Goal: Task Accomplishment & Management: Manage account settings

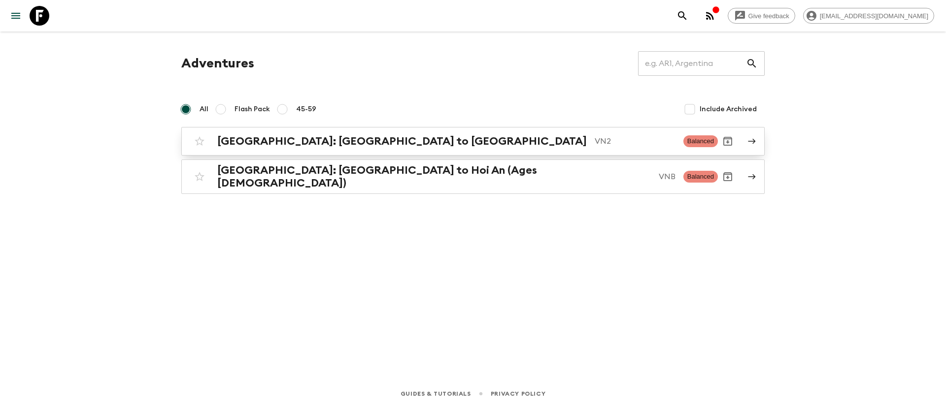
click at [296, 143] on h2 "[GEOGRAPHIC_DATA]: [GEOGRAPHIC_DATA] to [GEOGRAPHIC_DATA]" at bounding box center [401, 141] width 369 height 13
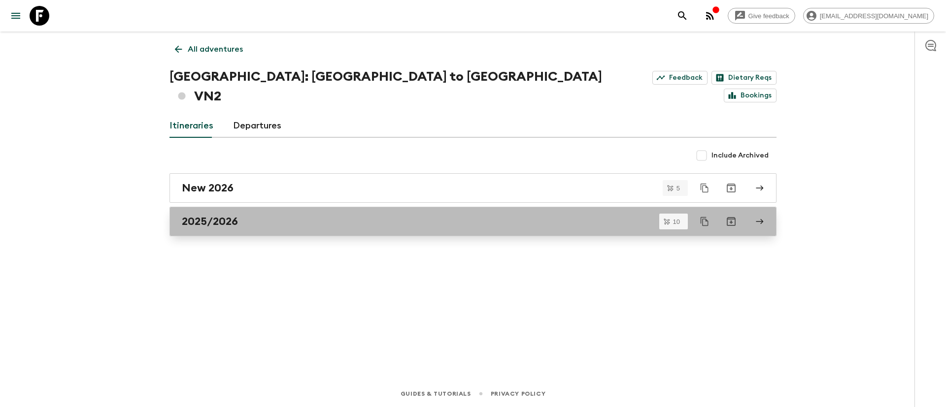
click at [231, 215] on h2 "2025/2026" at bounding box center [210, 221] width 56 height 13
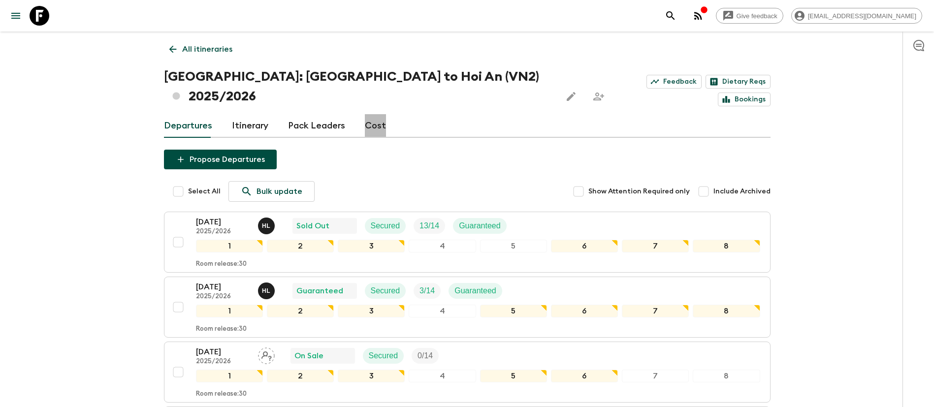
click at [372, 114] on link "Cost" at bounding box center [375, 126] width 21 height 24
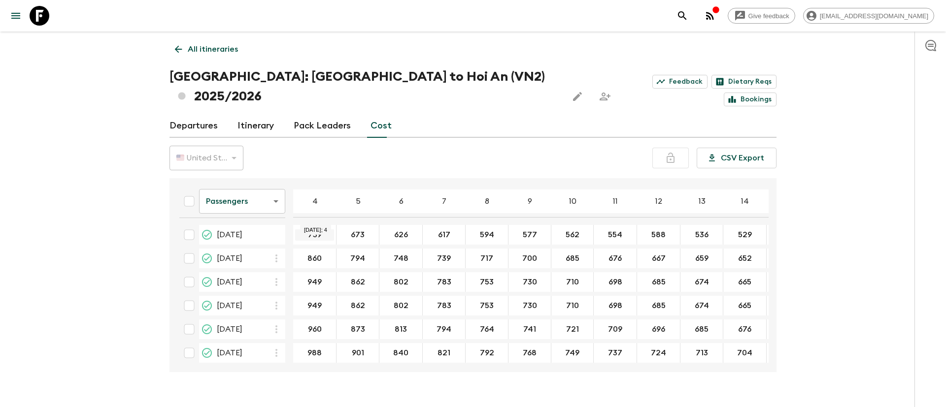
click at [322, 230] on input "739" at bounding box center [314, 235] width 39 height 11
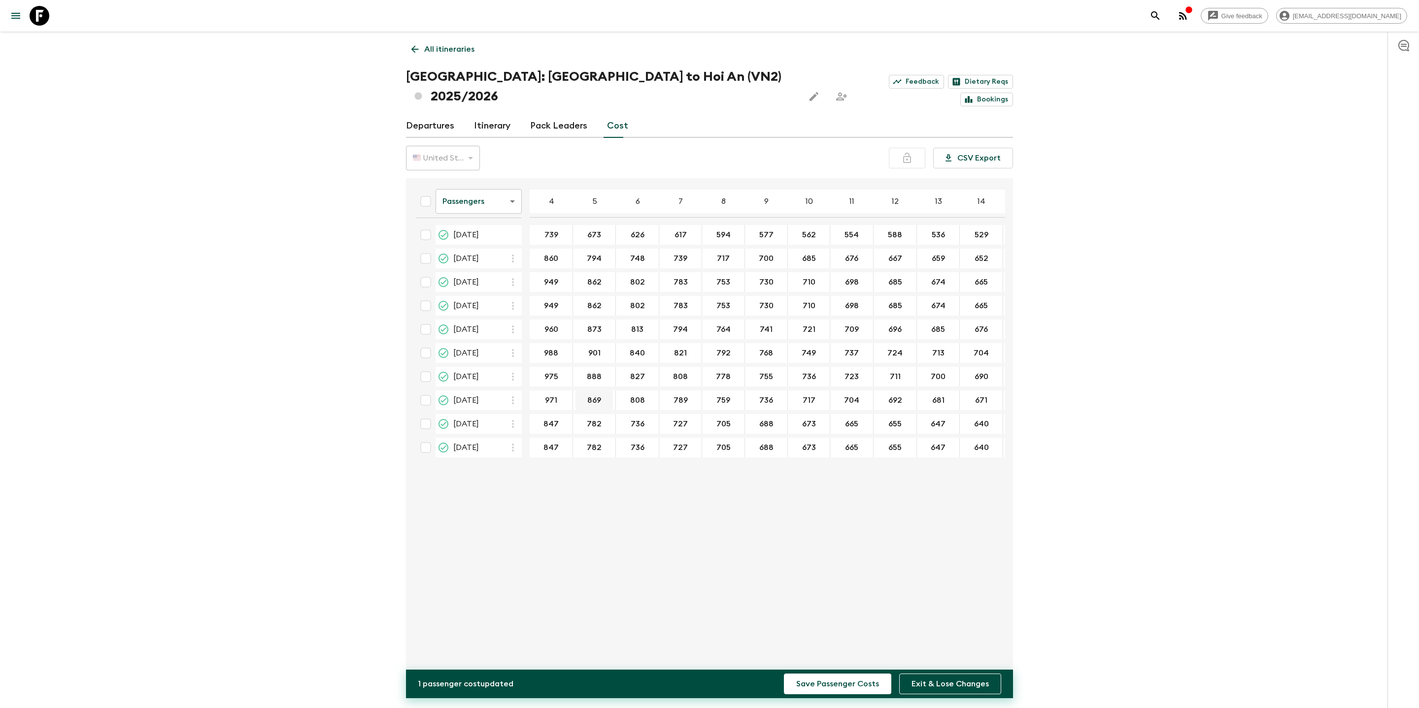
type input "971"
drag, startPoint x: 603, startPoint y: 378, endPoint x: 592, endPoint y: 378, distance: 11.8
type input "884"
drag, startPoint x: 645, startPoint y: 379, endPoint x: 631, endPoint y: 380, distance: 13.3
type input "823"
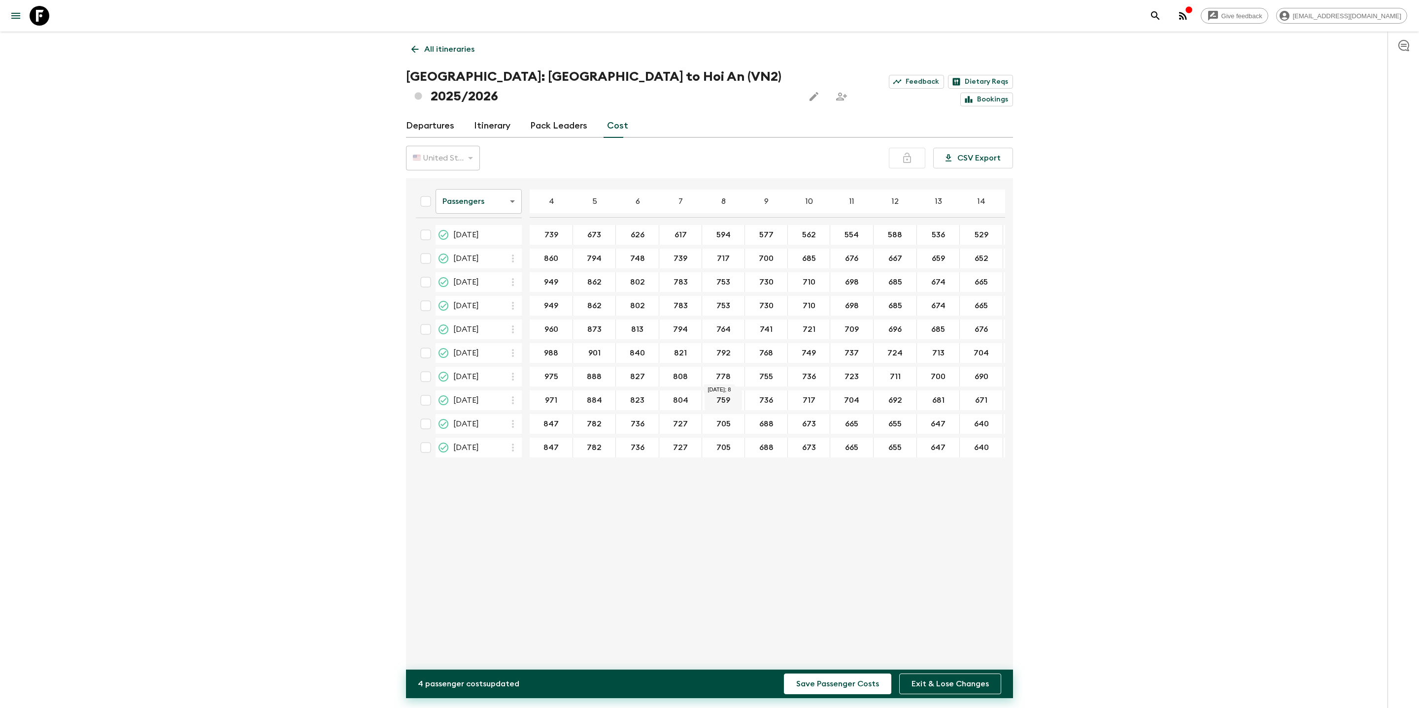
type input "804"
drag, startPoint x: 727, startPoint y: 377, endPoint x: 721, endPoint y: 377, distance: 5.9
type input "774"
click at [788, 391] on div "717" at bounding box center [809, 401] width 42 height 20
click at [767, 395] on input "736" at bounding box center [766, 400] width 38 height 11
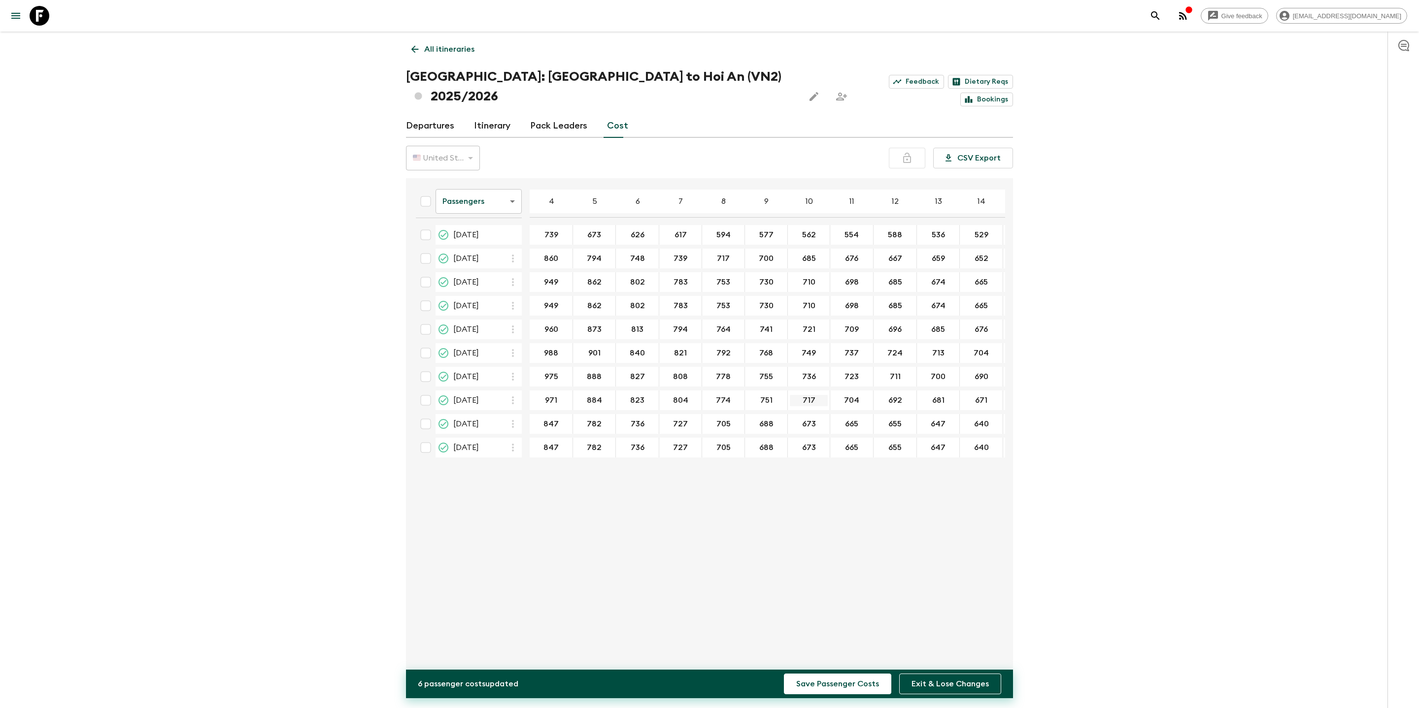
type input "751"
click at [806, 395] on input "717" at bounding box center [809, 400] width 38 height 11
type input "732"
type input "719"
type input "707"
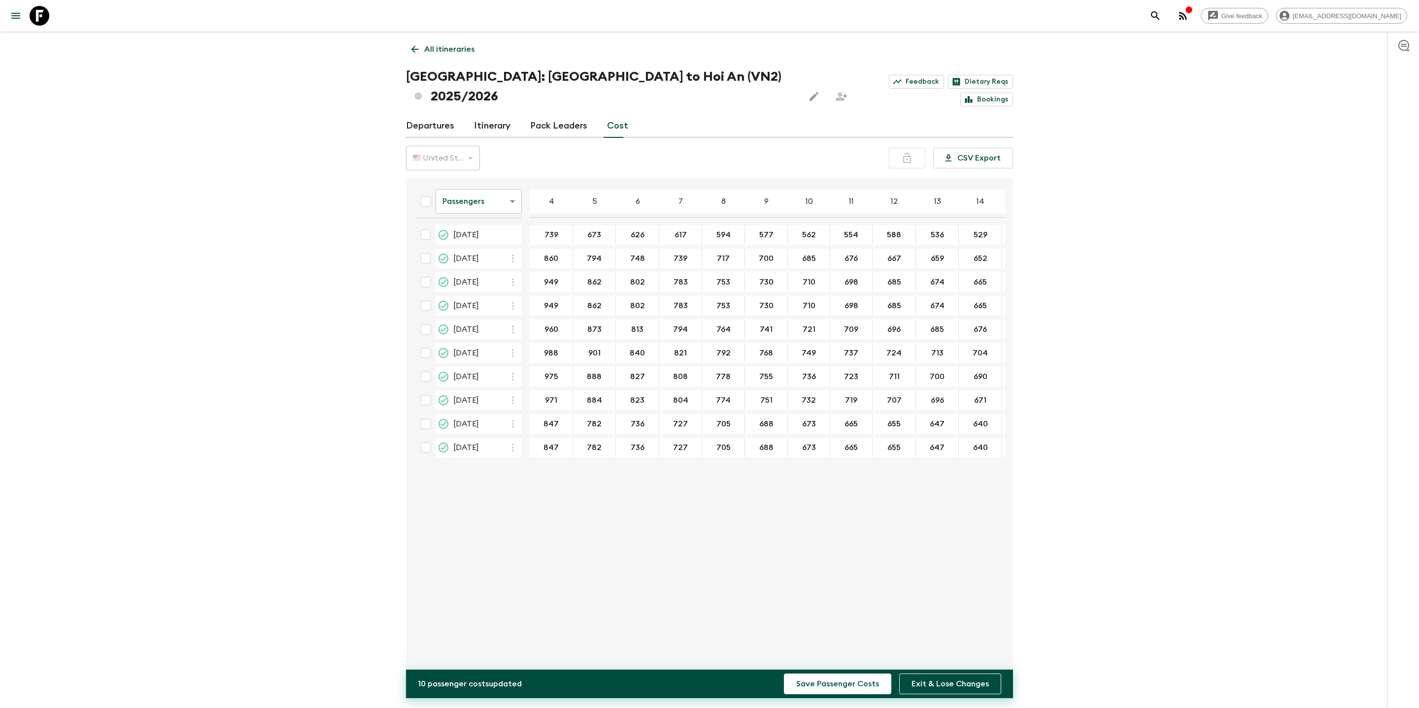
type input "696"
type input "686"
type input "862"
click at [784, 407] on button "Save Passenger Costs" at bounding box center [837, 684] width 107 height 21
type input "862"
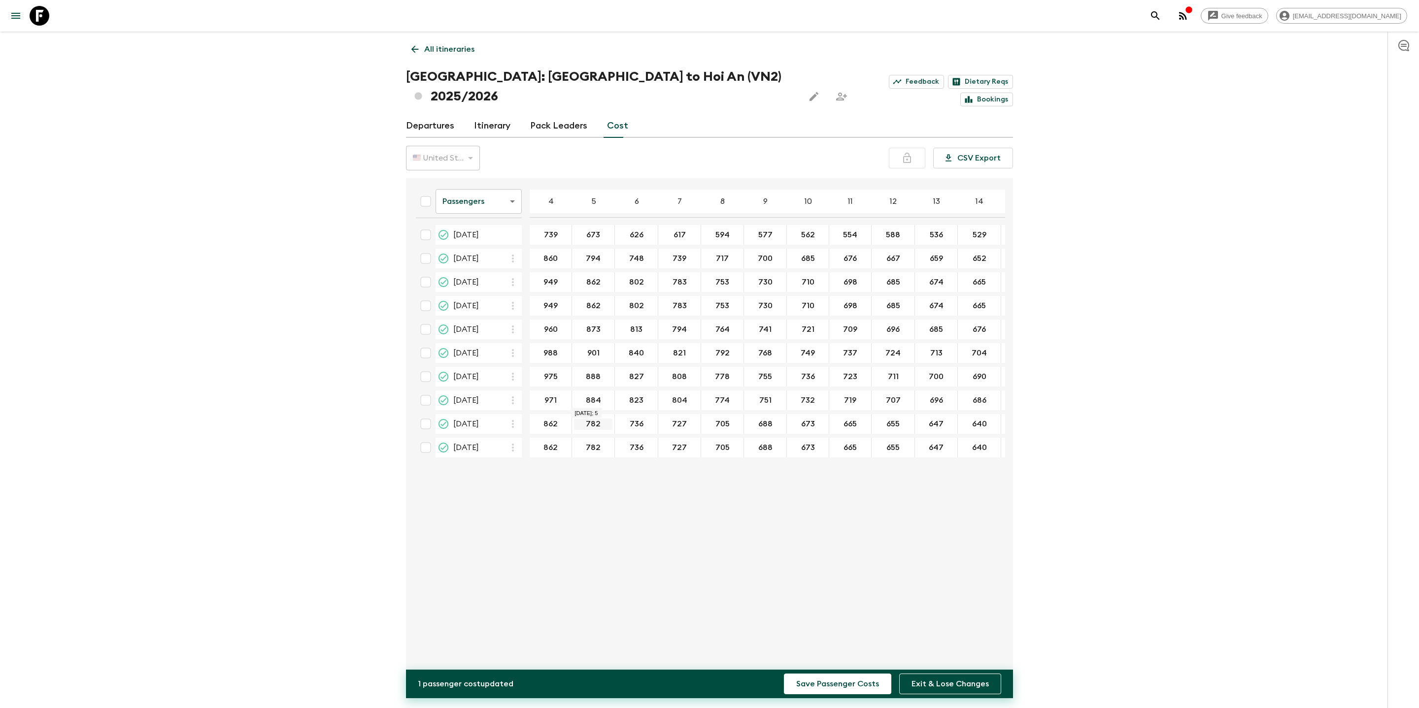
click at [593, 407] on input "782" at bounding box center [593, 424] width 38 height 11
type input "797"
type input "751"
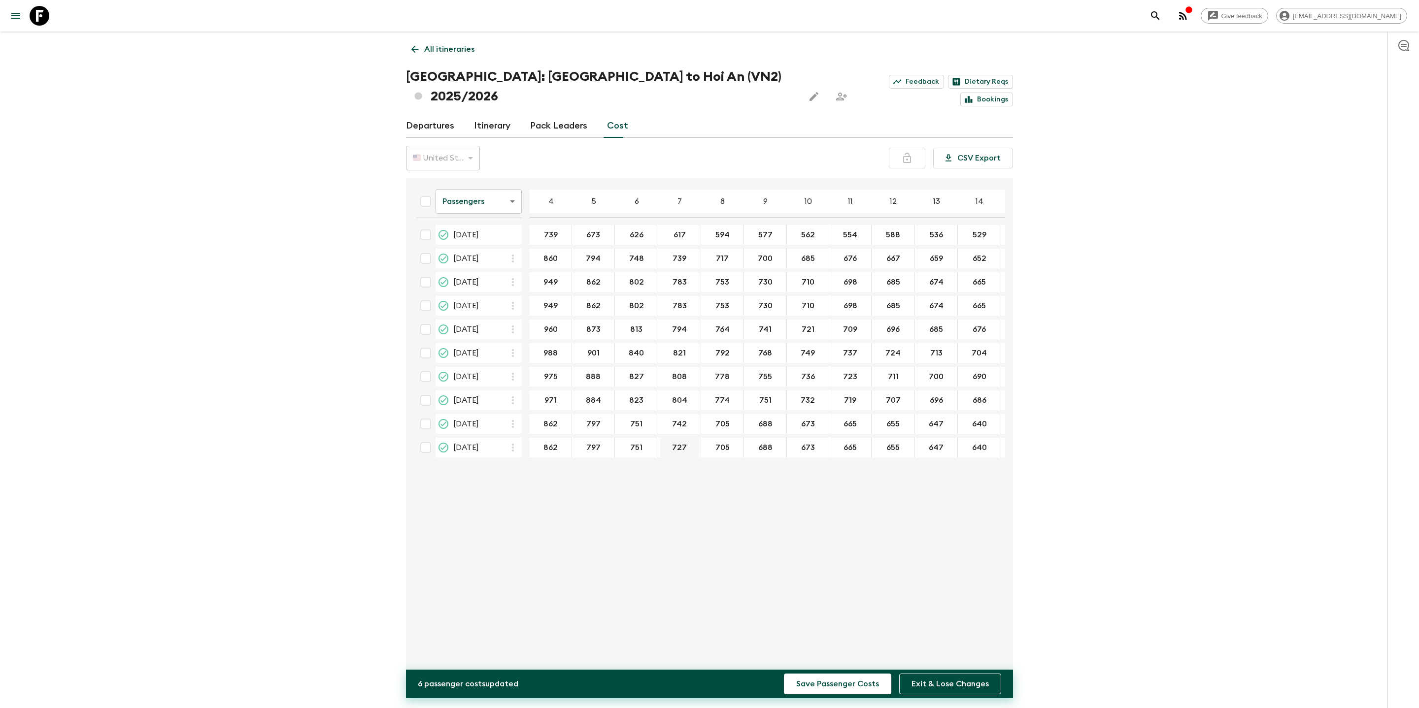
type input "742"
type input "720"
type input "703"
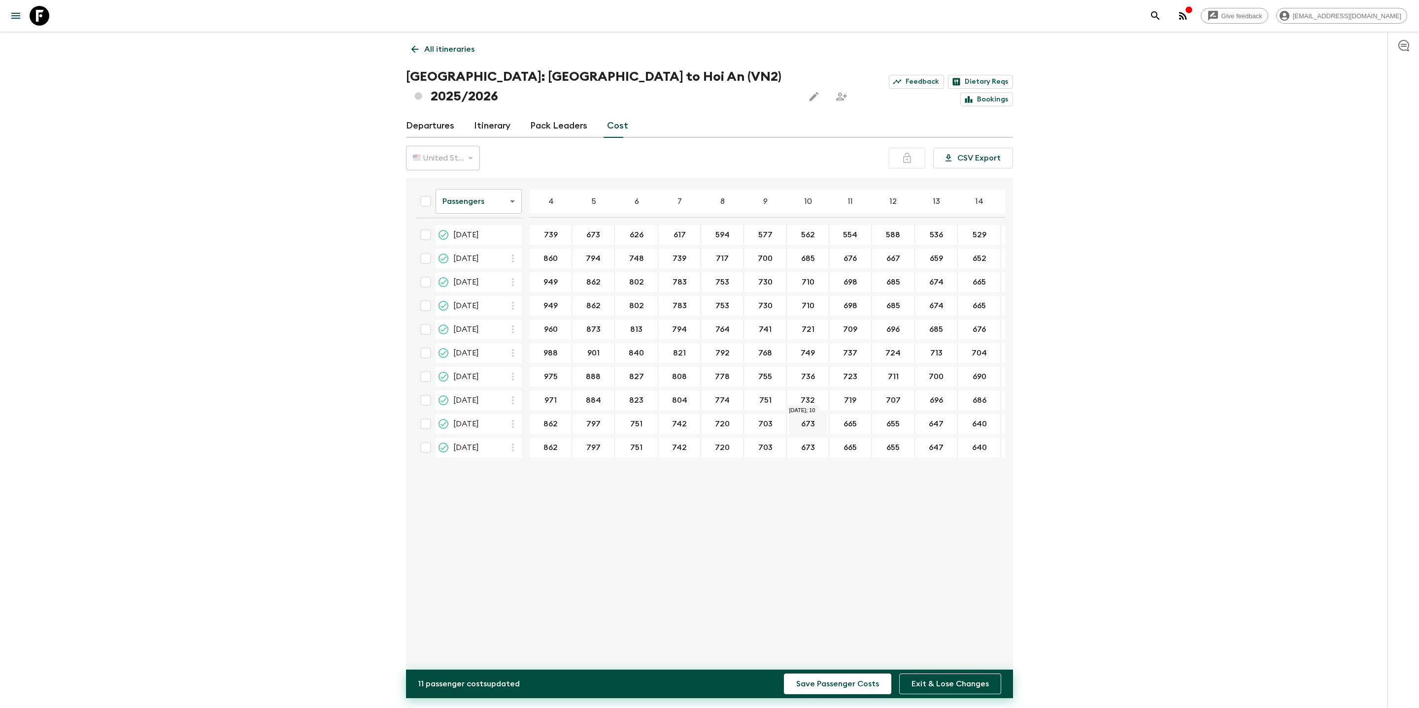
type input "703"
type input "688"
type input "670"
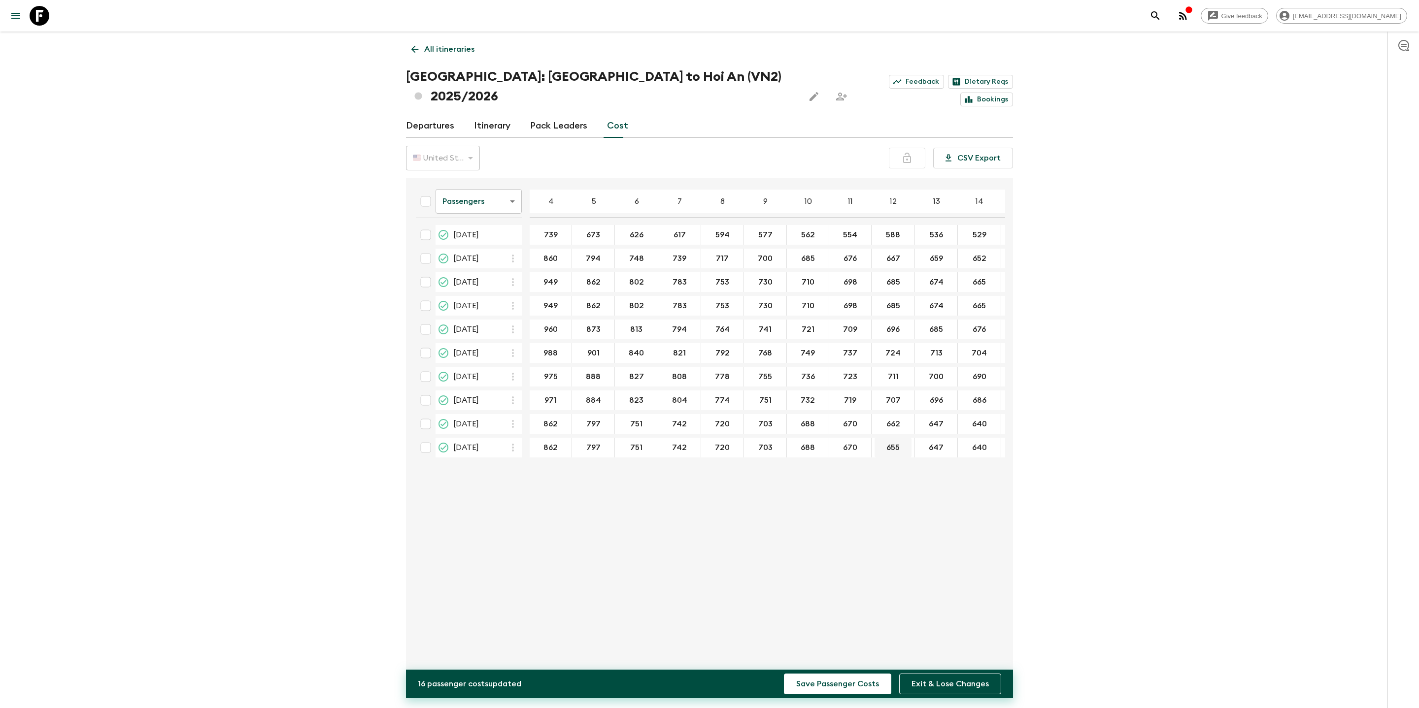
type input "662"
click at [839, 407] on input "670" at bounding box center [850, 424] width 38 height 11
type input "680"
click at [847, 407] on div "670 ​" at bounding box center [850, 448] width 38 height 20
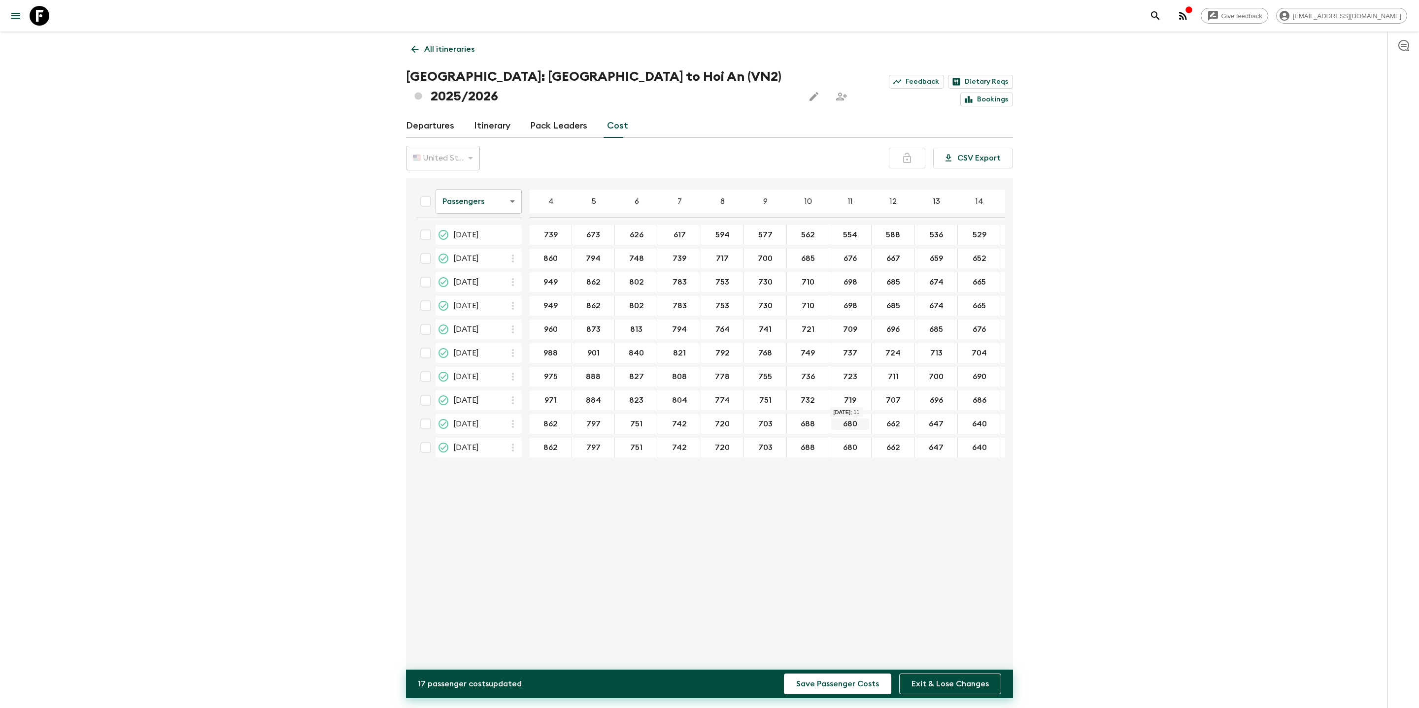
type input "680"
click at [853, 407] on input "680" at bounding box center [850, 424] width 38 height 11
type input "670"
click at [881, 407] on input "662" at bounding box center [892, 447] width 39 height 11
click at [846, 407] on input "680" at bounding box center [850, 447] width 38 height 11
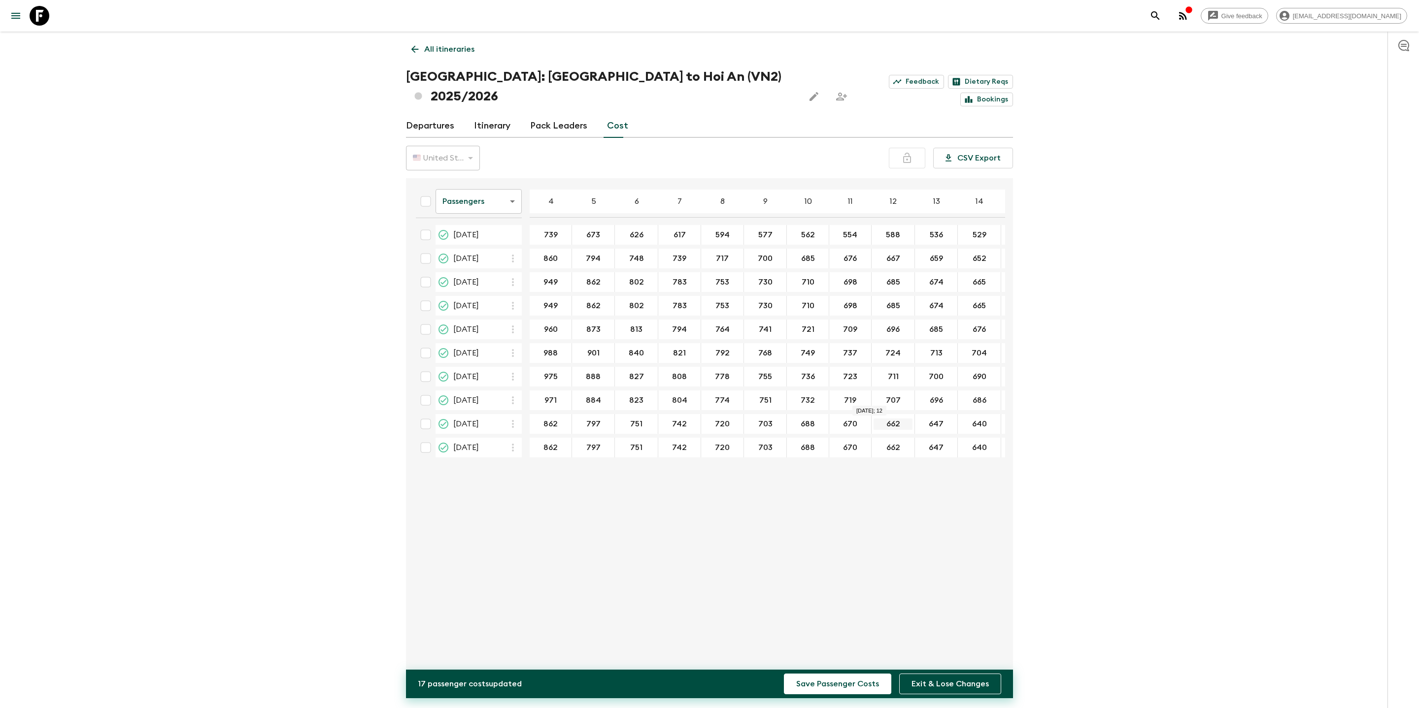
type input "670"
click at [876, 407] on input "662" at bounding box center [892, 424] width 39 height 11
click at [843, 407] on input "670" at bounding box center [850, 424] width 38 height 11
type input "680"
click at [845, 407] on input "670" at bounding box center [850, 447] width 38 height 11
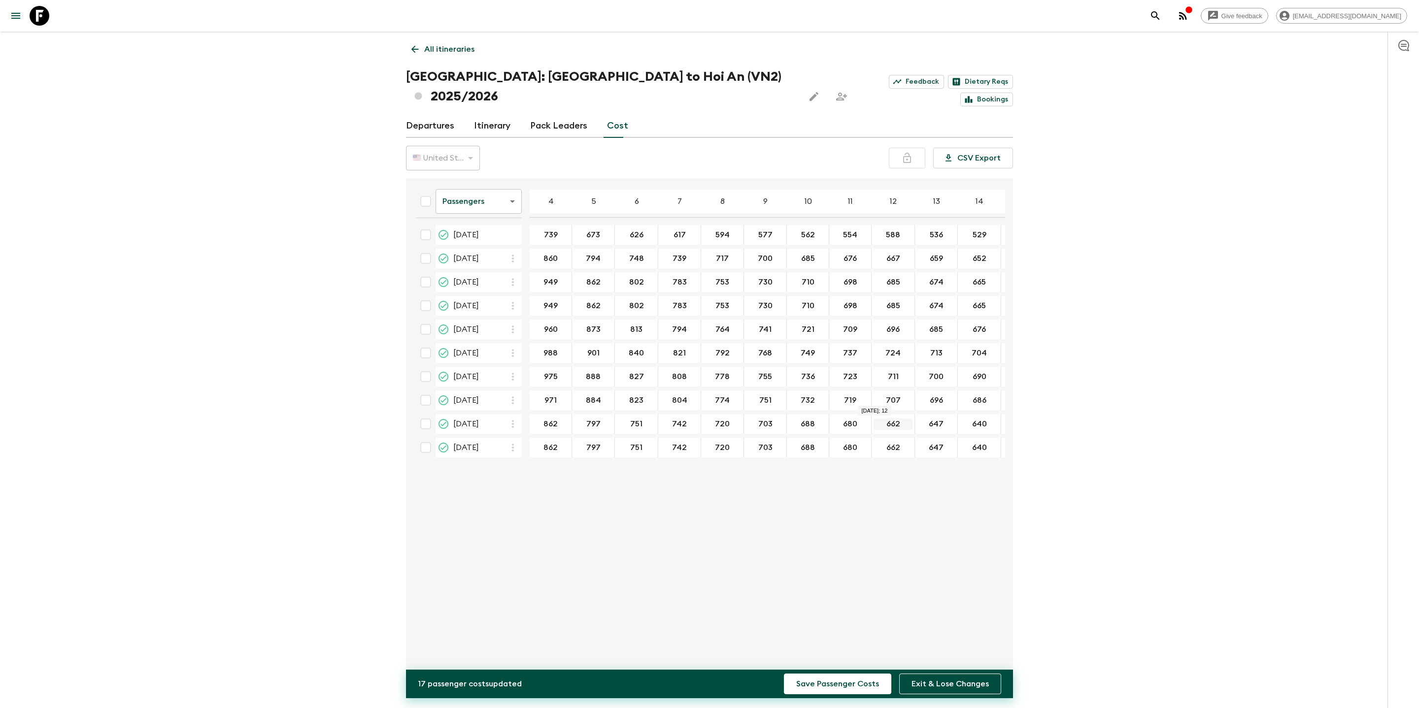
type input "680"
click at [881, 407] on input "662" at bounding box center [892, 424] width 39 height 11
type input "670"
click at [882, 407] on input "662" at bounding box center [892, 447] width 39 height 11
type input "670"
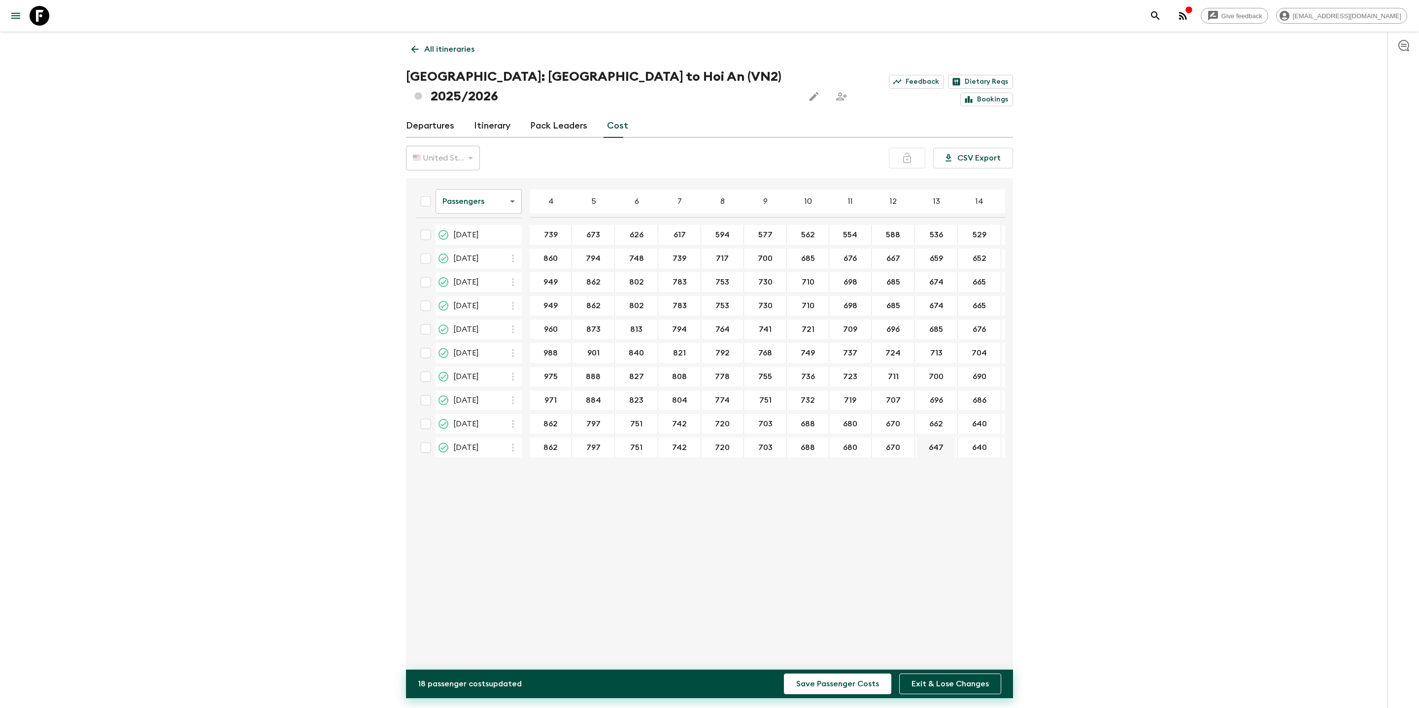
type input "662"
type input "655"
click at [928, 407] on div "Passengers passengersCost ​ 4 5 6 7 8 9 10 11 12 13 14 15 16 17 18 [DATE] 739 ​…" at bounding box center [706, 425] width 597 height 479
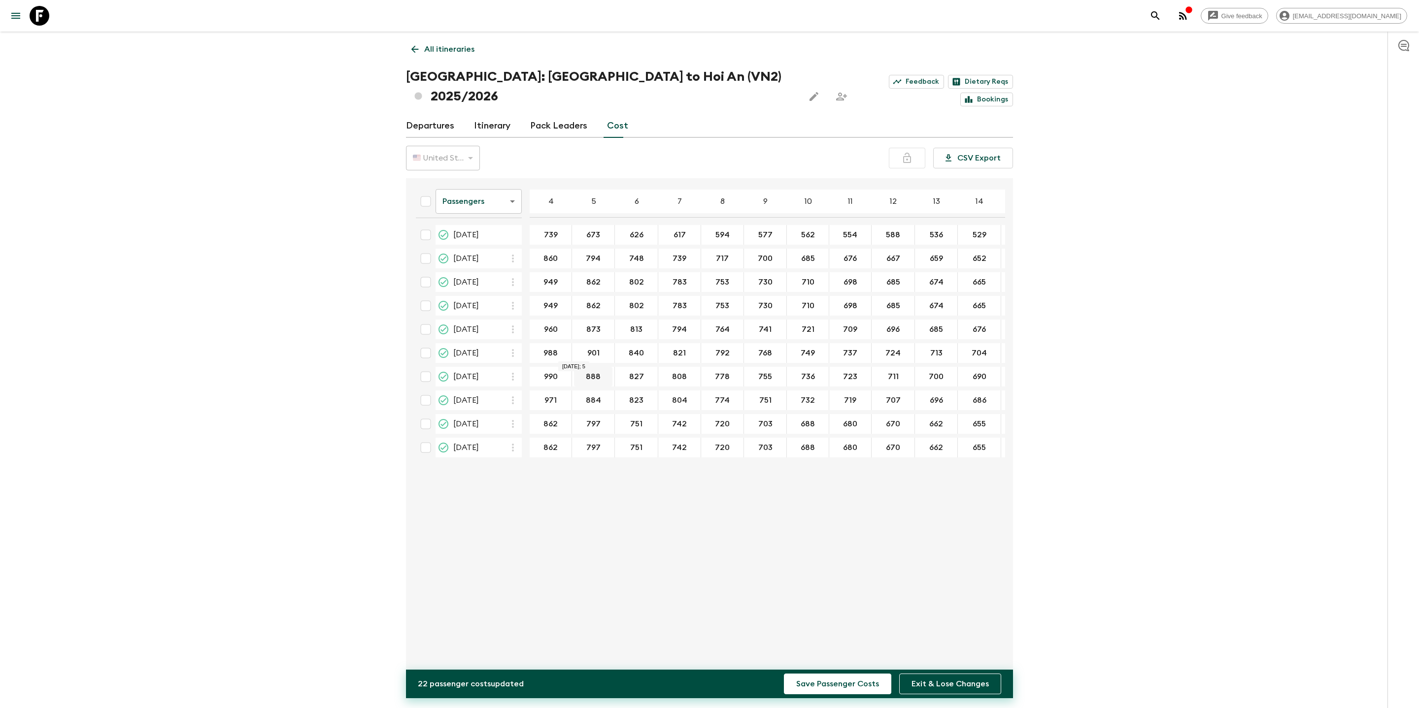
type input "990"
type input "903"
type input "842"
type input "823"
type input "793"
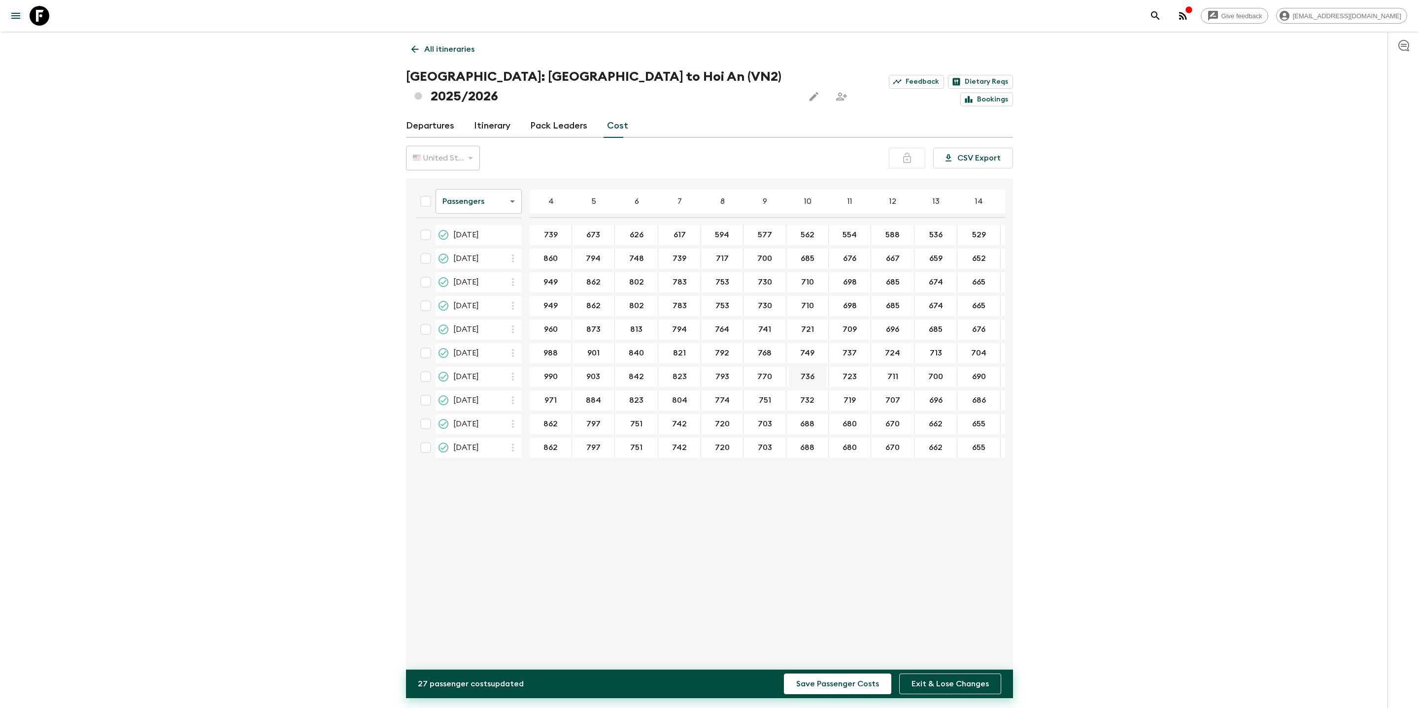
type input "770"
type input "751"
type input "738"
type input "726"
type input "715"
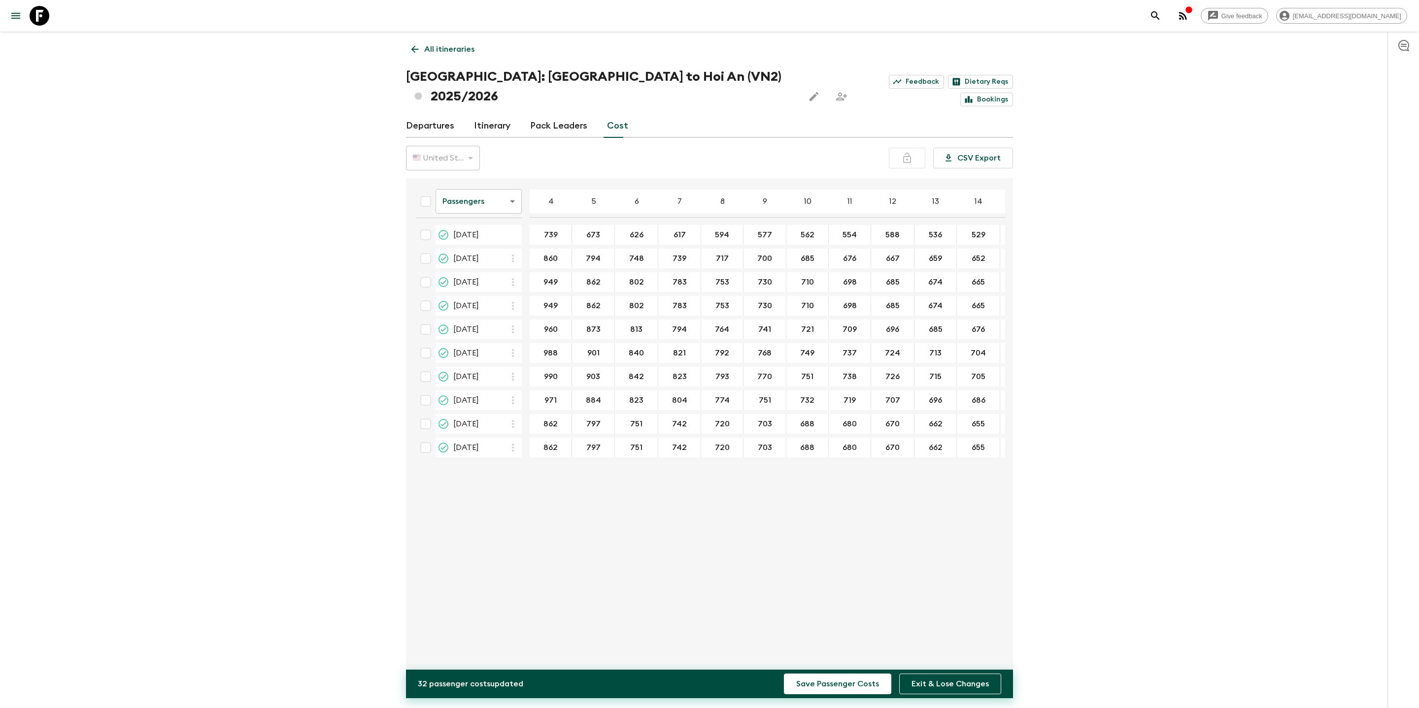
type input "705"
type input "964"
type input "877"
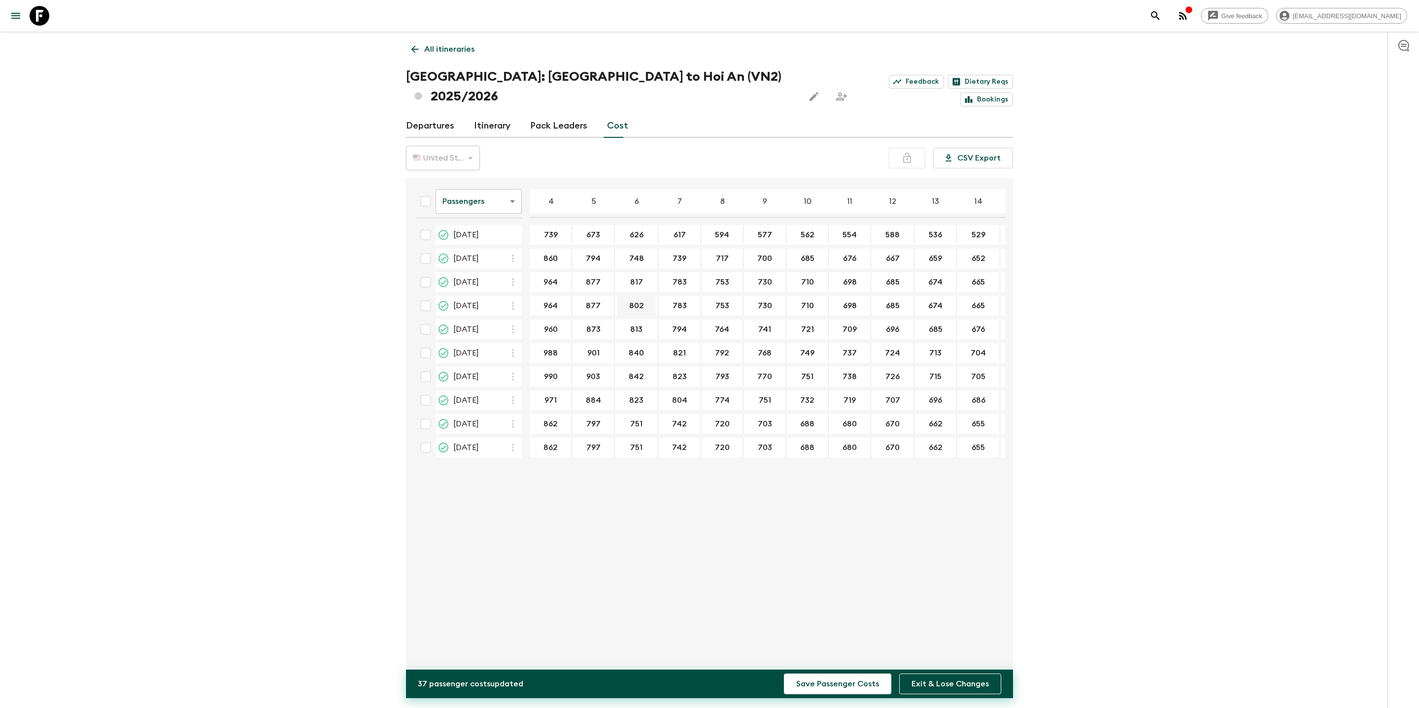
type input "817"
type input "798"
type input "768"
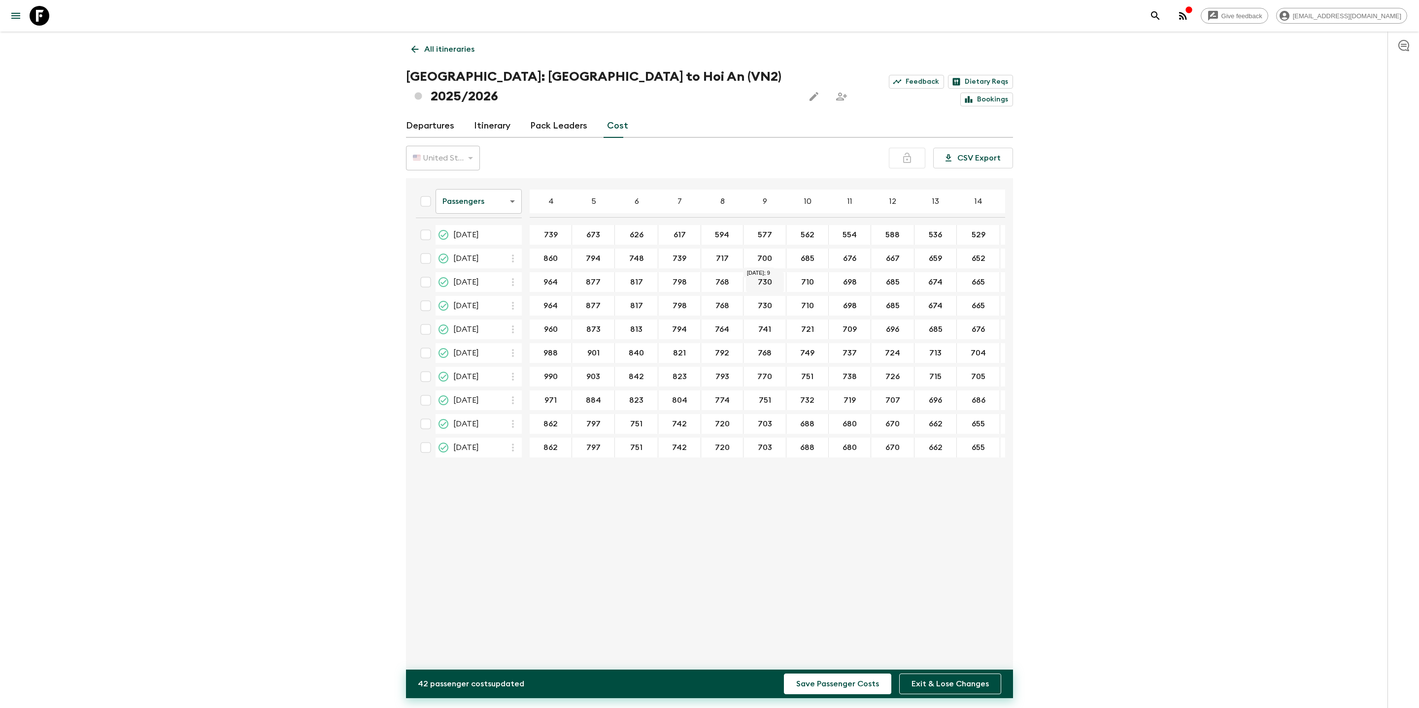
type input "768"
type input "745"
type input "725"
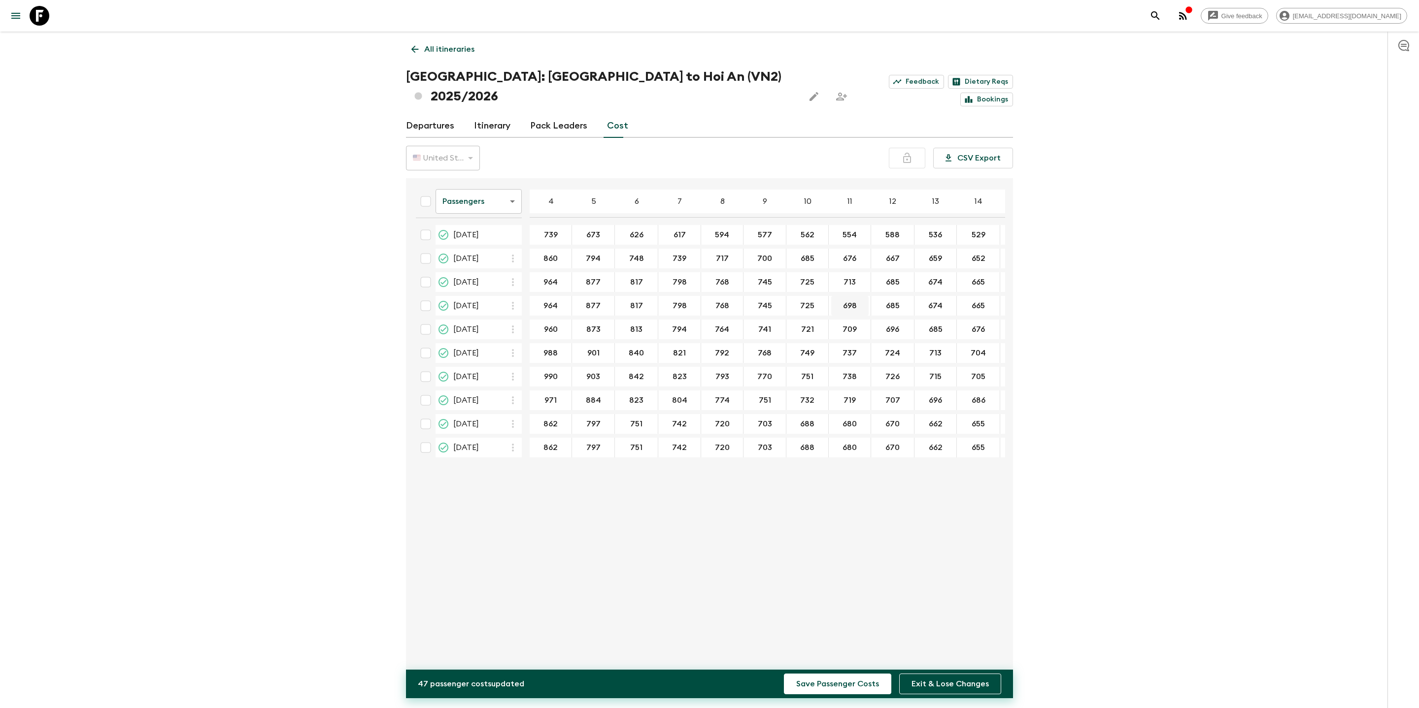
type input "713"
type input "700"
type input "689"
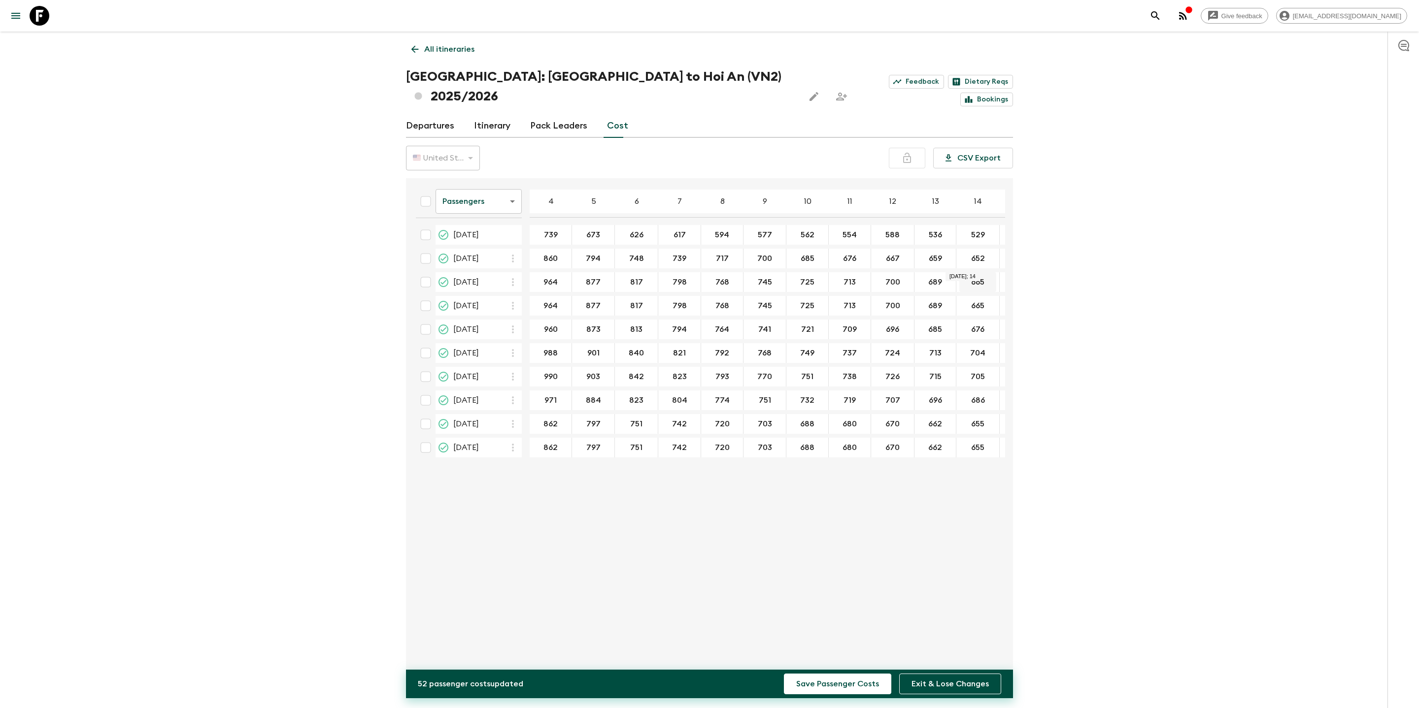
type input "689"
type input "680"
type input "1003"
type input "1"
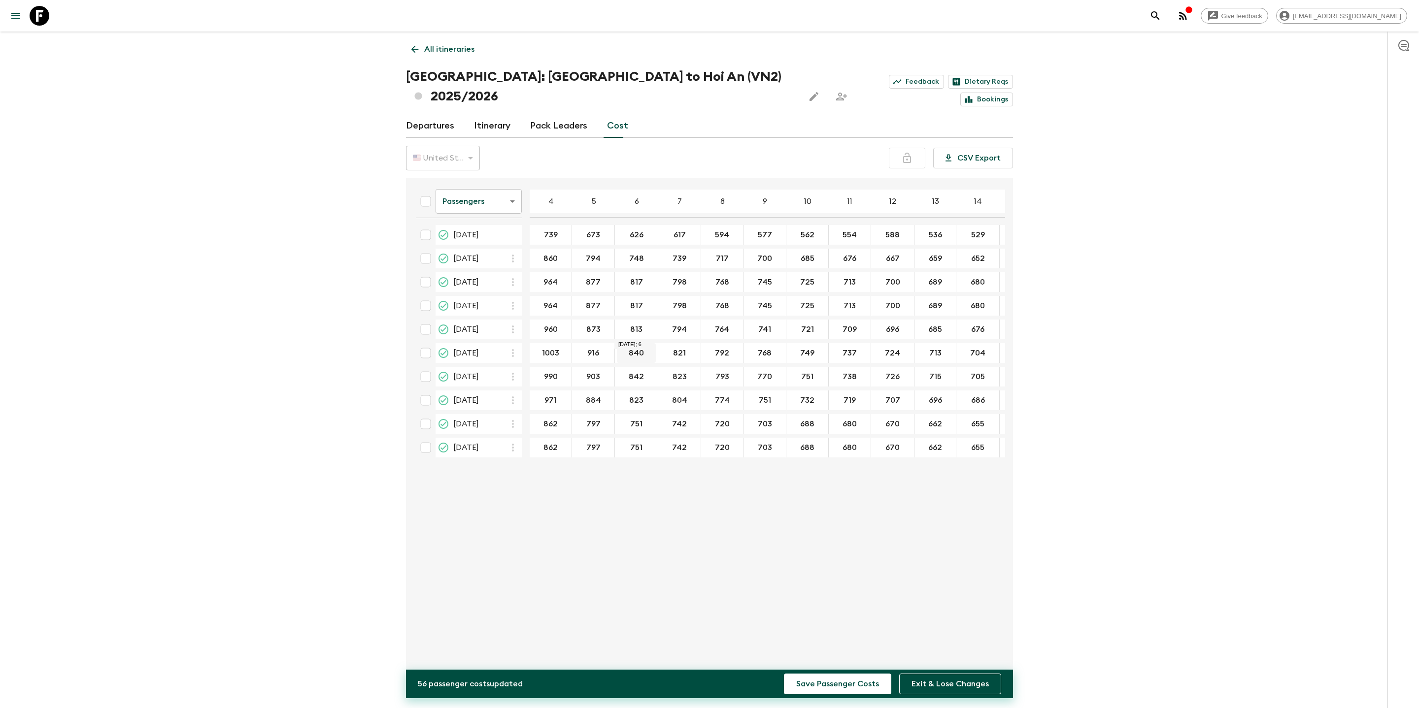
type input "916"
type input "855"
type input "836"
type input "807"
type input "783"
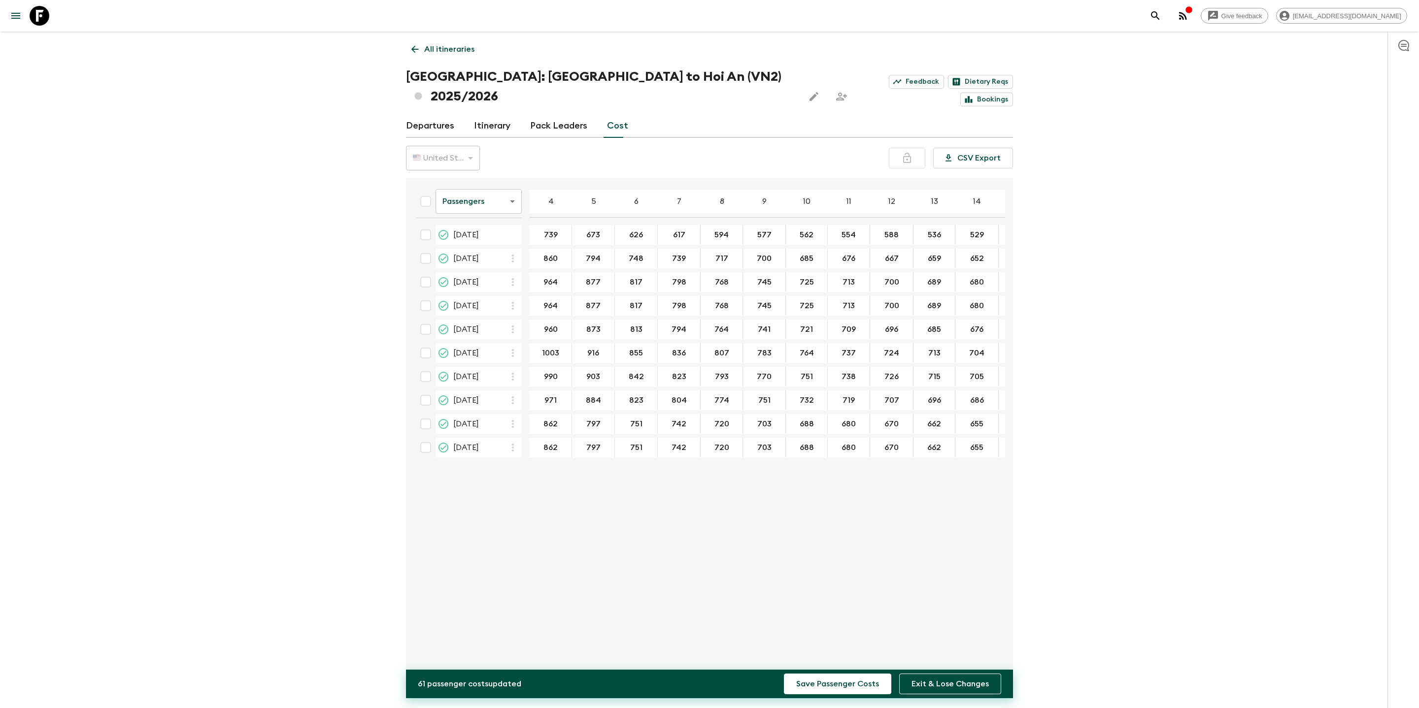
type input "764"
type input "752"
type input "739"
type input "728"
type input "719"
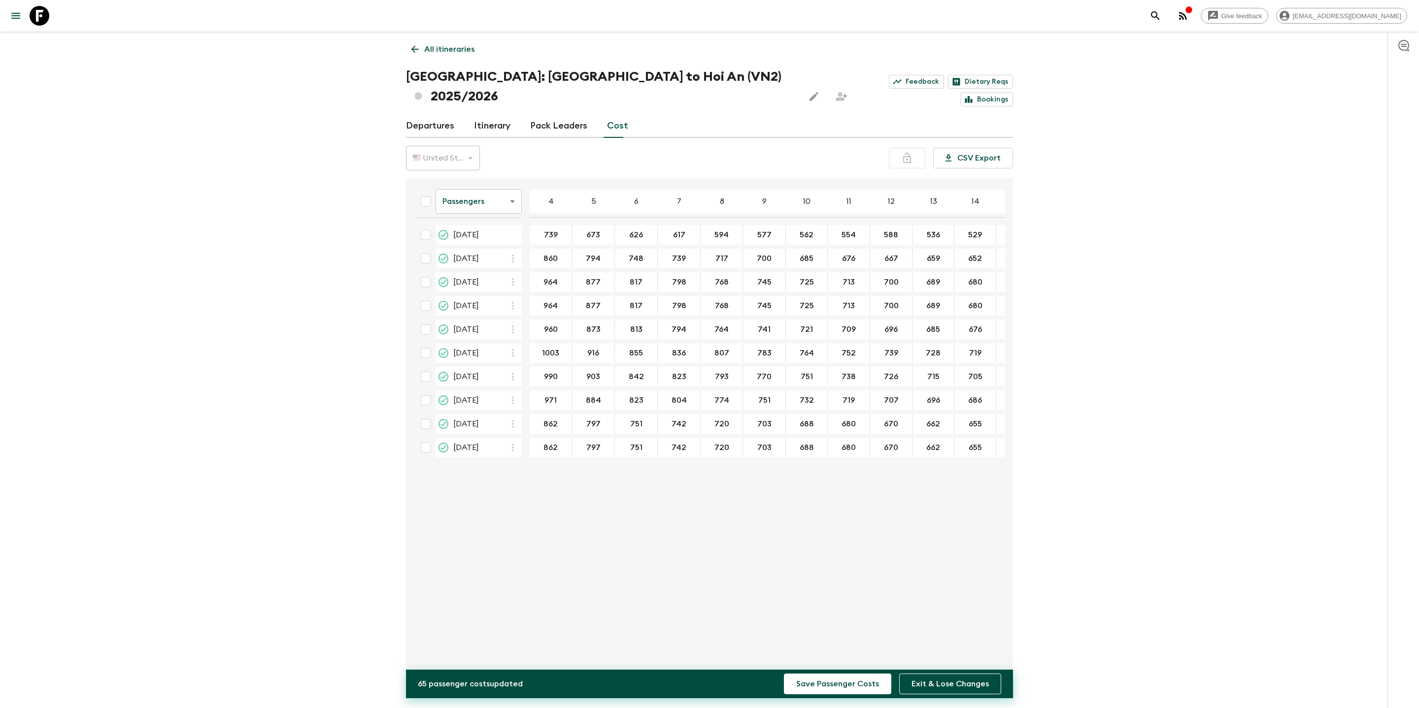
click at [945, 324] on div "All itineraries [GEOGRAPHIC_DATA]: [GEOGRAPHIC_DATA] to [GEOGRAPHIC_DATA] (VN2)…" at bounding box center [709, 353] width 630 height 642
type input "875"
type input "809"
type input "763"
type input "754"
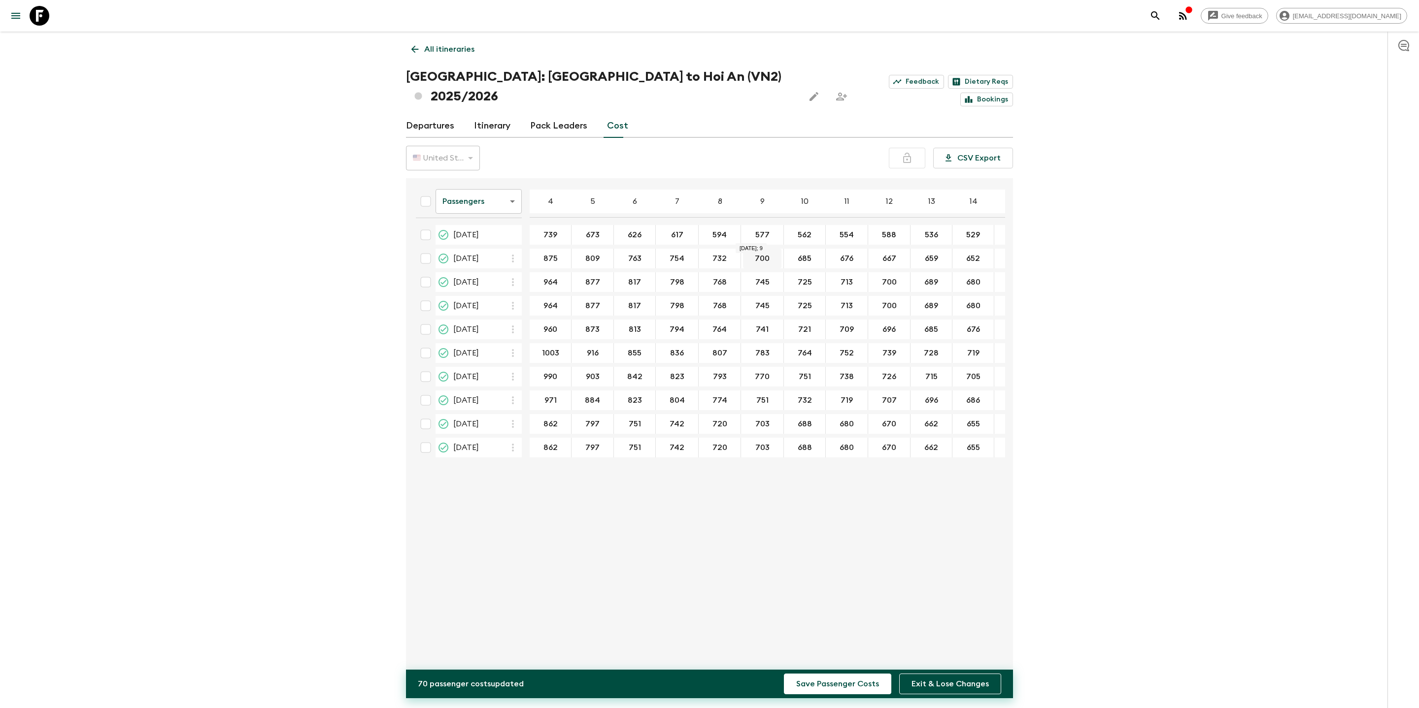
type input "732"
type input "715"
type input "700"
type input "691"
type input "8"
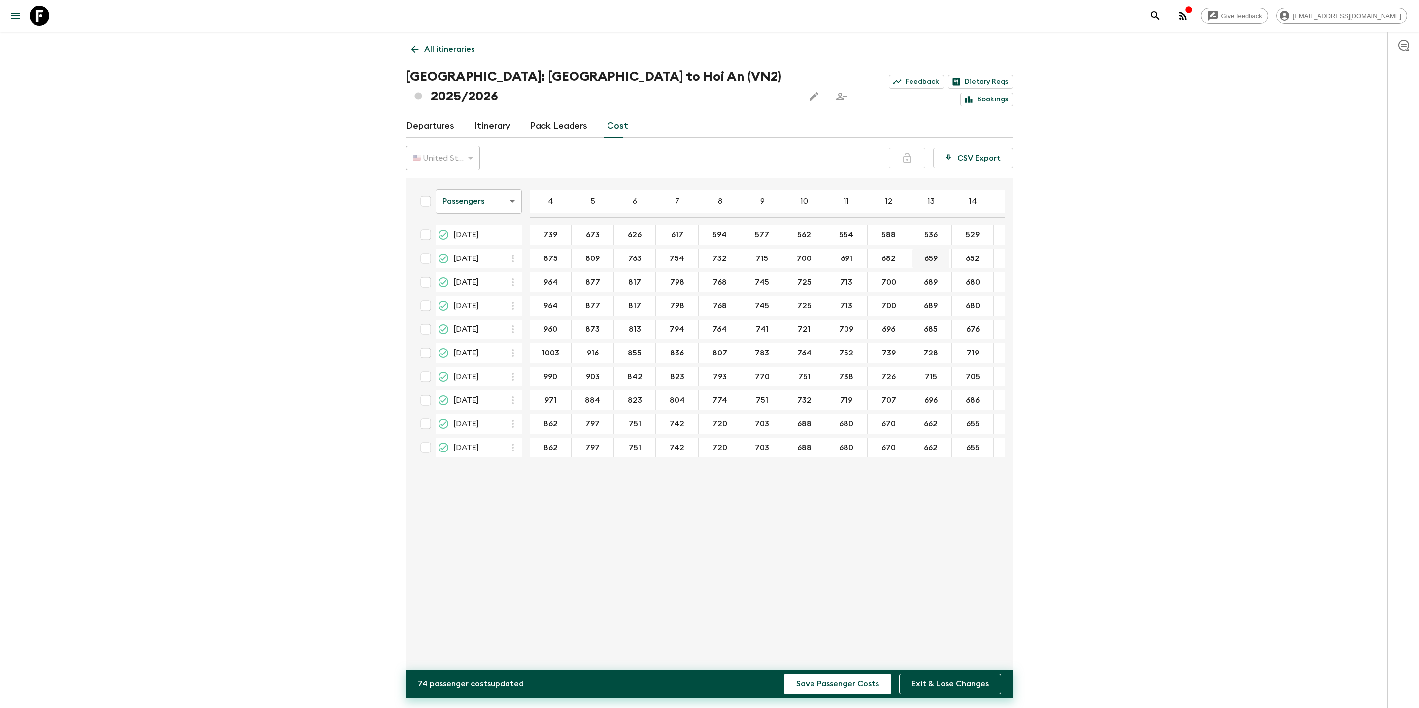
type input "682"
type input "674"
type input "667"
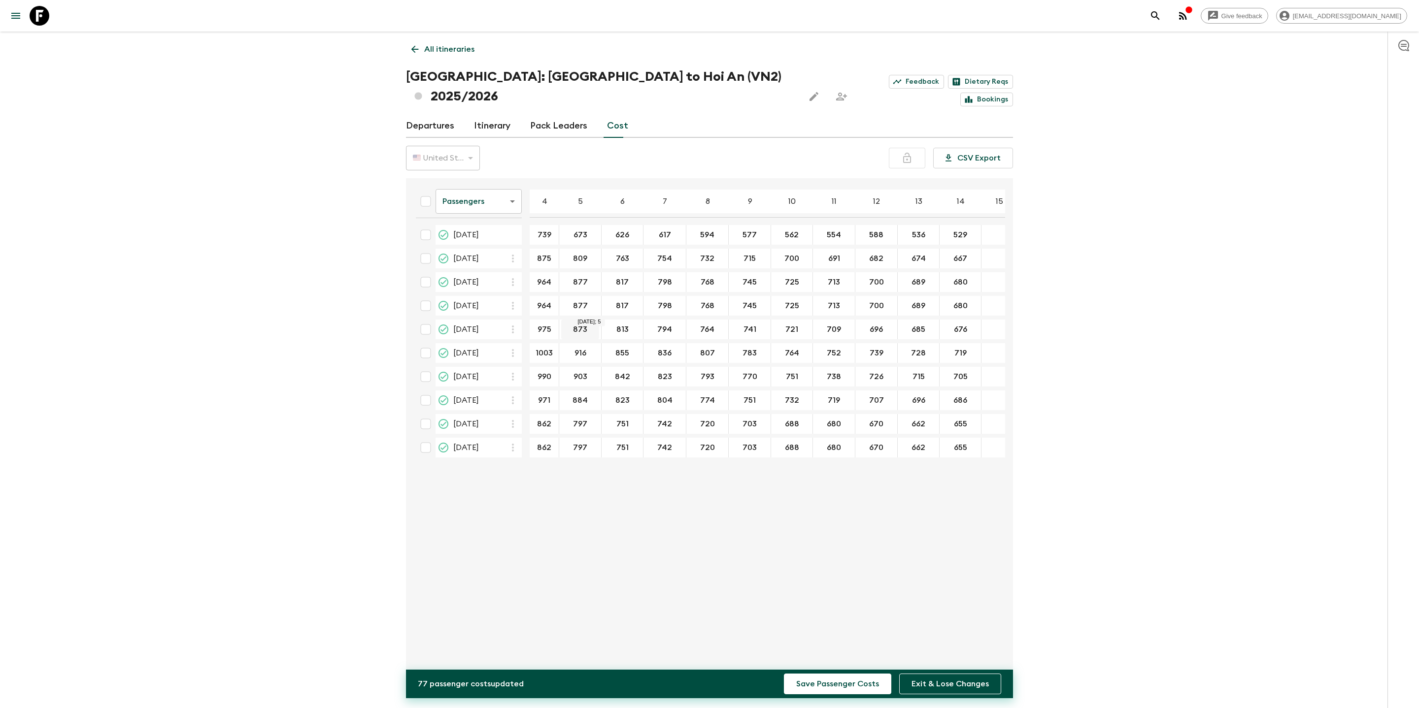
type input "975"
type input "888"
type input "828"
type input "809"
type input "779"
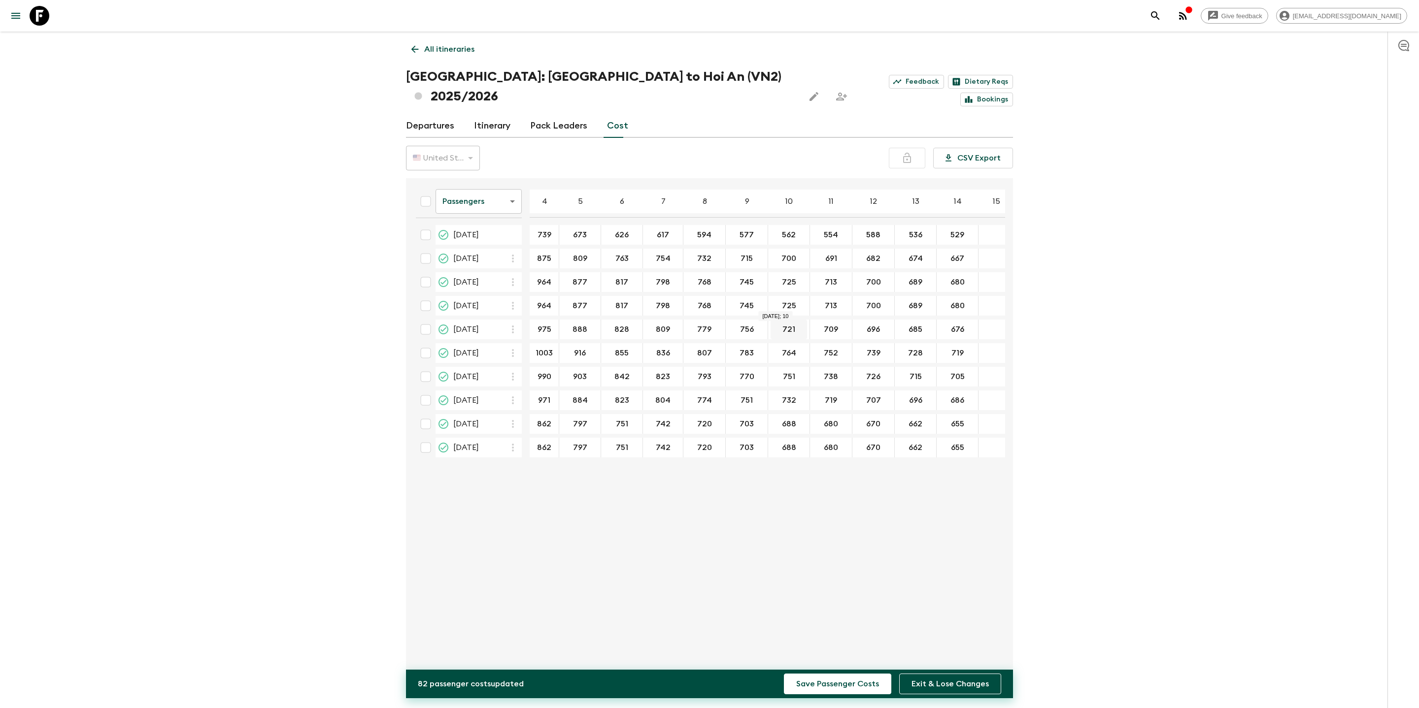
type input "756"
type input "736"
type input "724"
type input "711"
type input "700"
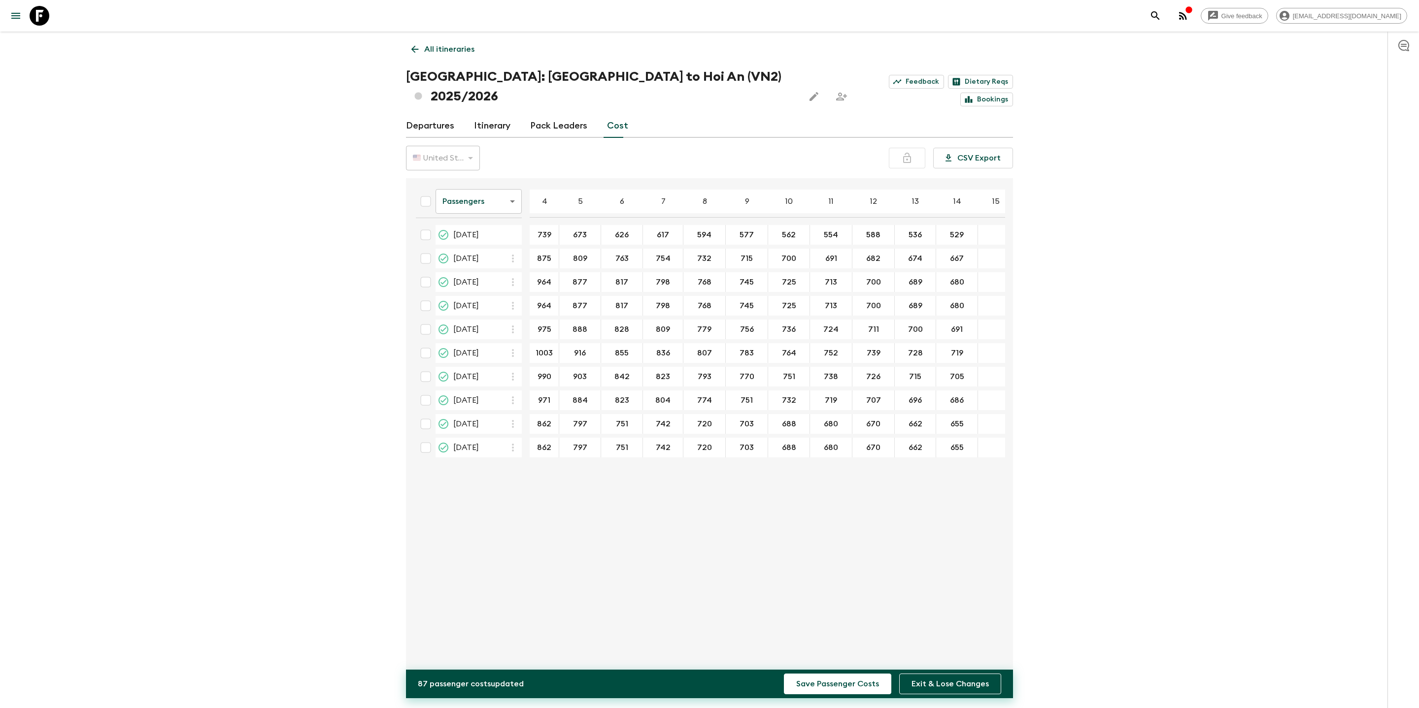
type input "691"
click at [945, 328] on div "All itineraries [GEOGRAPHIC_DATA]: [GEOGRAPHIC_DATA] to [GEOGRAPHIC_DATA] (VN2)…" at bounding box center [709, 353] width 630 height 642
click at [846, 407] on button "Save Passenger Costs" at bounding box center [837, 684] width 107 height 21
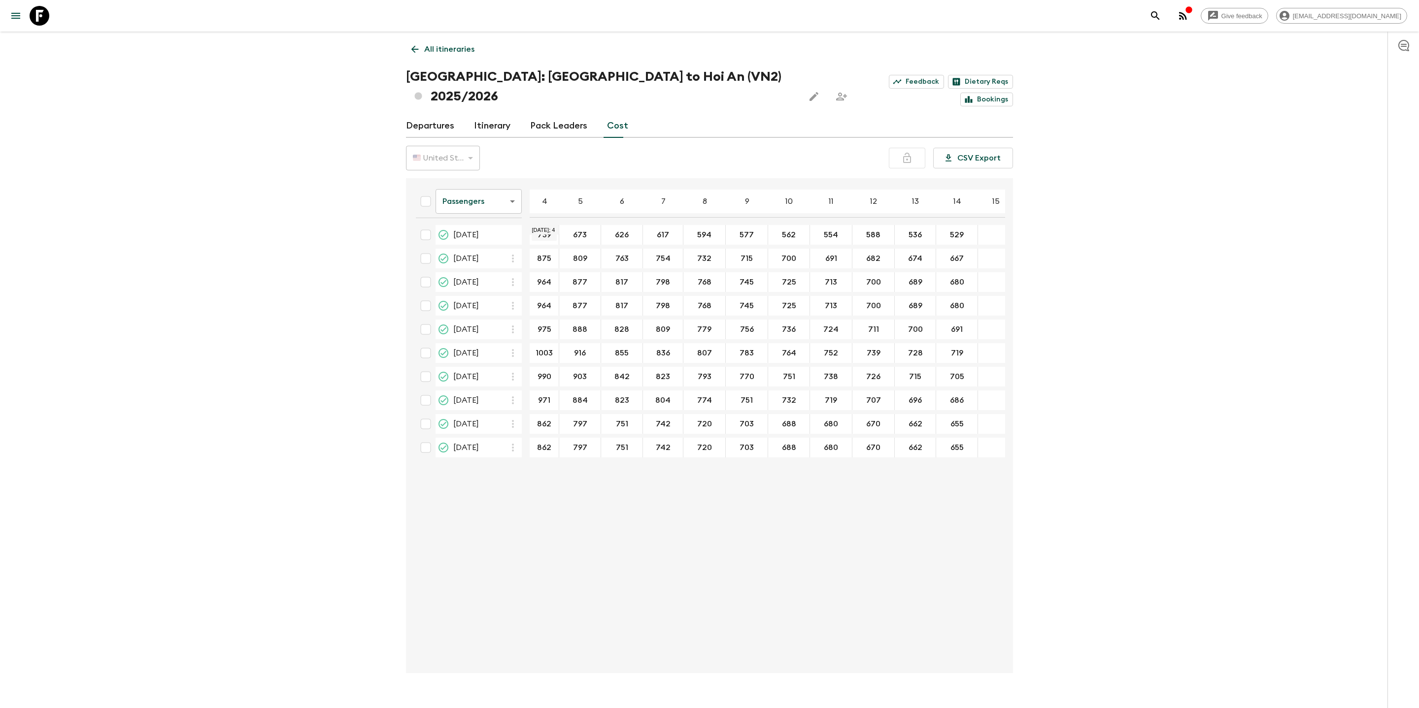
click at [550, 230] on input "739" at bounding box center [543, 235] width 25 height 11
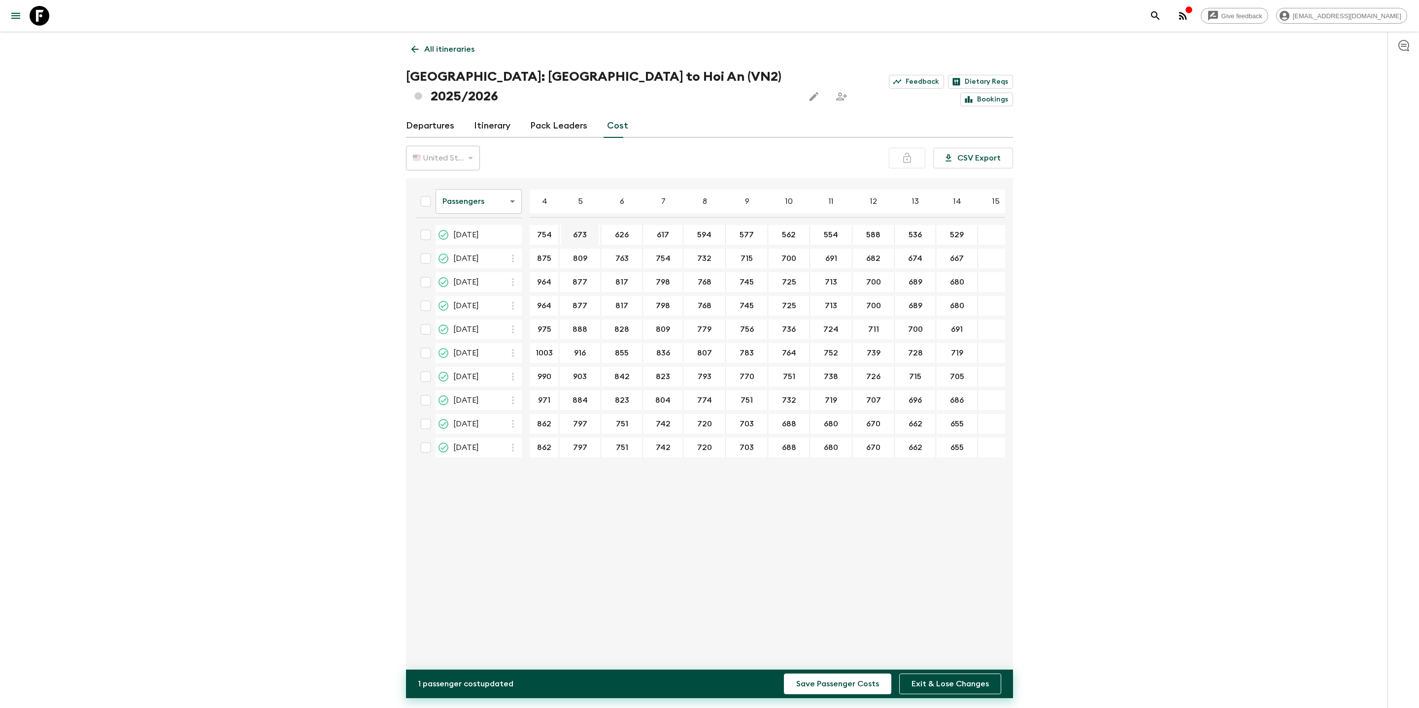
type input "754"
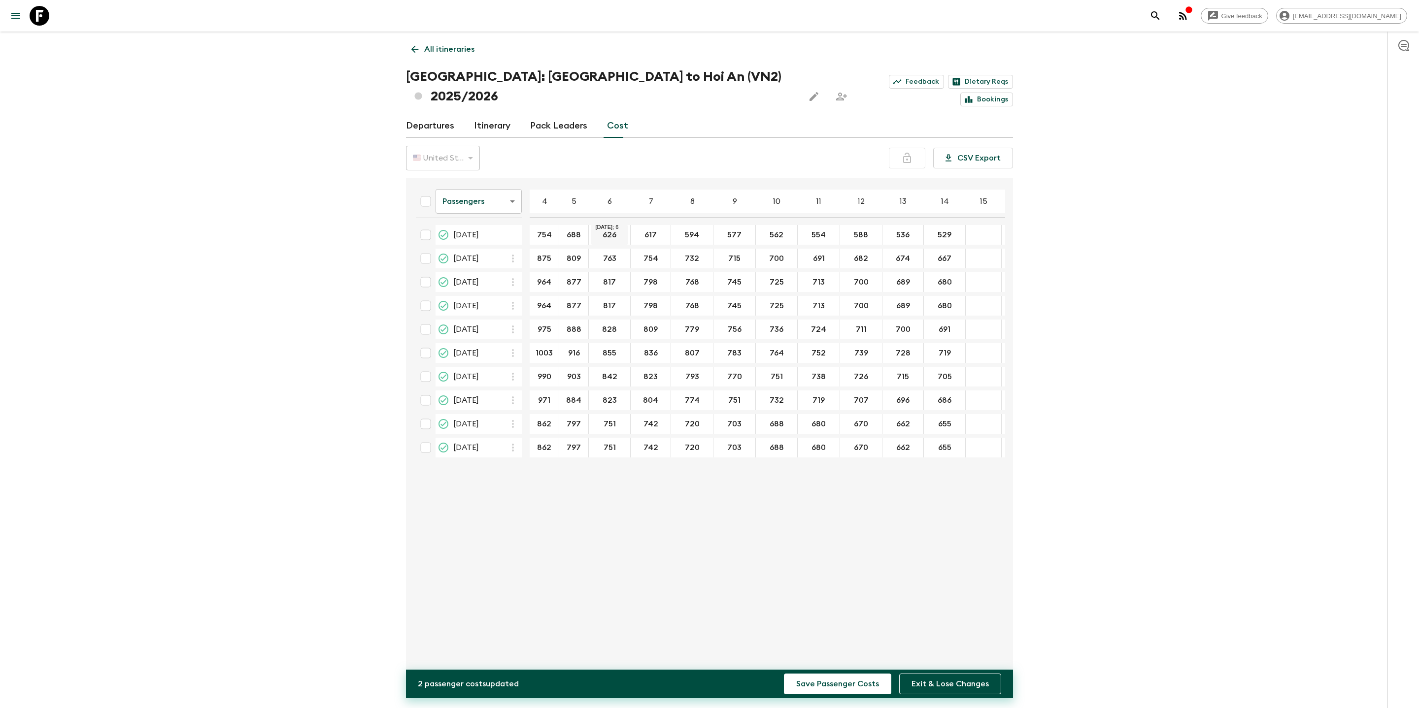
type input "688"
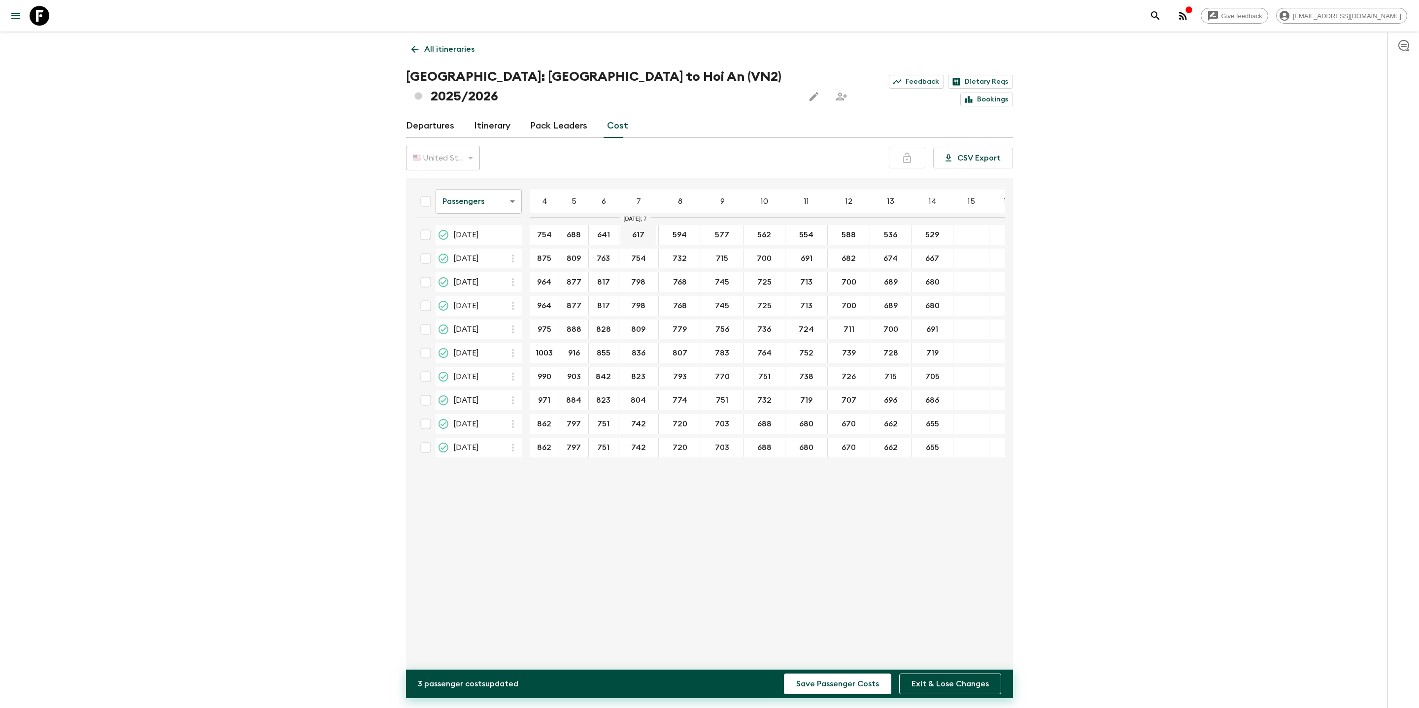
type input "641"
type input "632"
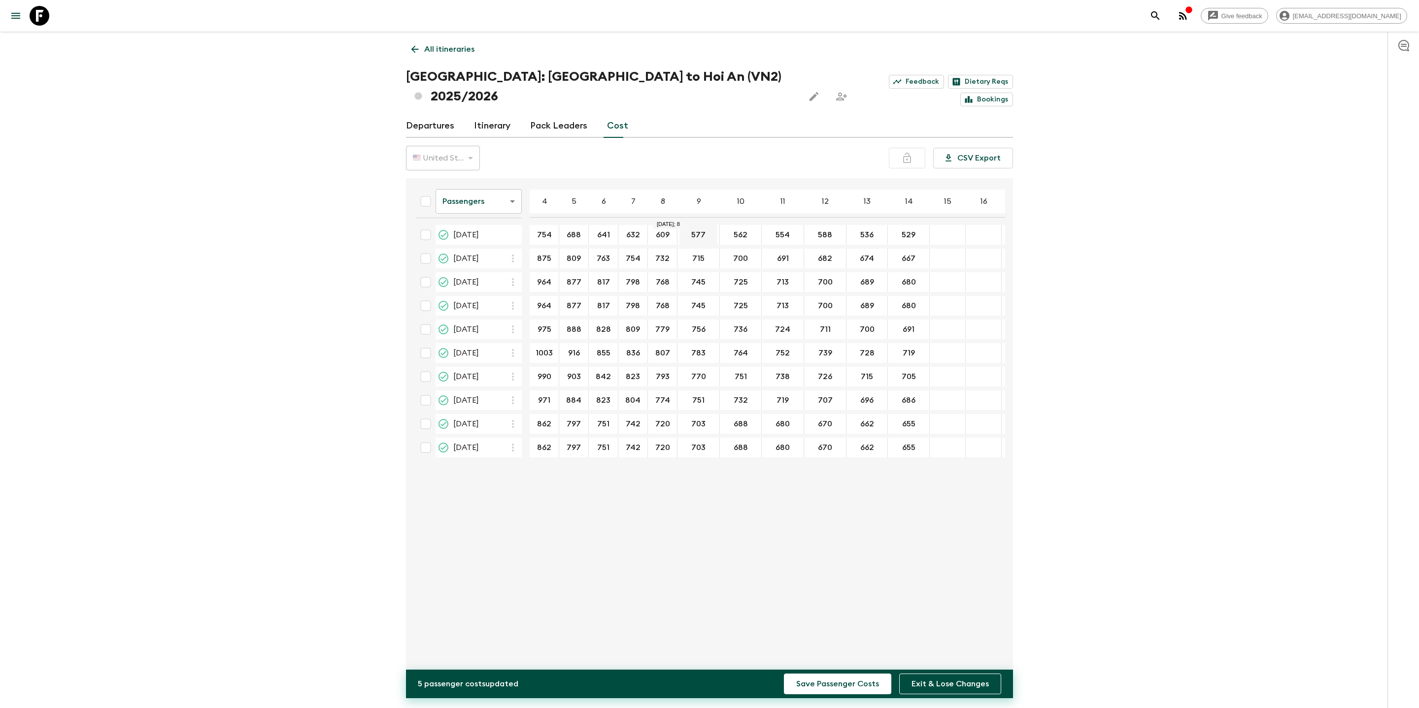
type input "609"
type input "592"
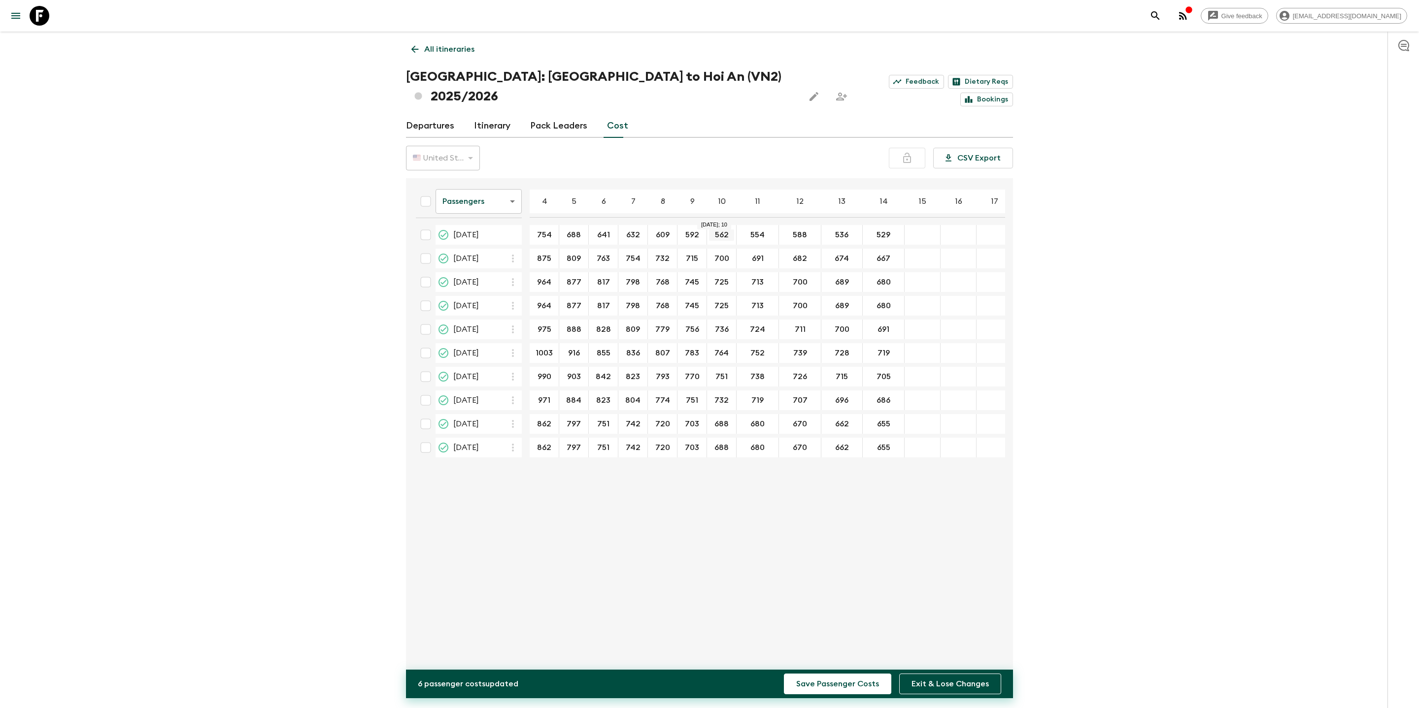
click at [721, 230] on input "562" at bounding box center [721, 235] width 25 height 11
drag, startPoint x: 726, startPoint y: 211, endPoint x: 718, endPoint y: 211, distance: 7.9
click at [718, 230] on input "562" at bounding box center [721, 235] width 25 height 11
type input "577"
type input "569"
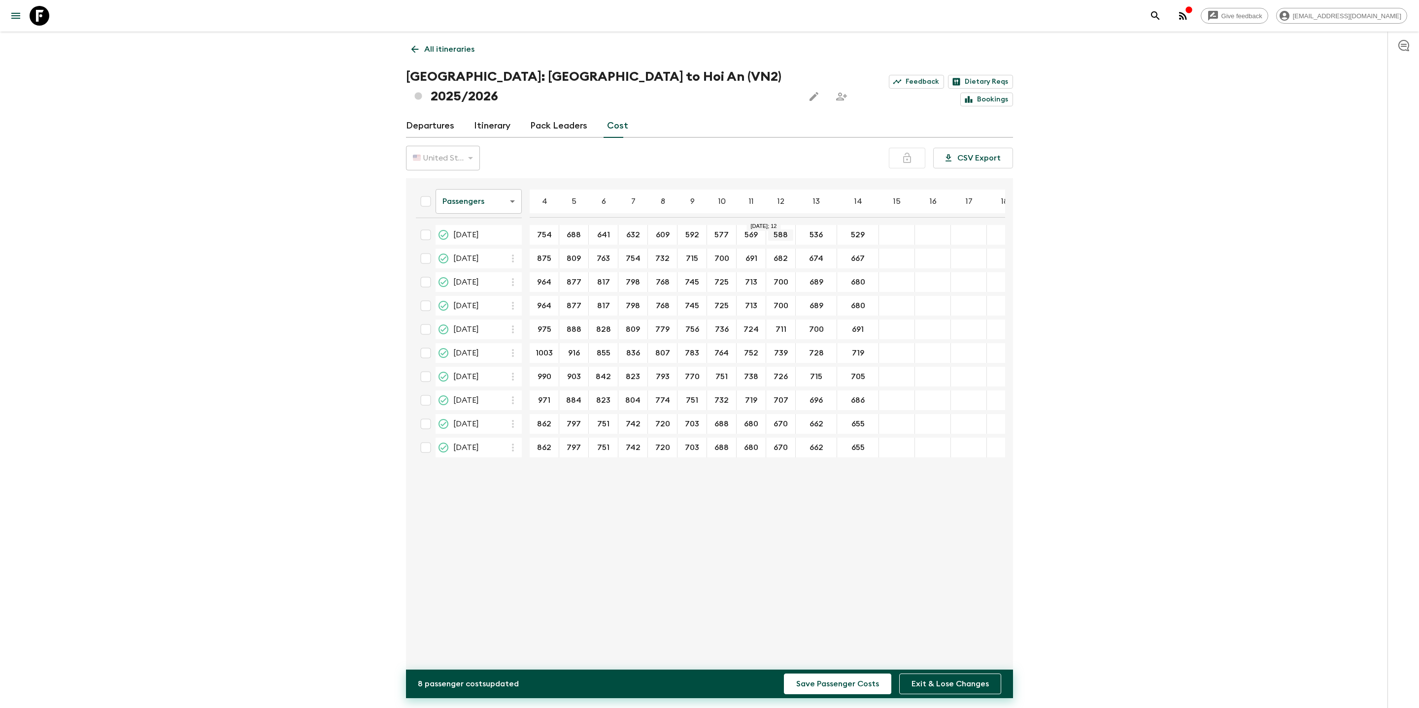
drag, startPoint x: 798, startPoint y: 214, endPoint x: 770, endPoint y: 214, distance: 28.1
type input "603"
type input "551"
type input "544"
click at [545, 407] on div "Passengers passengersCost ​ 4 5 6 7 8 9 10 11 12 13 14 15 16 17 18 [DATE] 754 ​…" at bounding box center [706, 425] width 597 height 479
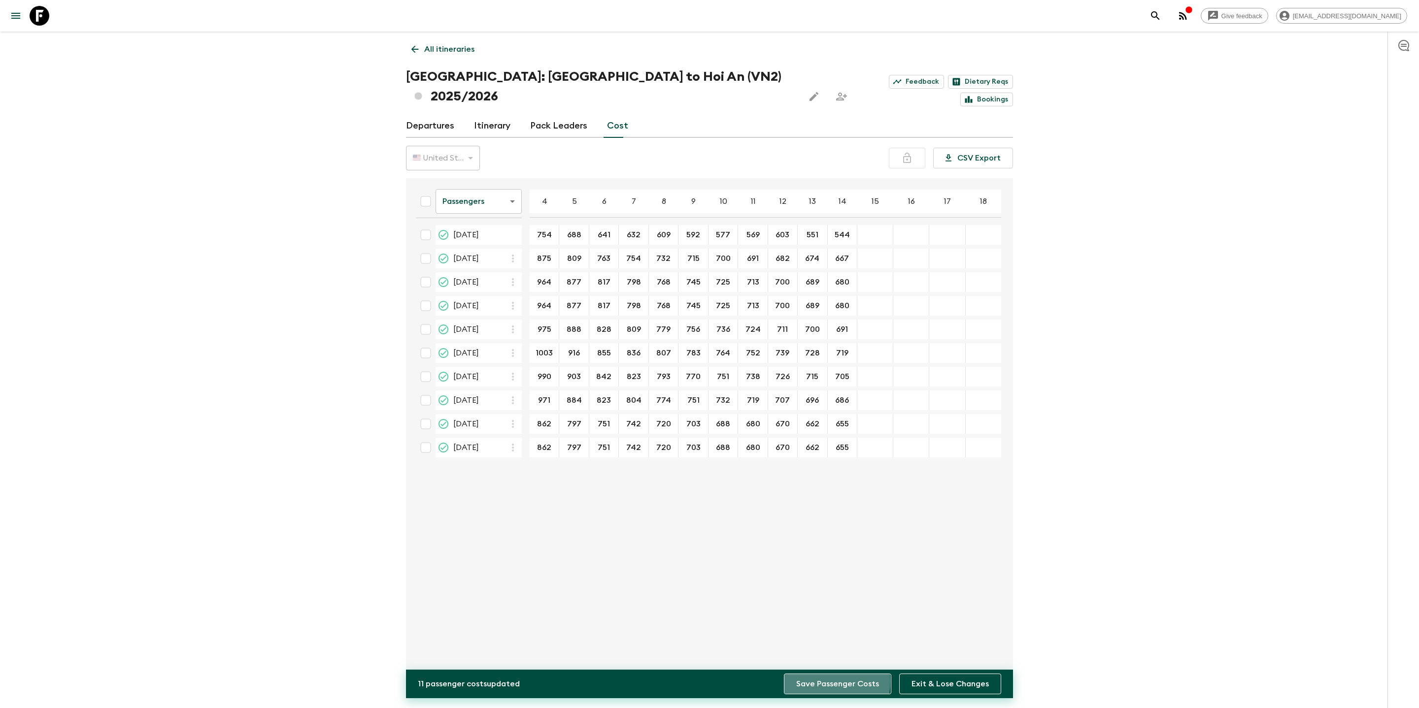
click at [819, 407] on button "Save Passenger Costs" at bounding box center [837, 684] width 107 height 21
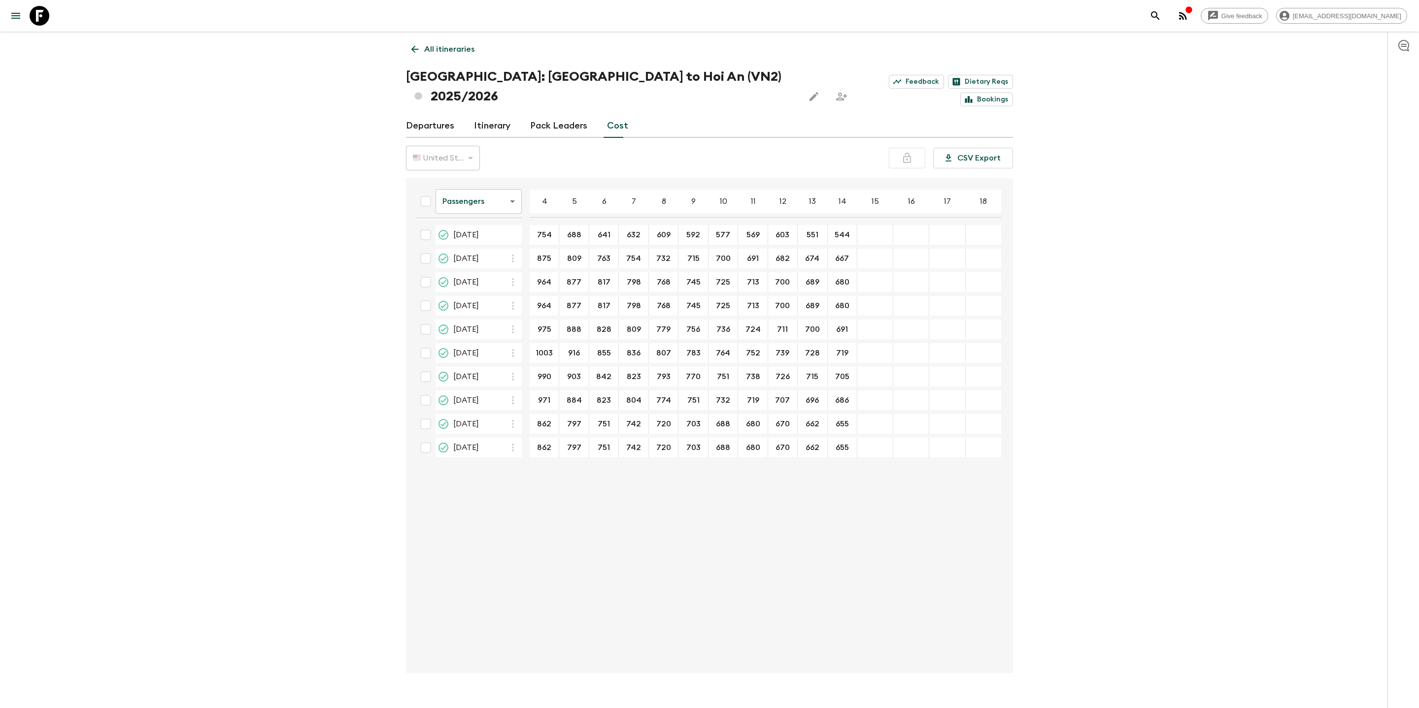
click at [860, 407] on div "Passengers passengersCost ​ 4 5 6 7 8 9 10 11 12 13 14 15 16 17 18 [DATE] 754 ​…" at bounding box center [706, 425] width 597 height 479
click at [447, 49] on p "All itineraries" at bounding box center [449, 49] width 50 height 12
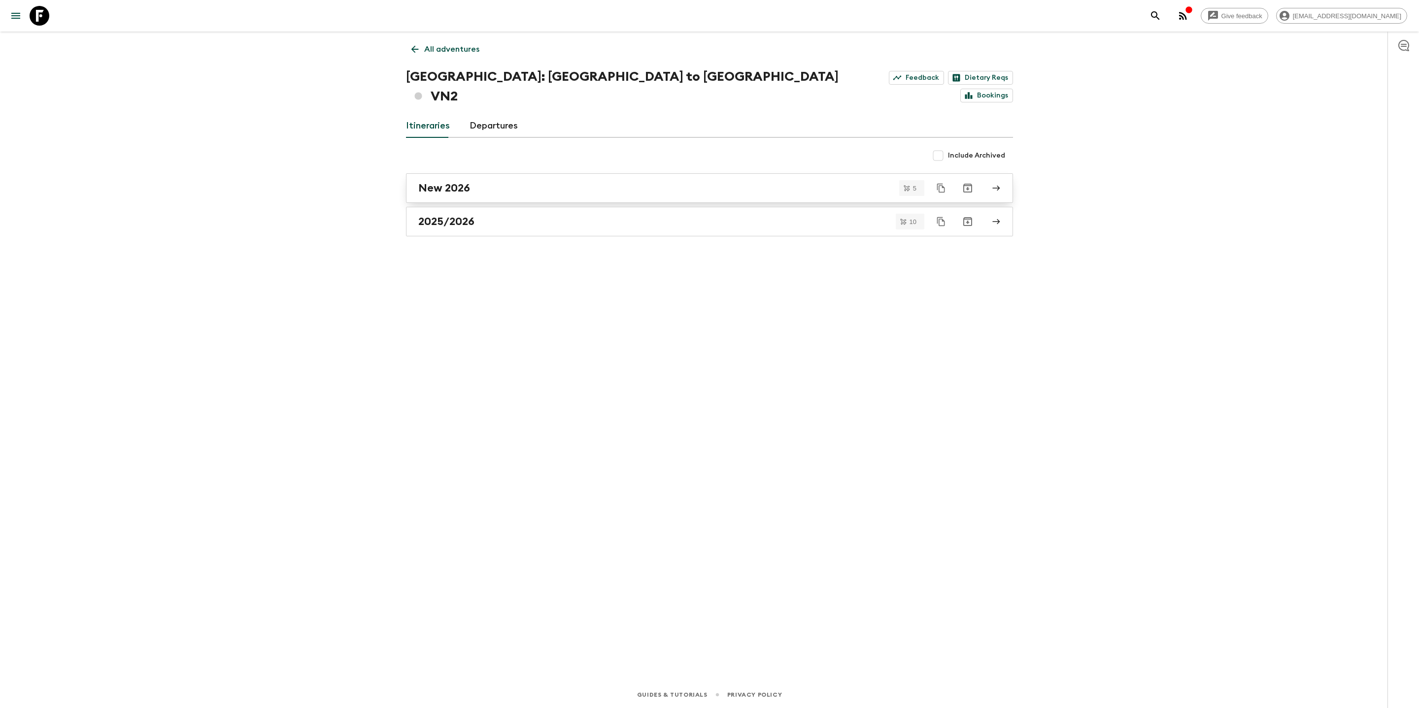
click at [460, 182] on h2 "New 2026" at bounding box center [444, 188] width 52 height 13
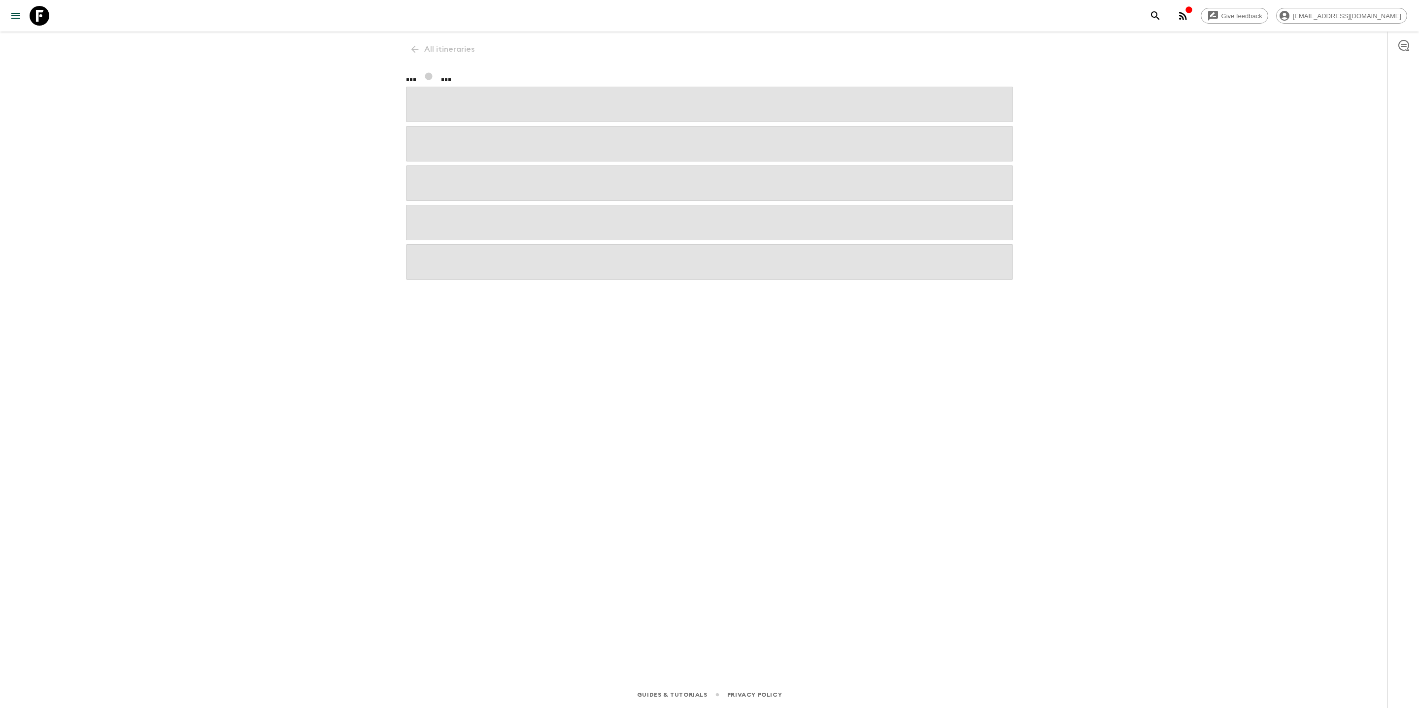
click at [460, 167] on span at bounding box center [709, 182] width 607 height 35
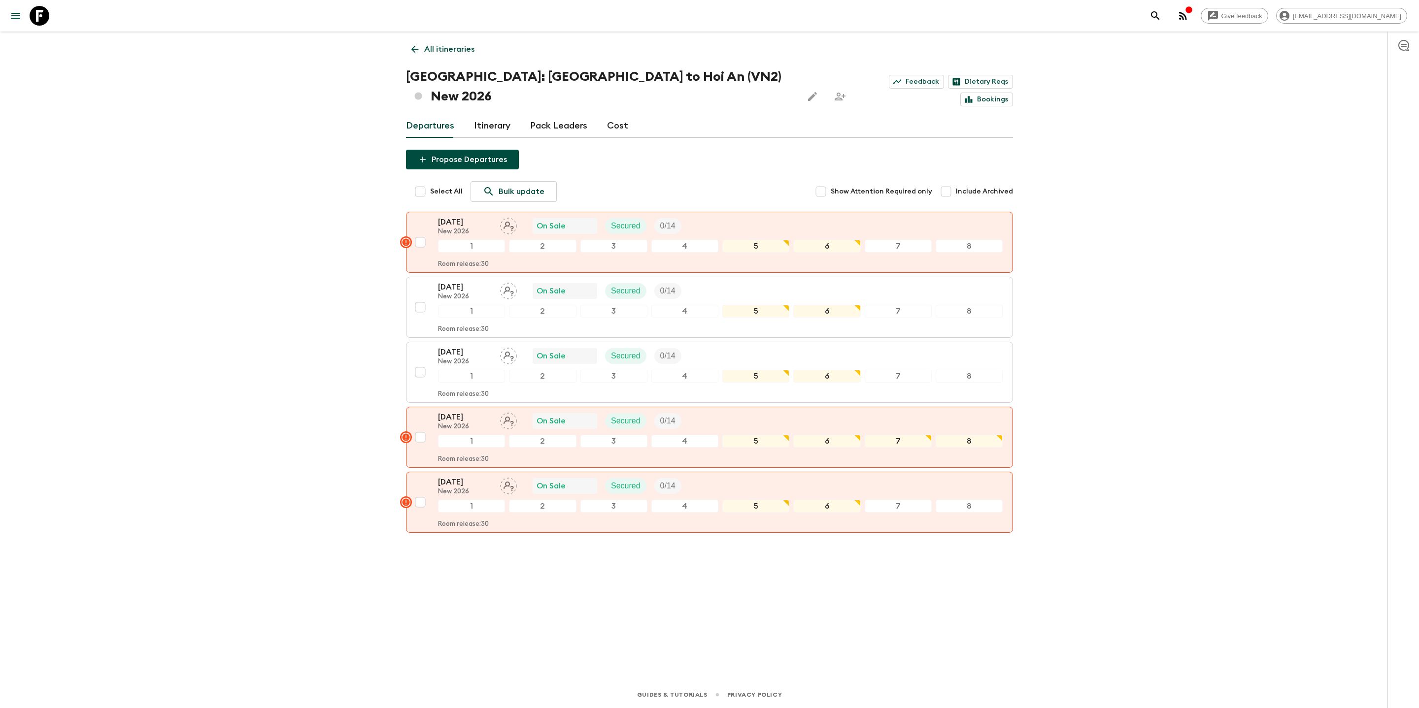
click at [612, 114] on link "Cost" at bounding box center [617, 126] width 21 height 24
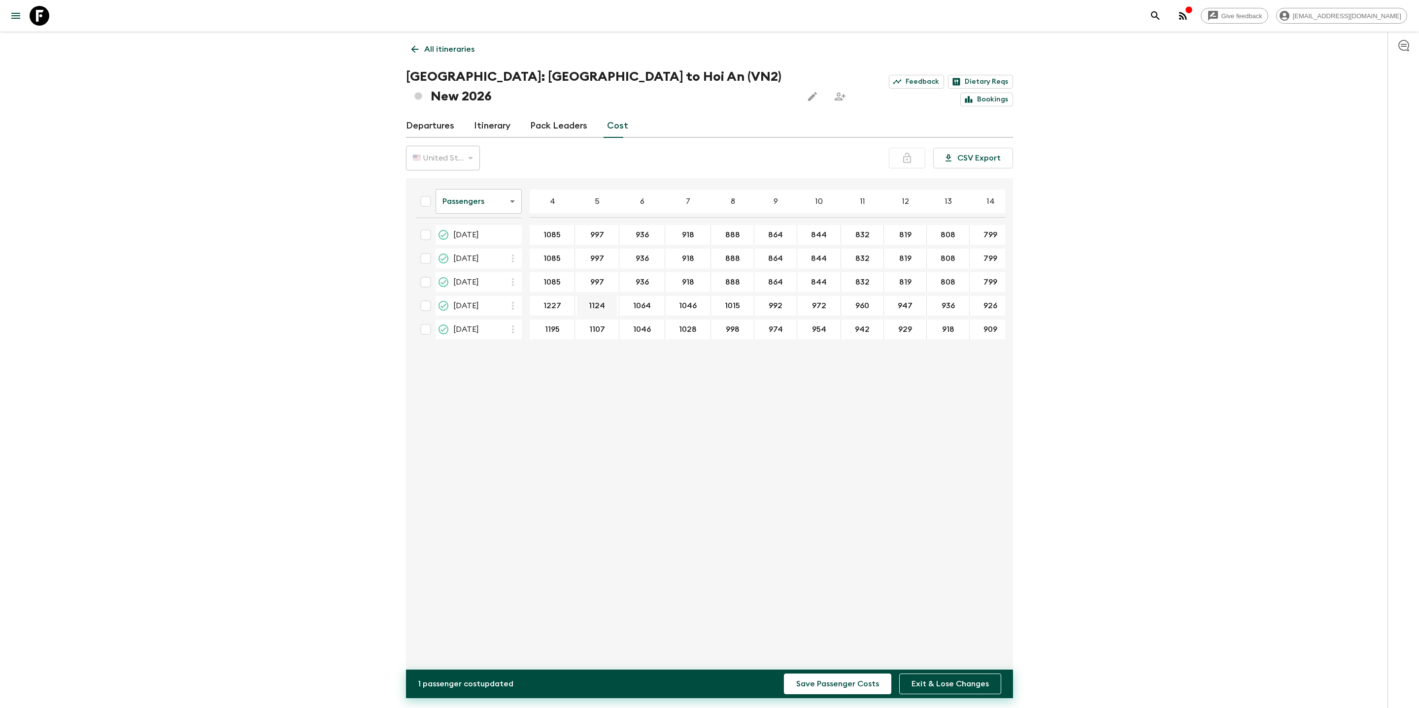
type input "1227"
type input "1139"
type input "1079"
type input "1061"
type input "1030"
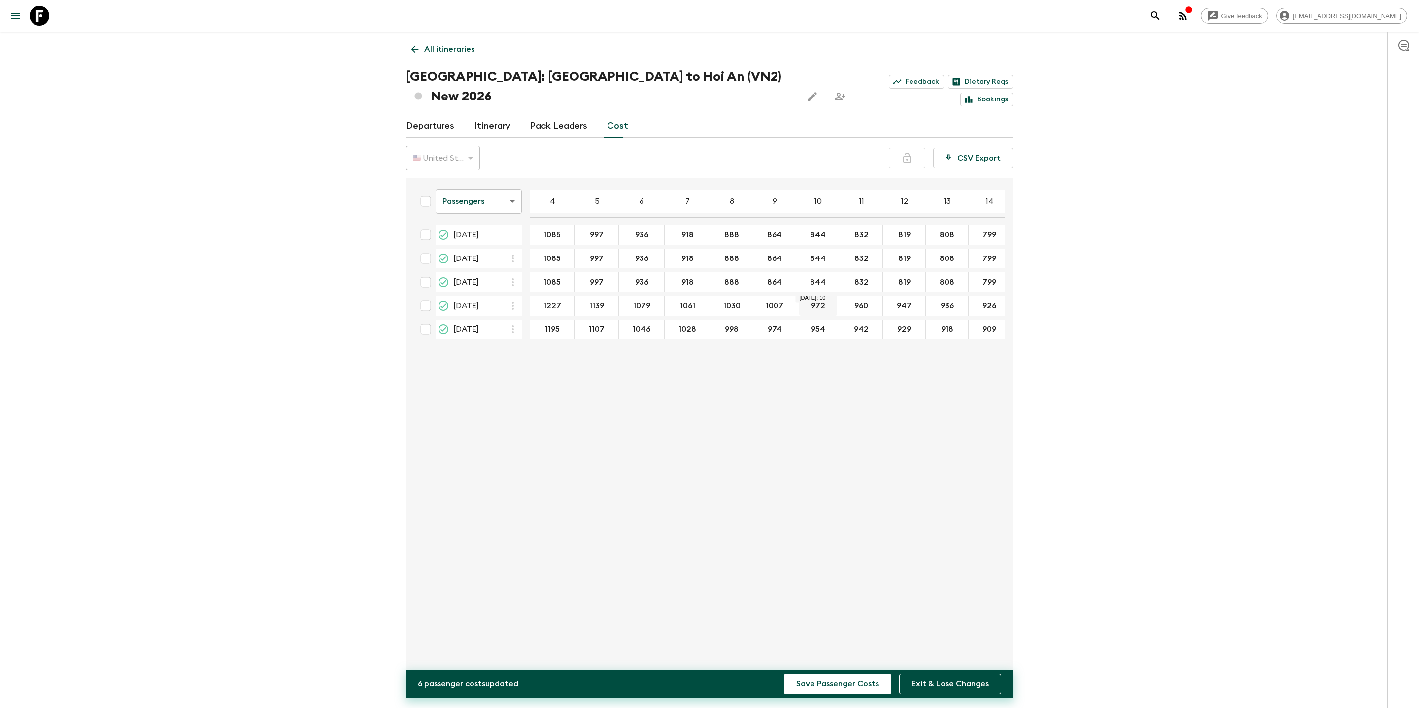
type input "1007"
type input "987"
type input "975"
type input "962"
type input "951"
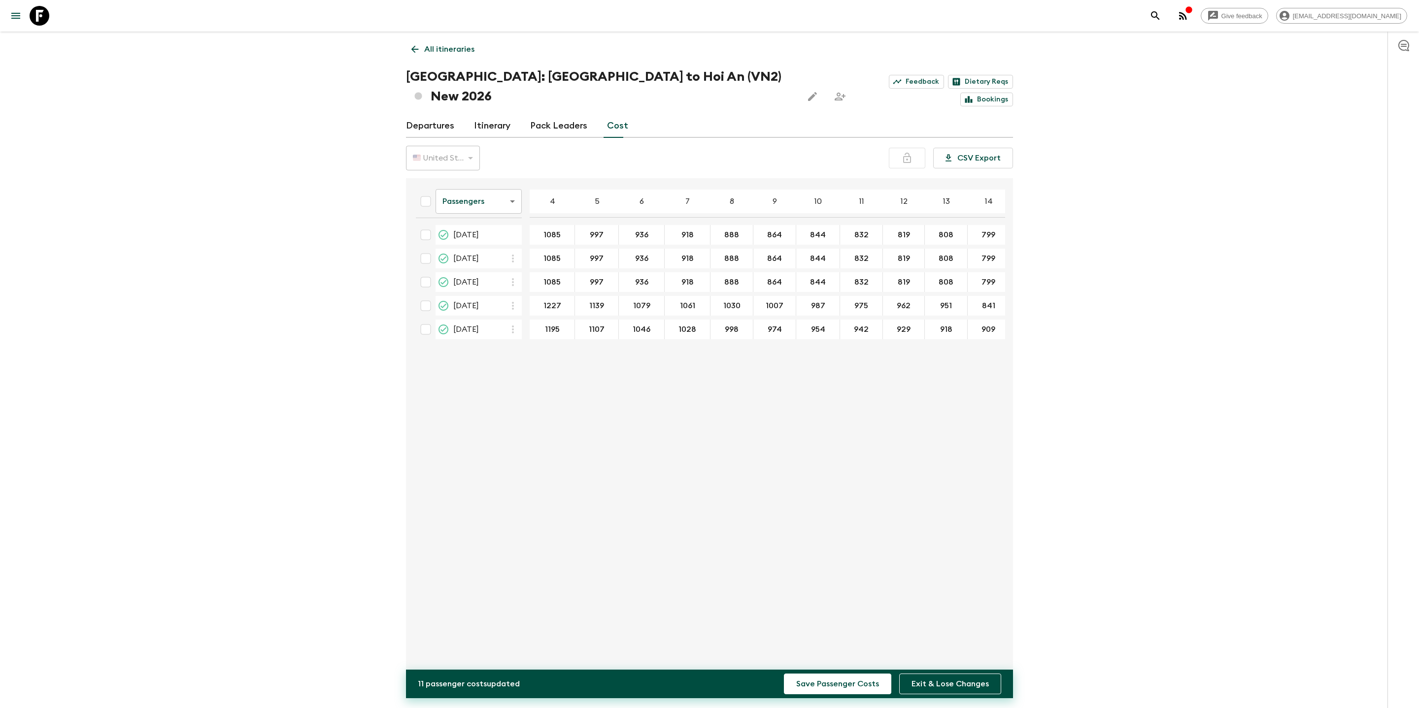
type input "841"
type input "1210"
type input "1122"
type input "1061"
type input "1043"
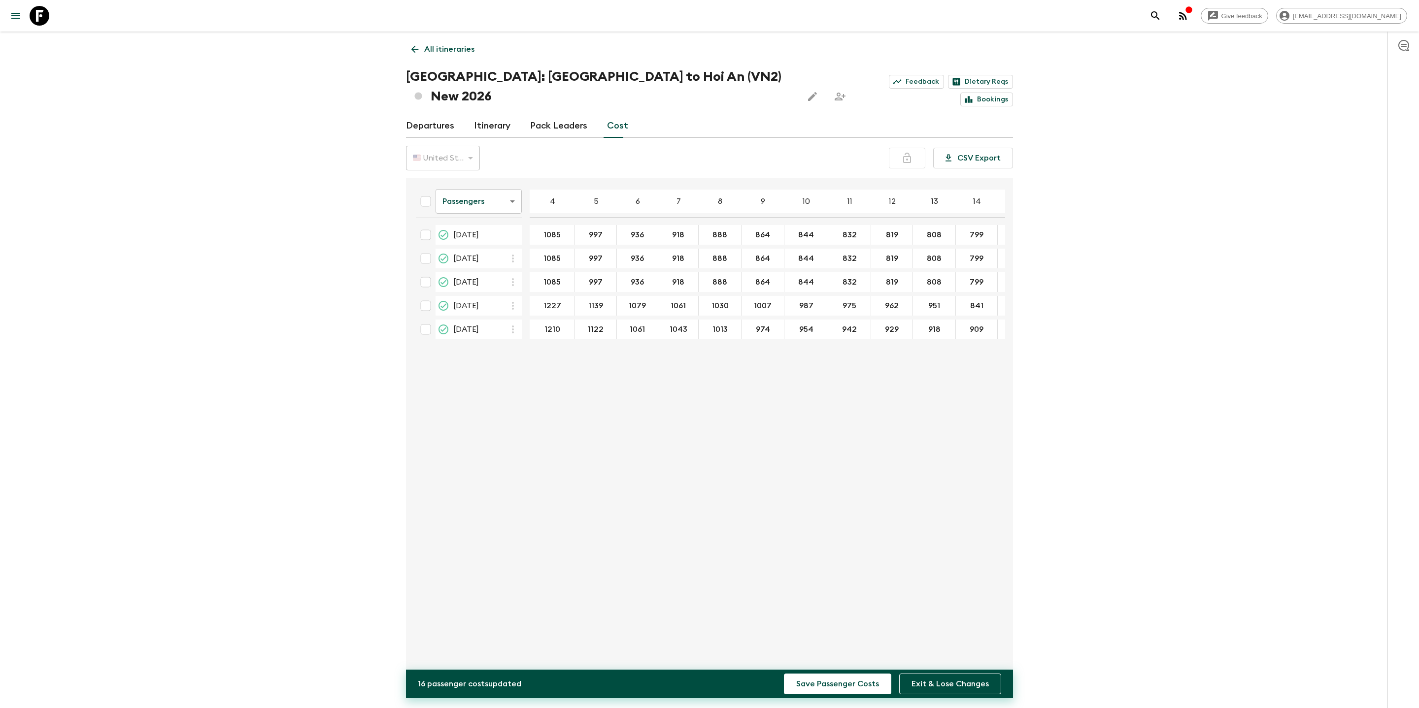
type input "1013"
type input "989"
type input "957"
type input "944"
type input "933"
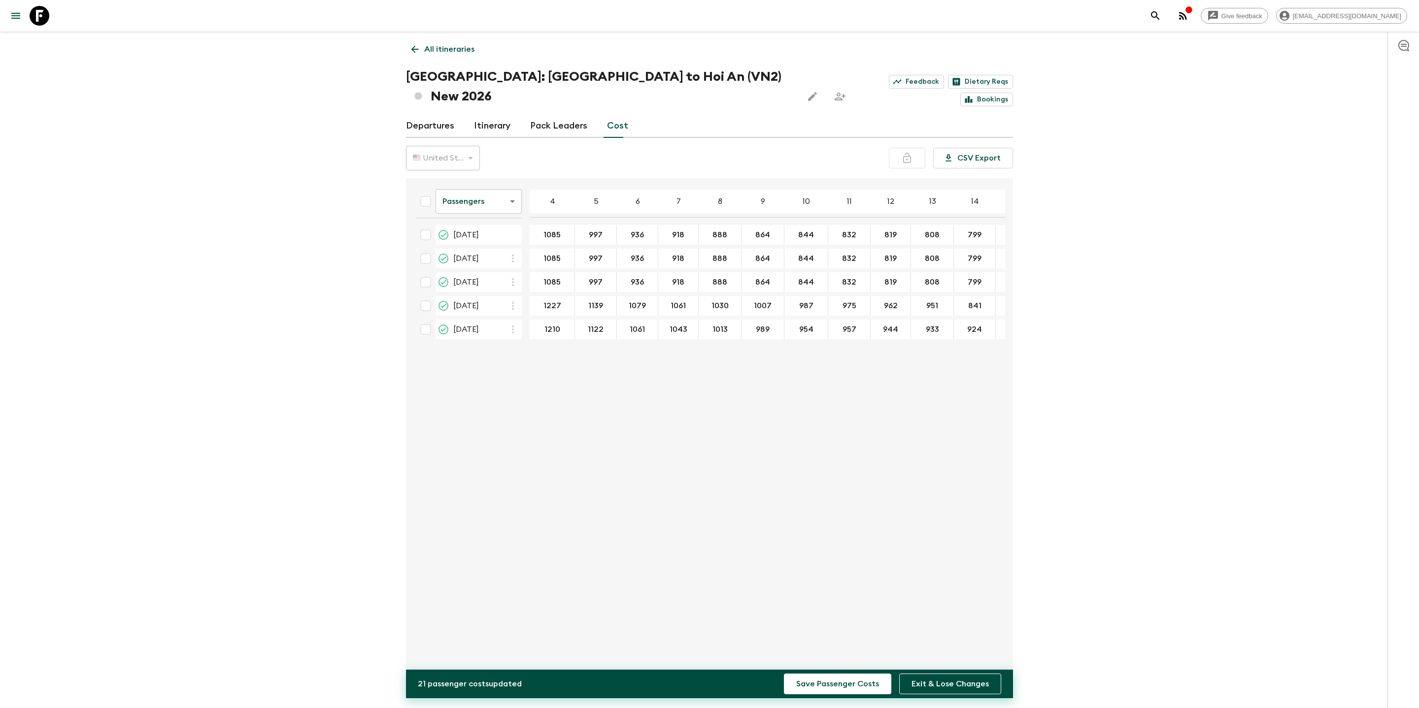
type input "924"
click at [907, 356] on div "Passengers passengersCost ​ 4 5 6 7 8 9 10 11 12 13 14 15 16 17 18 [DATE] 1085 …" at bounding box center [706, 425] width 597 height 479
type input "1100"
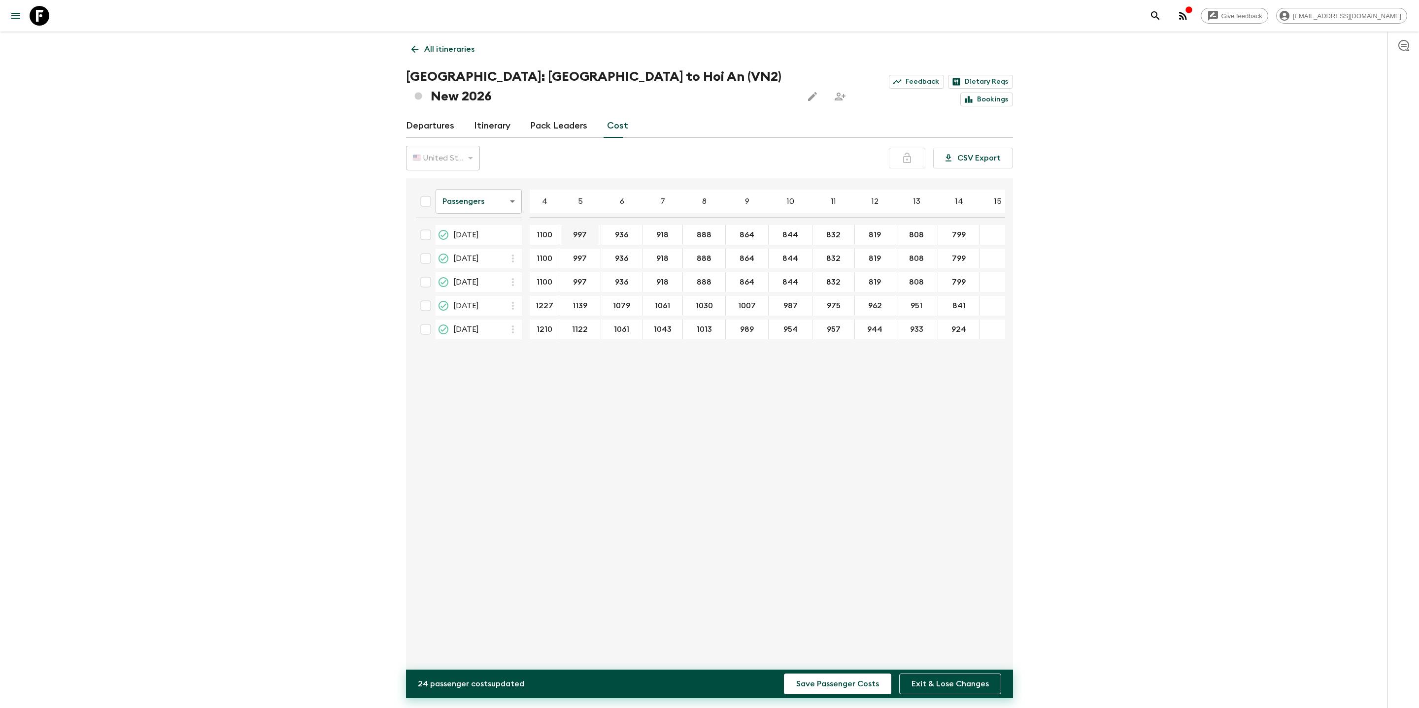
type input "1100"
type input "1012"
type input "951"
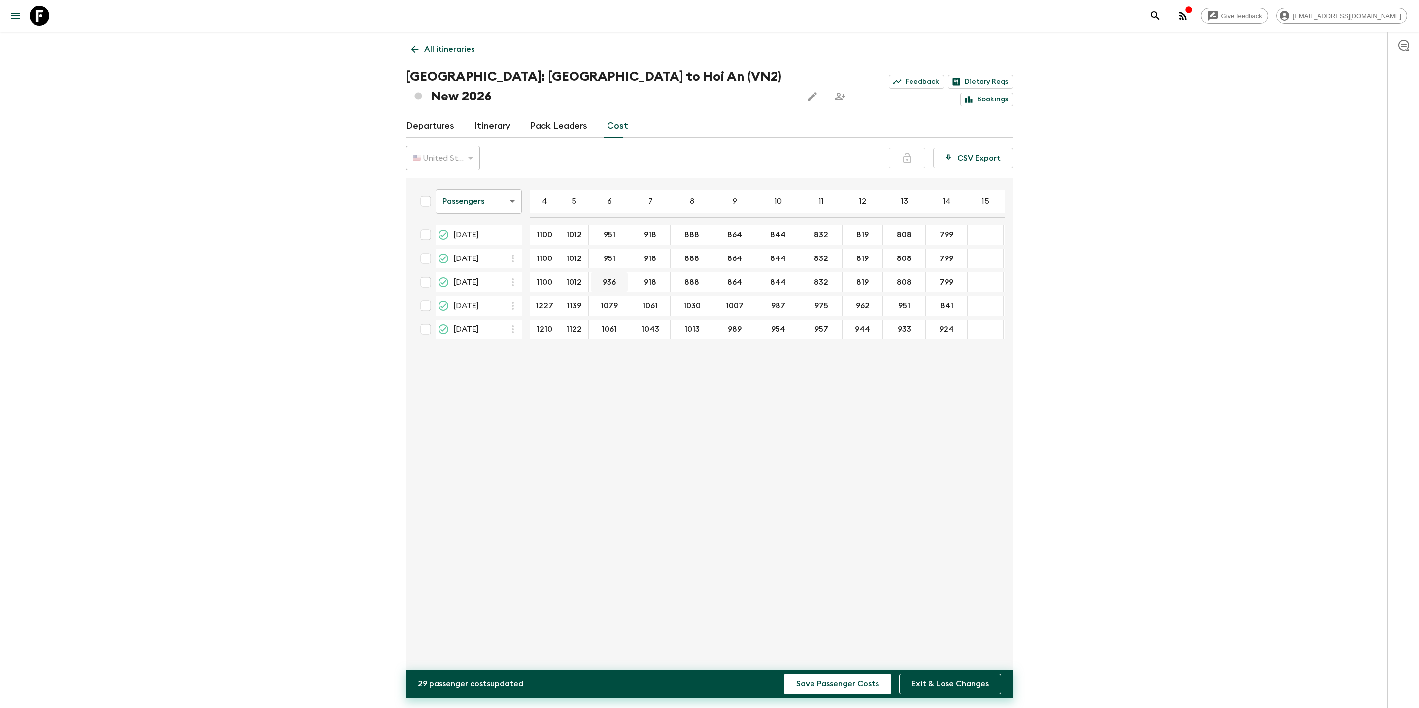
type input "951"
type input "933"
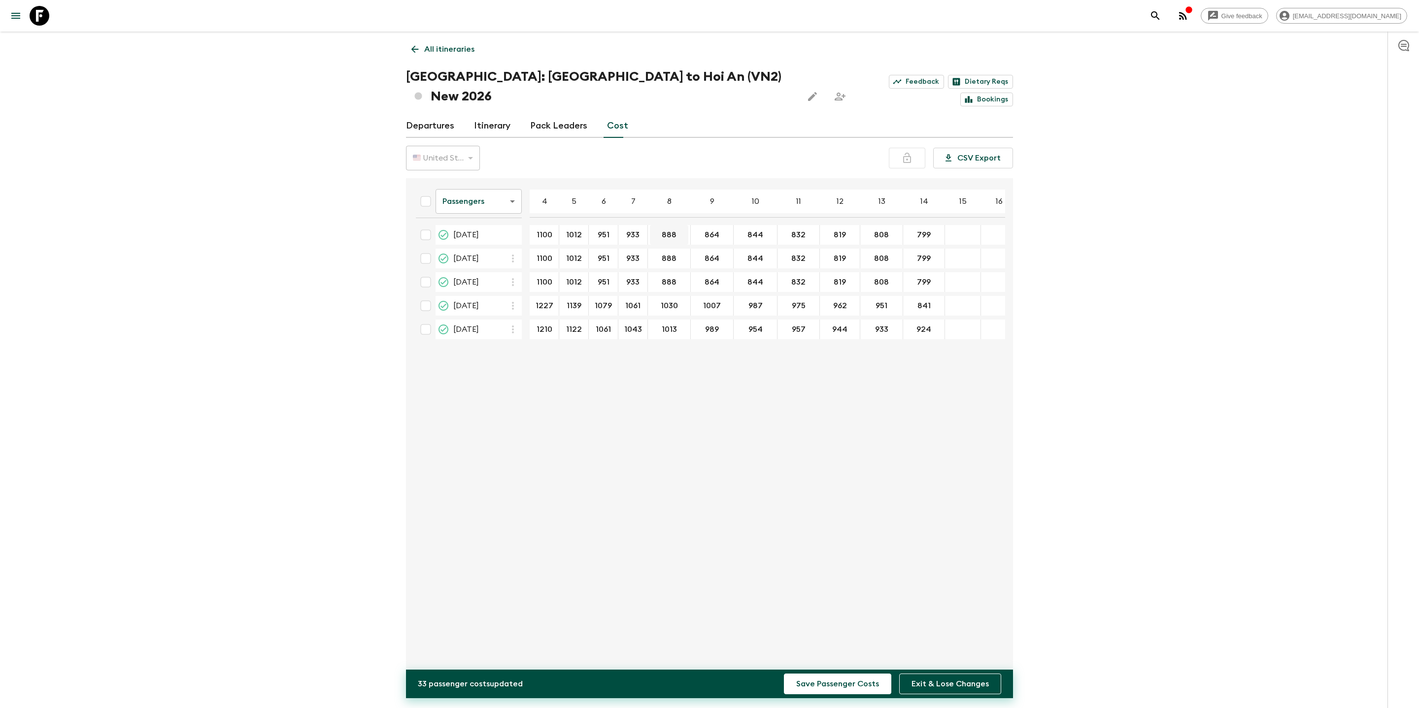
type input "933"
type input "903"
type input "879"
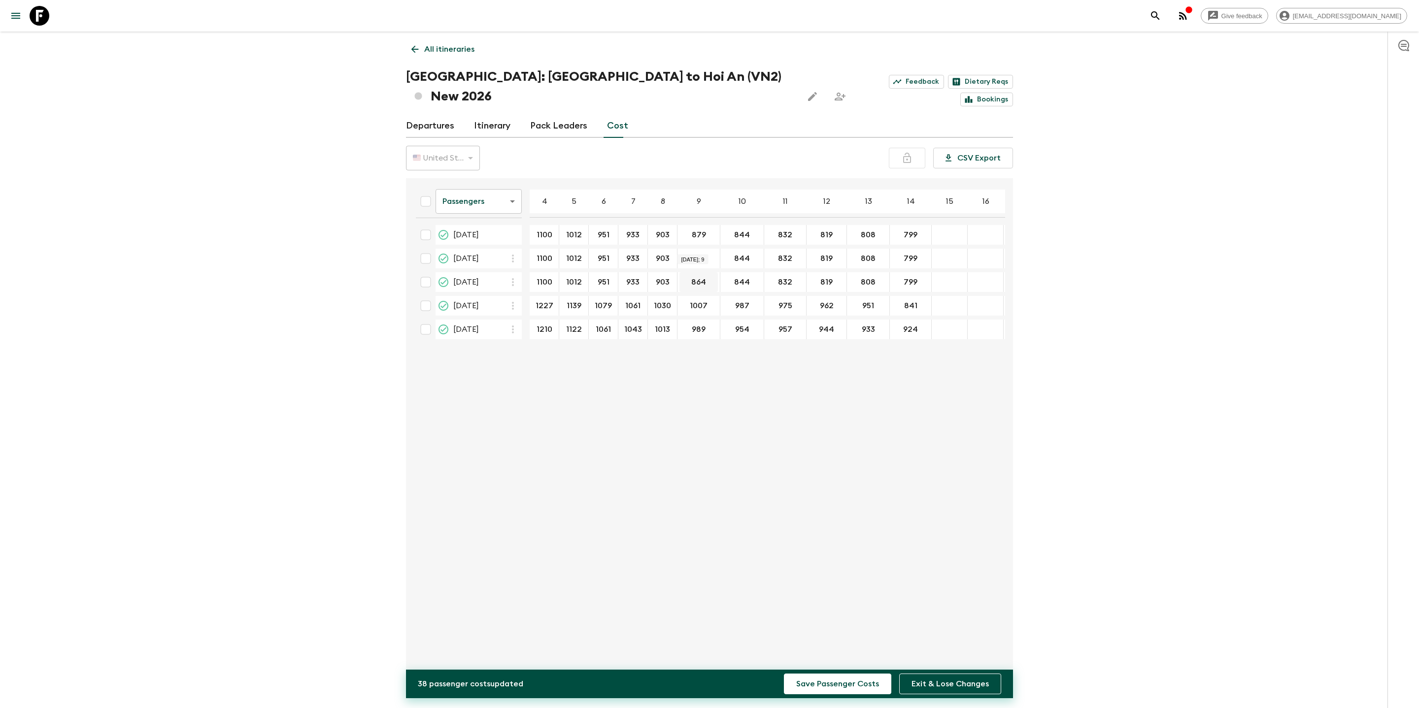
type input "879"
type input "859"
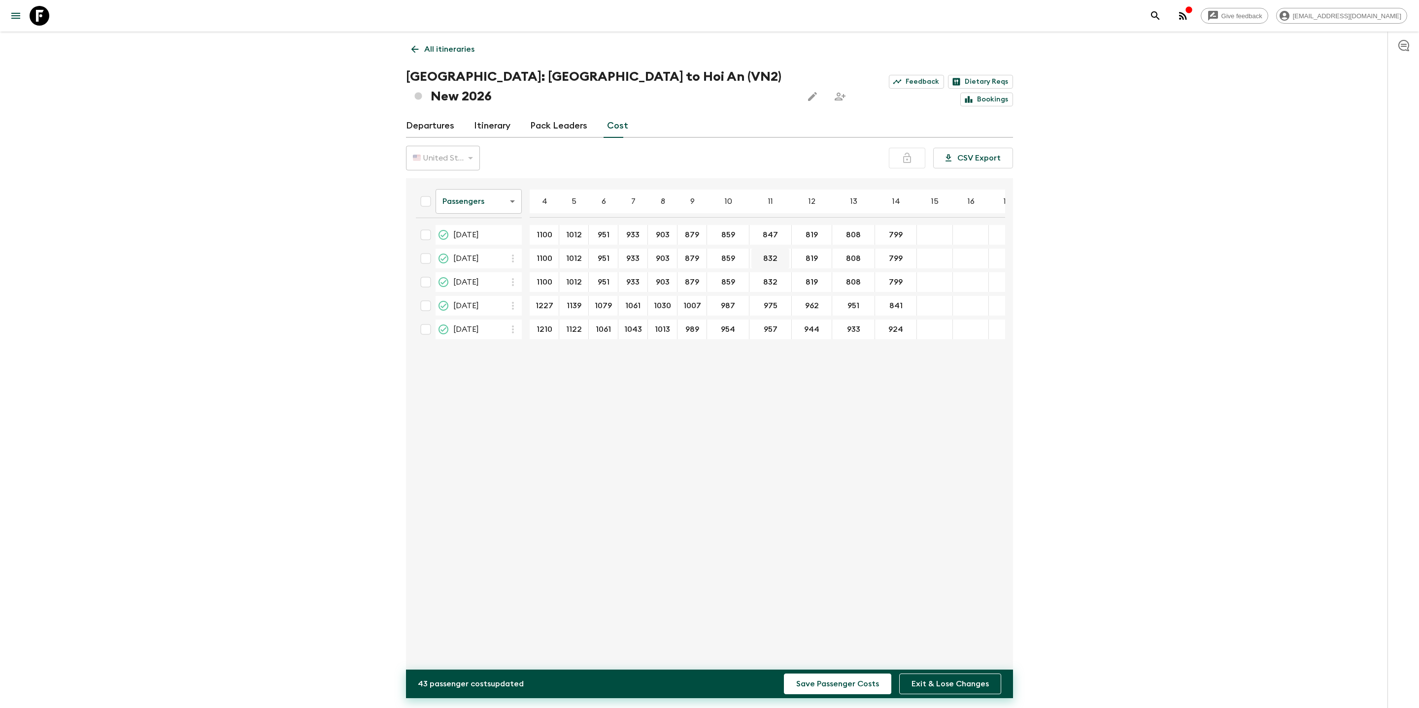
type input "847"
click at [798, 230] on input "819" at bounding box center [799, 235] width 36 height 11
click at [803, 230] on input "818349" at bounding box center [799, 235] width 36 height 11
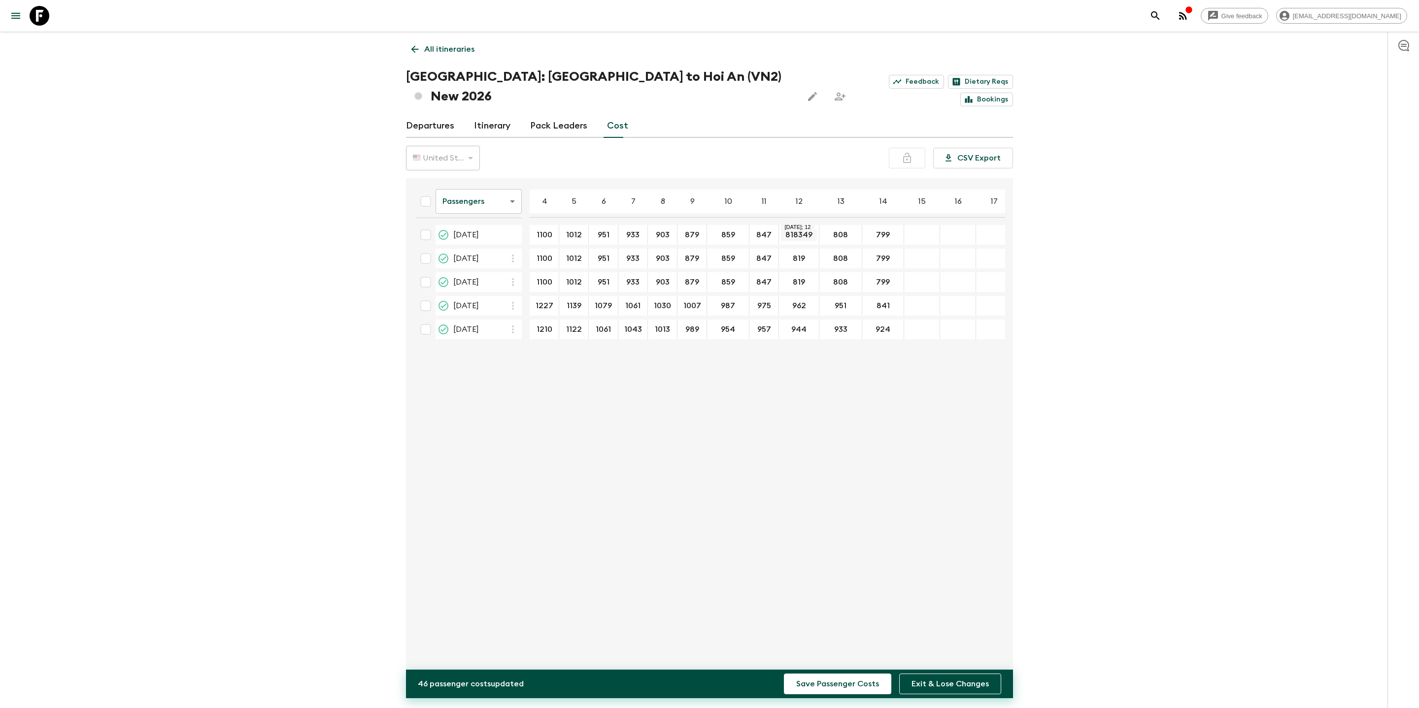
click at [803, 230] on input "818349" at bounding box center [799, 235] width 36 height 11
type input "834"
type input "823"
type input "814"
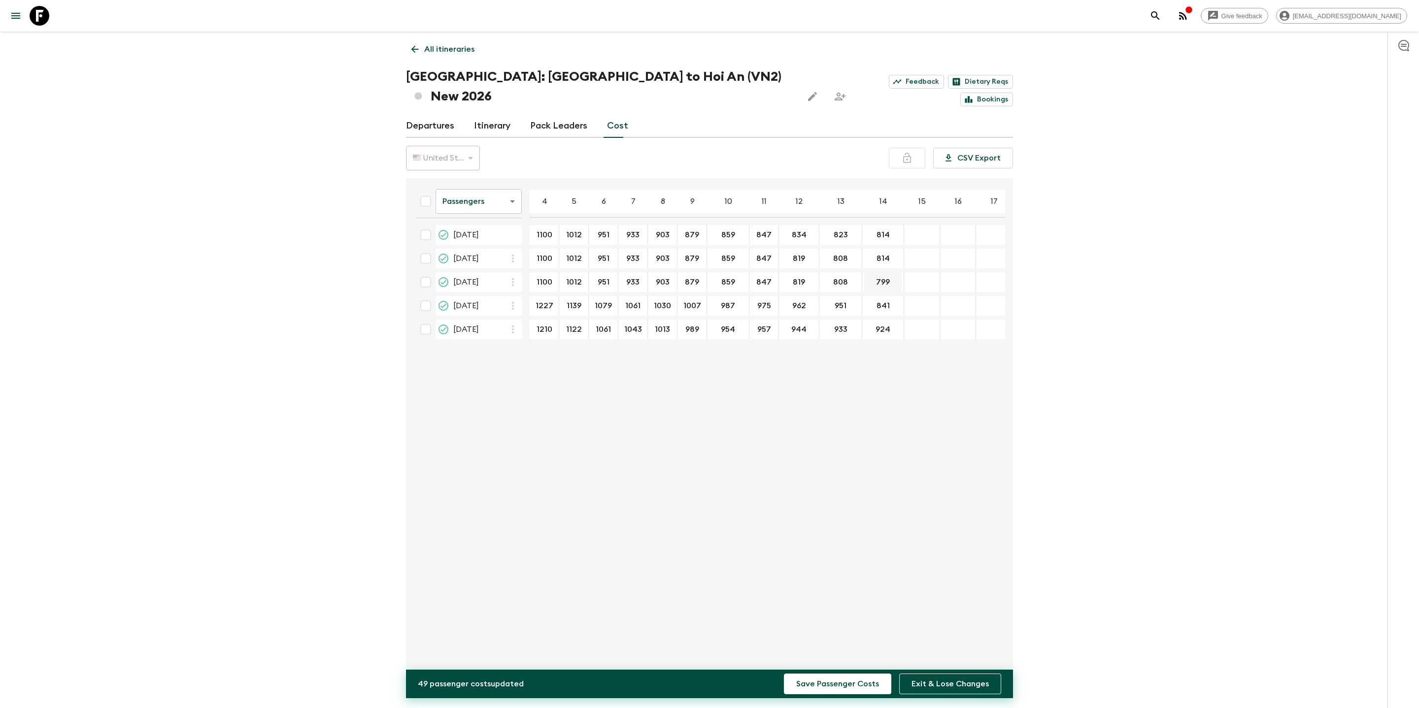
type input "814"
type input "823"
click at [843, 277] on input "808" at bounding box center [833, 282] width 25 height 11
type input "823"
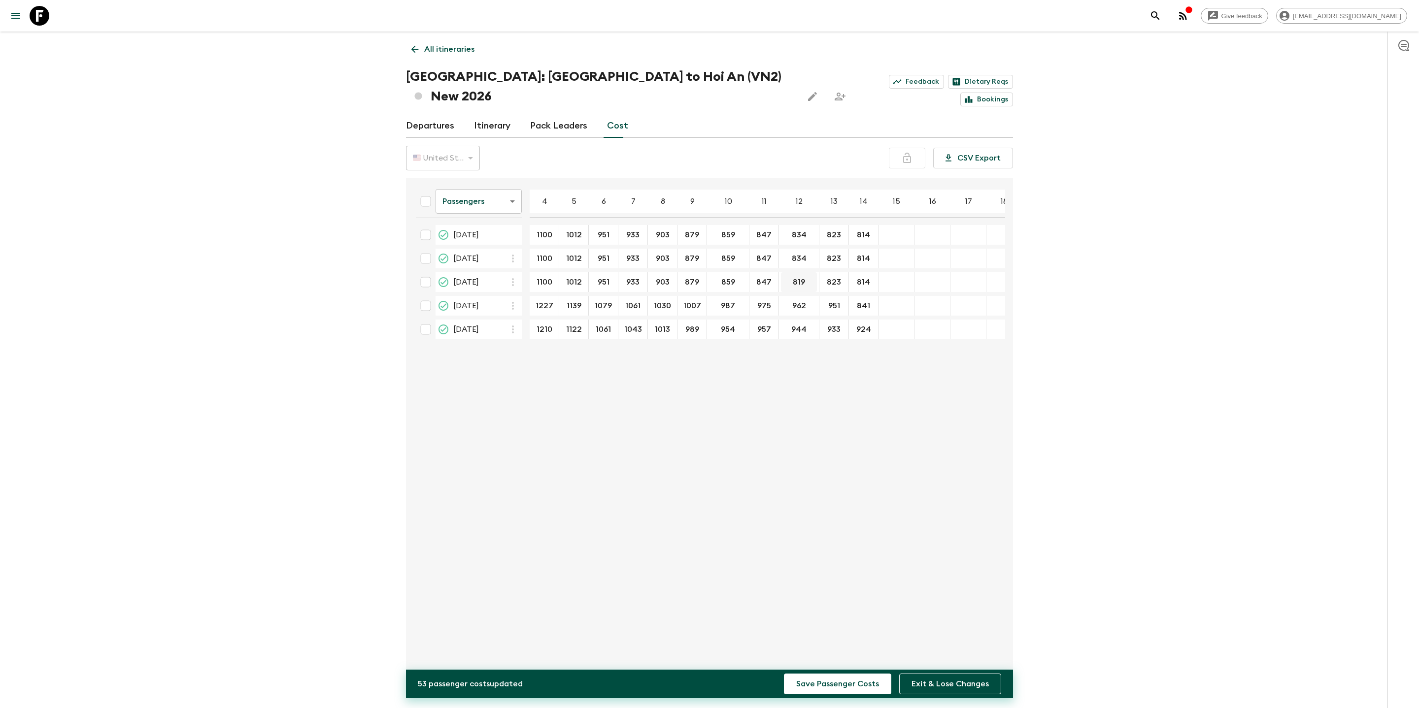
type input "834"
click at [798, 407] on button "Save Passenger Costs" at bounding box center [837, 684] width 107 height 21
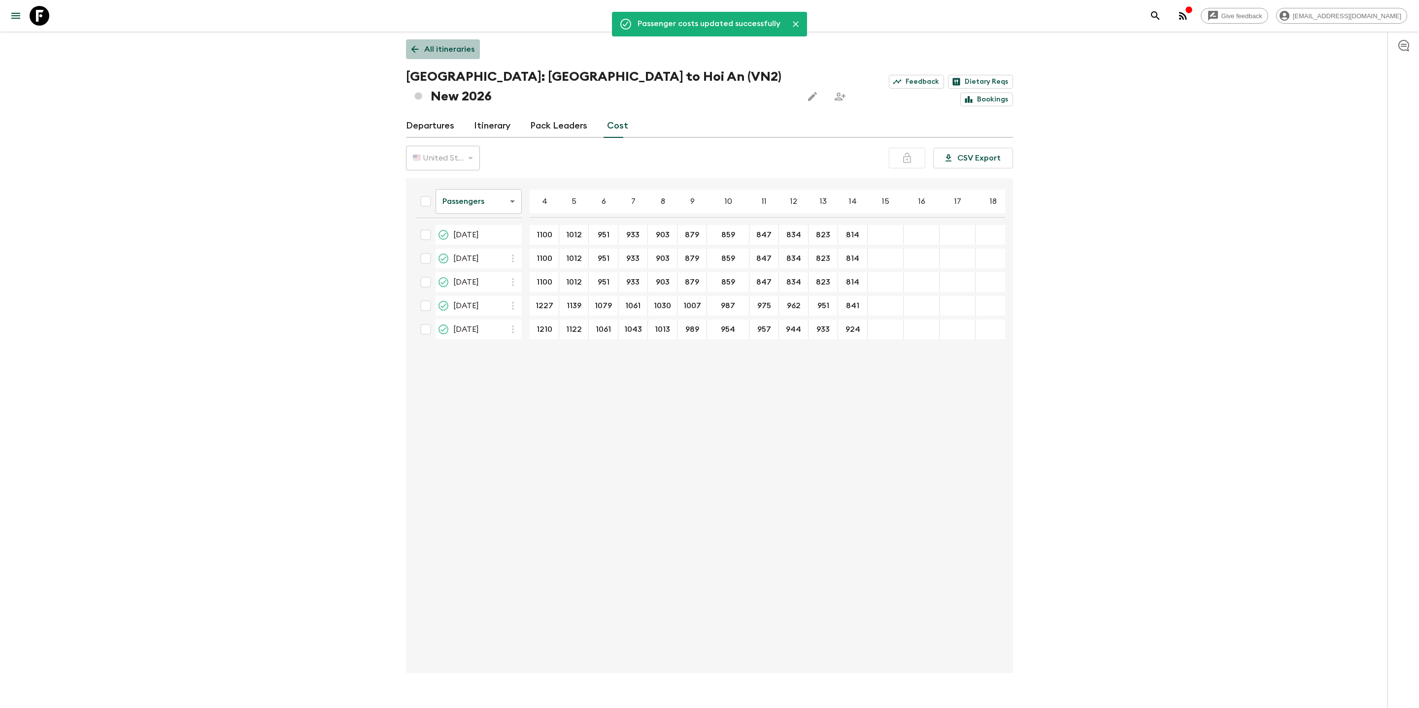
click at [441, 46] on p "All itineraries" at bounding box center [449, 49] width 50 height 12
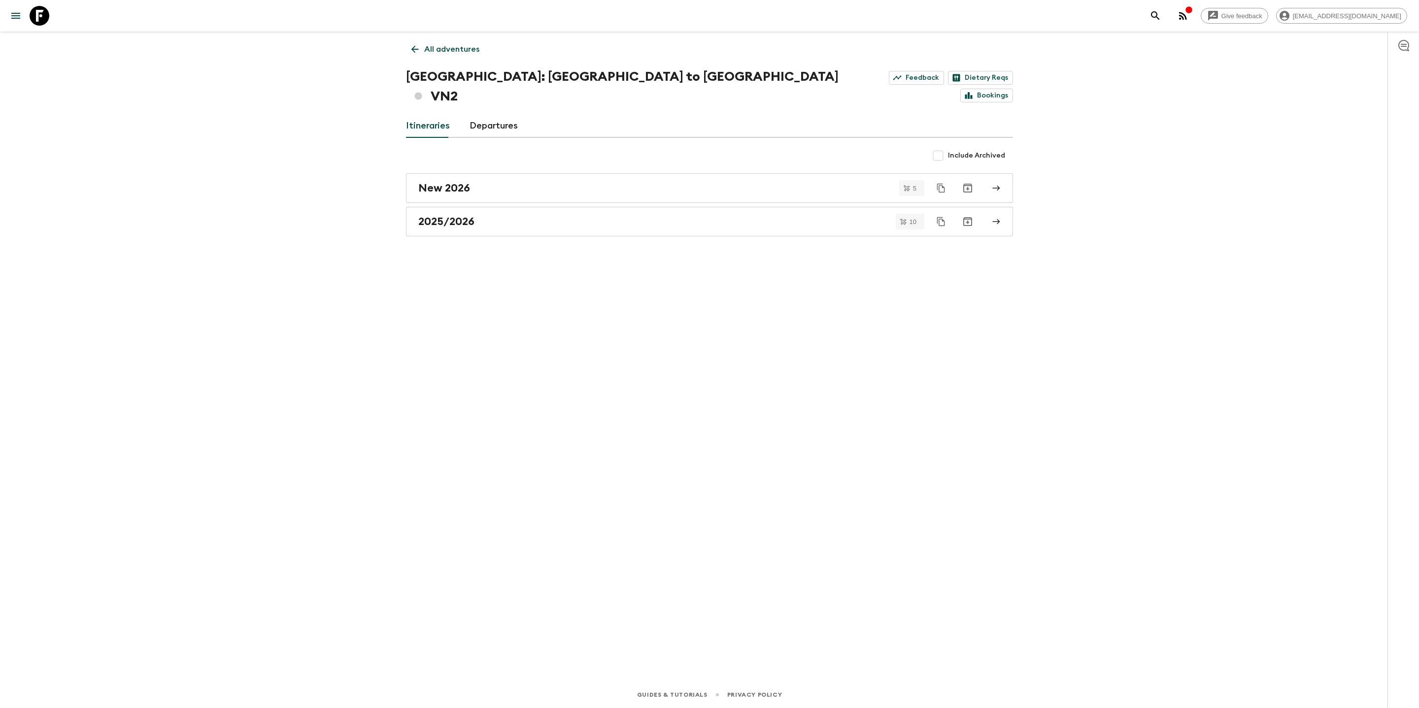
click at [435, 48] on p "All adventures" at bounding box center [451, 49] width 55 height 12
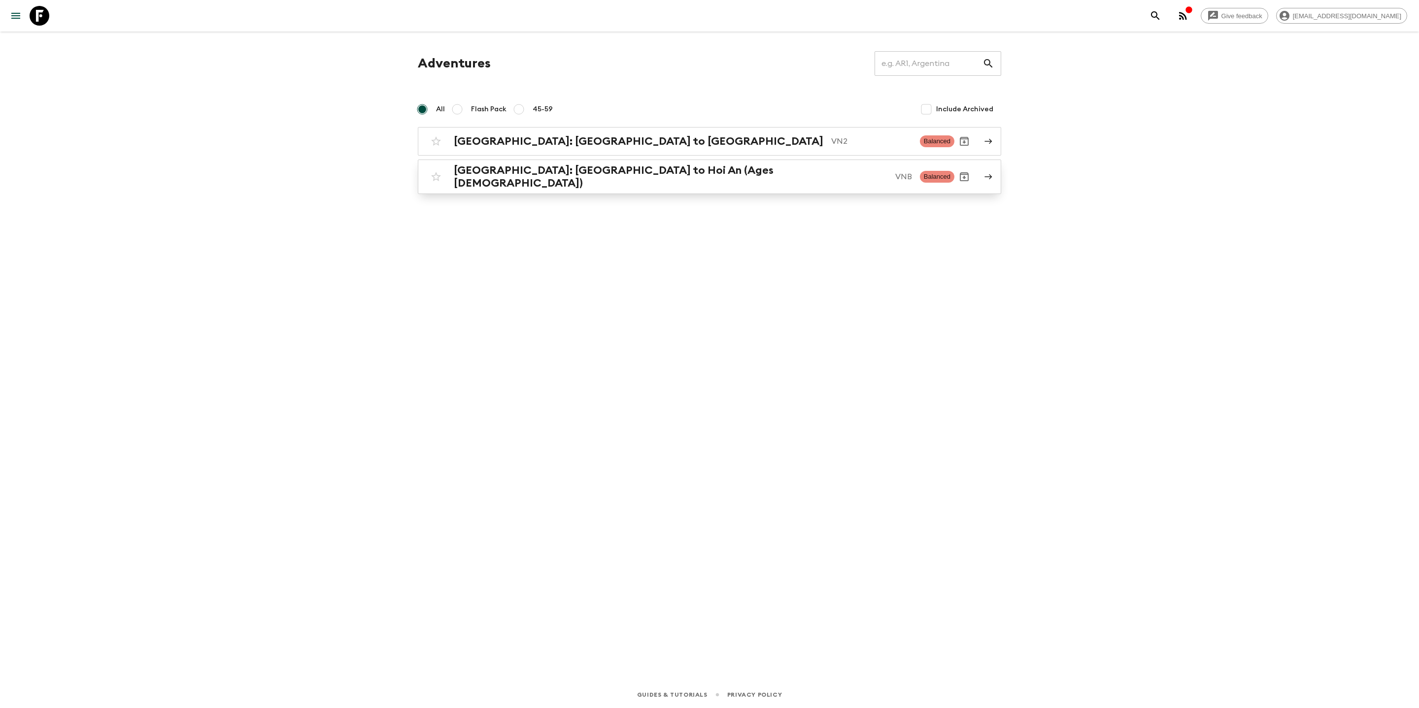
click at [532, 174] on h2 "[GEOGRAPHIC_DATA]: [GEOGRAPHIC_DATA] to Hoi An (Ages [DEMOGRAPHIC_DATA])" at bounding box center [670, 177] width 433 height 26
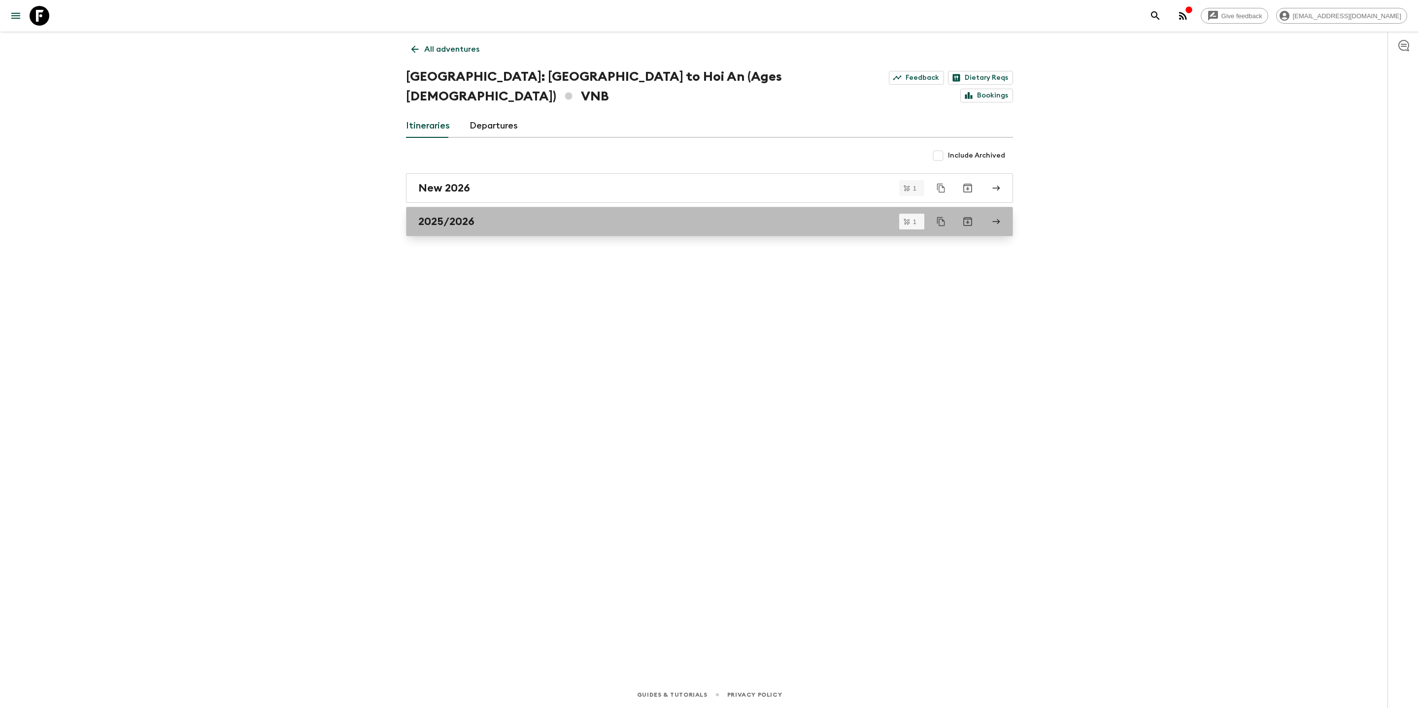
click at [438, 215] on h2 "2025/2026" at bounding box center [446, 221] width 56 height 13
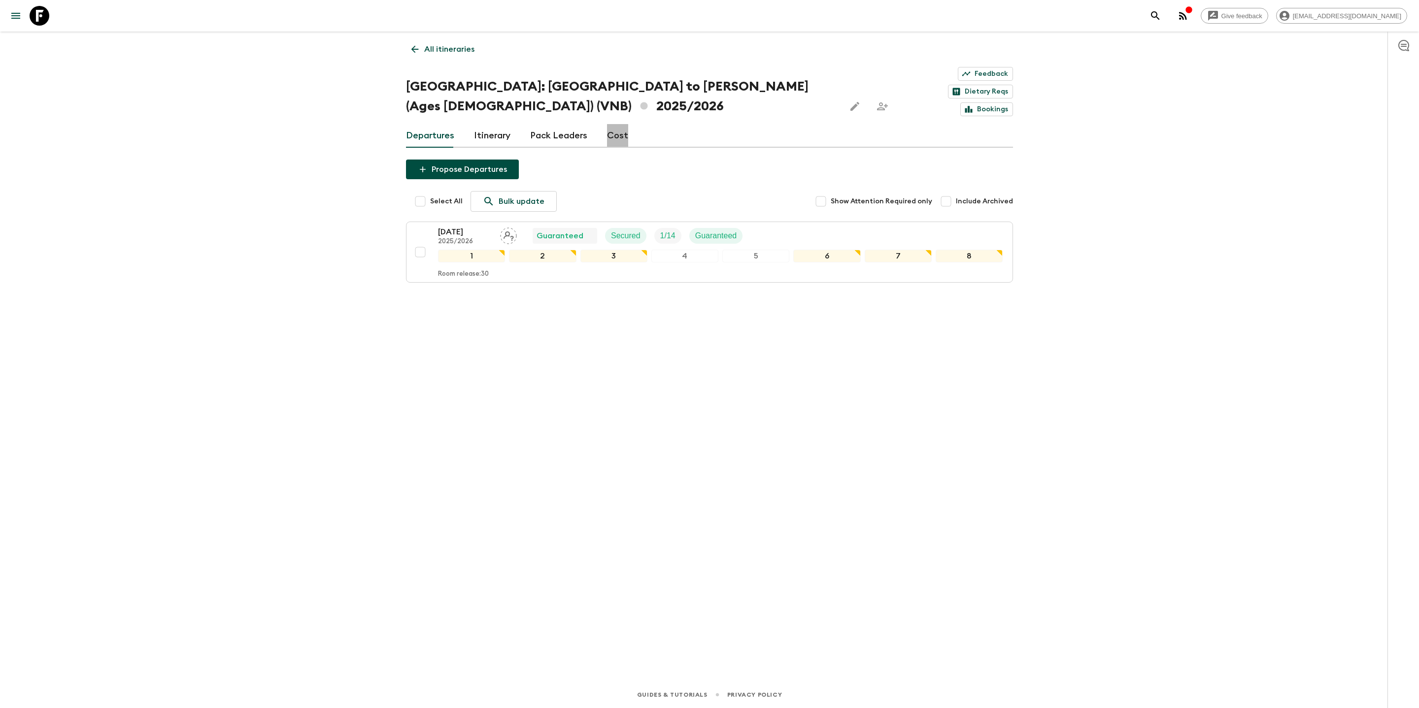
click at [613, 124] on link "Cost" at bounding box center [617, 136] width 21 height 24
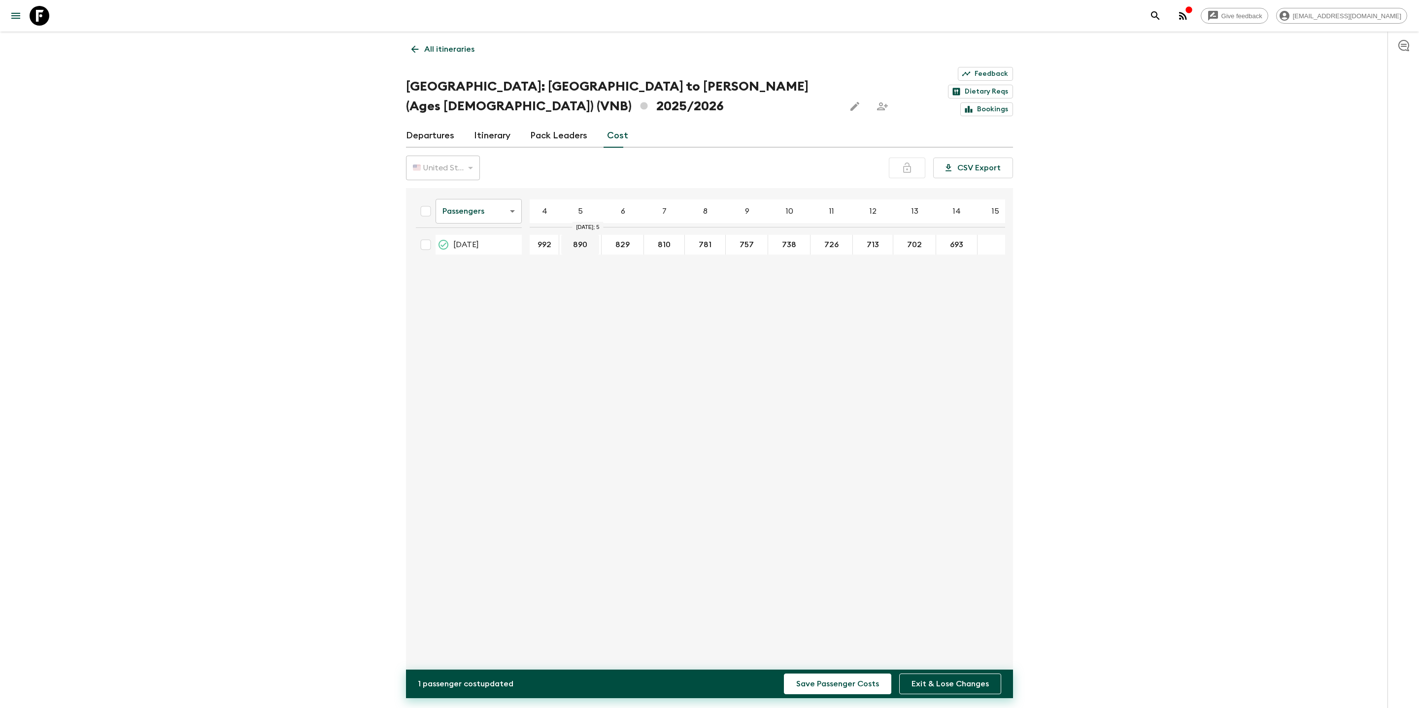
type input "992"
type input "905"
type input "844"
type input "825"
type input "796"
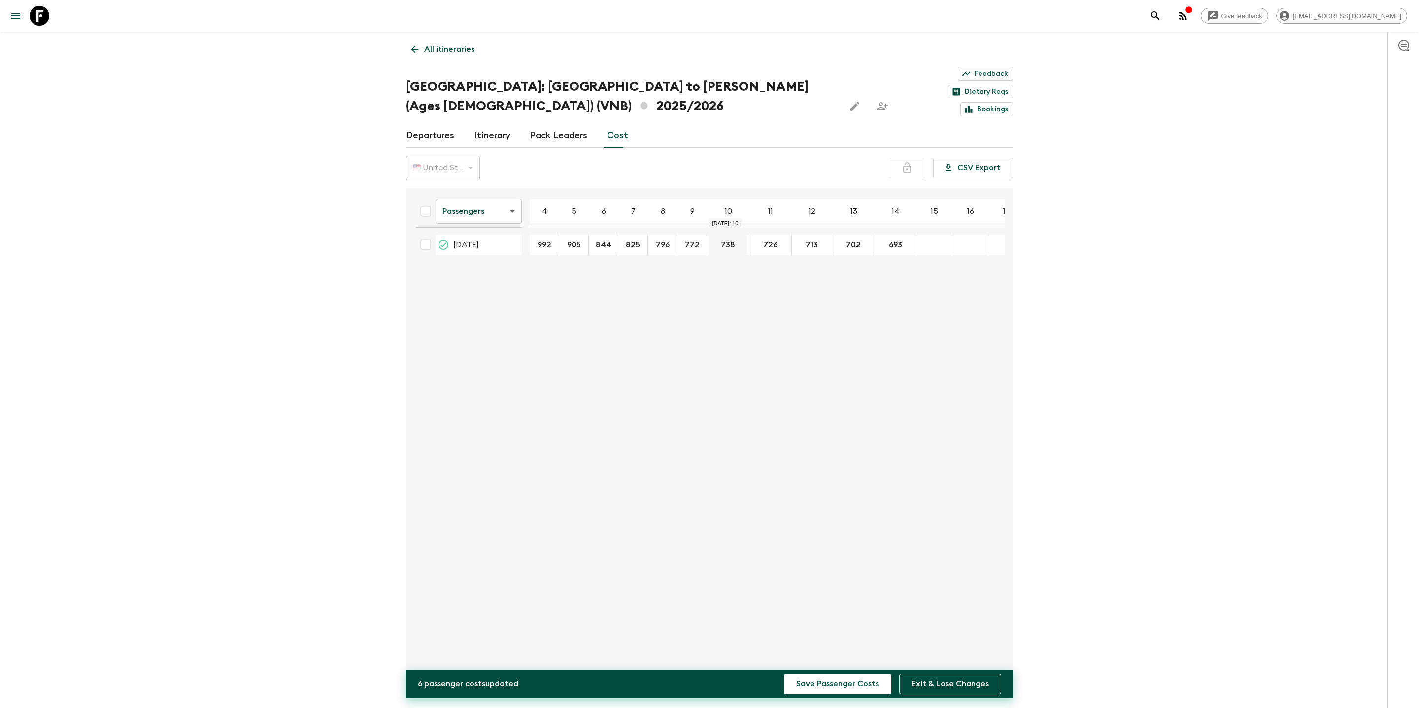
type input "772"
type input "753"
type input "741"
type input "728"
type input "717"
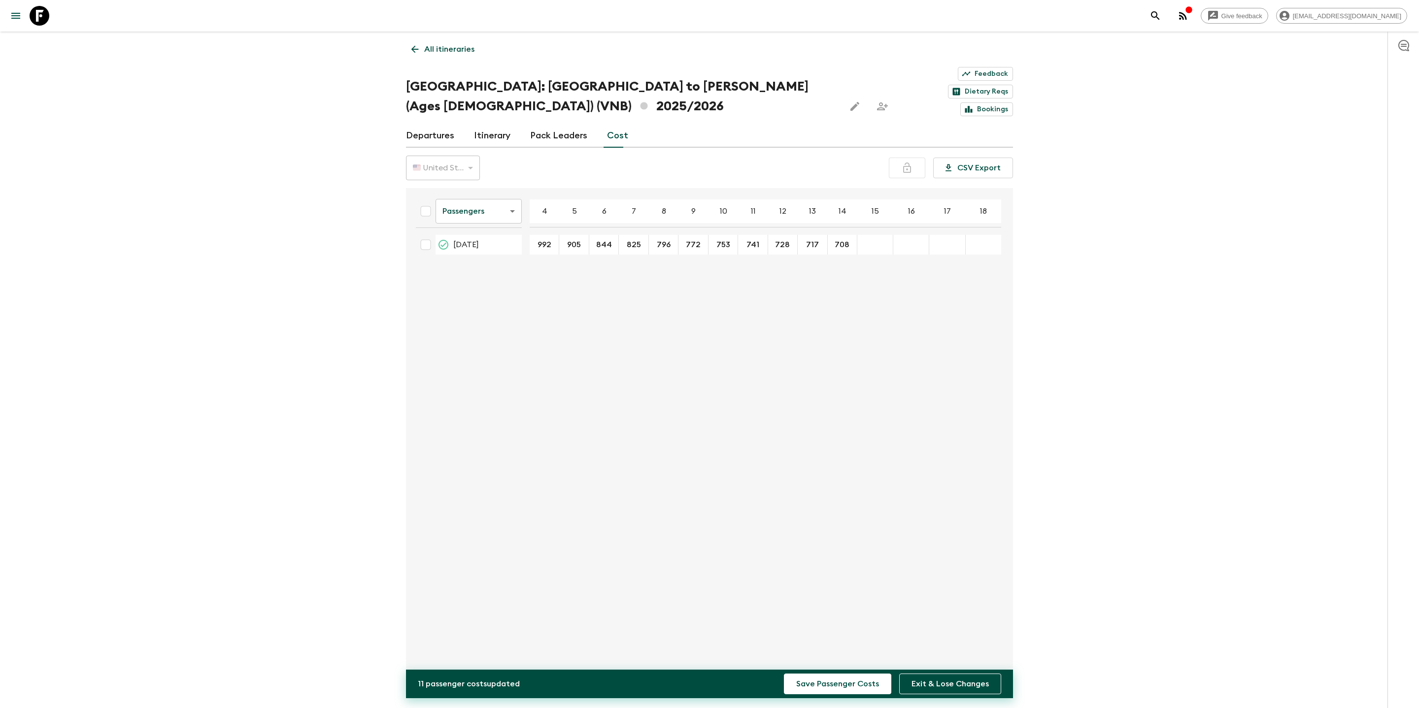
type input "708"
click at [841, 256] on div "Passengers passengersCost ​ 4 5 6 7 8 9 10 11 12 13 14 15 16 17 18 [DATE] 992 ​…" at bounding box center [706, 435] width 597 height 479
click at [843, 407] on button "Save Passenger Costs" at bounding box center [837, 684] width 107 height 21
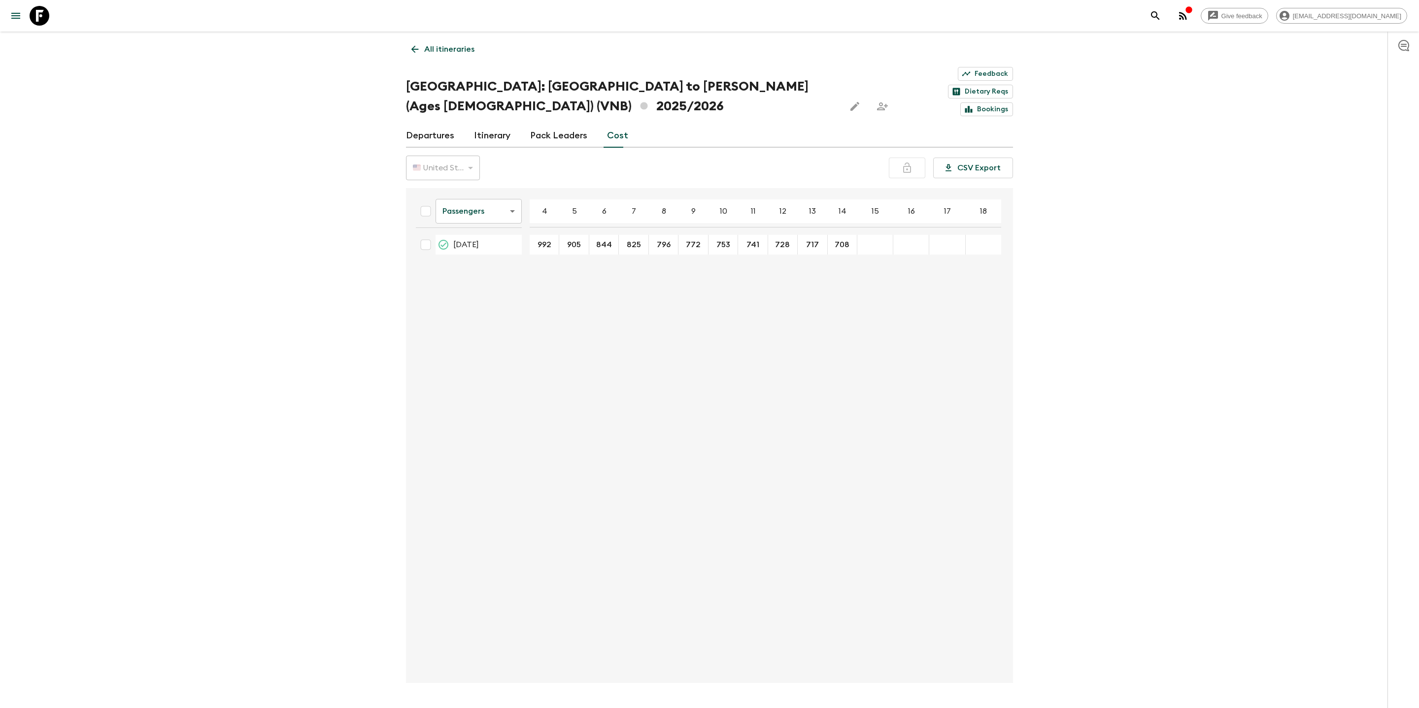
click at [339, 324] on div "Give feedback [EMAIL_ADDRESS][DOMAIN_NAME] All itineraries [GEOGRAPHIC_DATA]: […" at bounding box center [709, 368] width 1419 height 737
click at [445, 52] on p "All itineraries" at bounding box center [449, 49] width 50 height 12
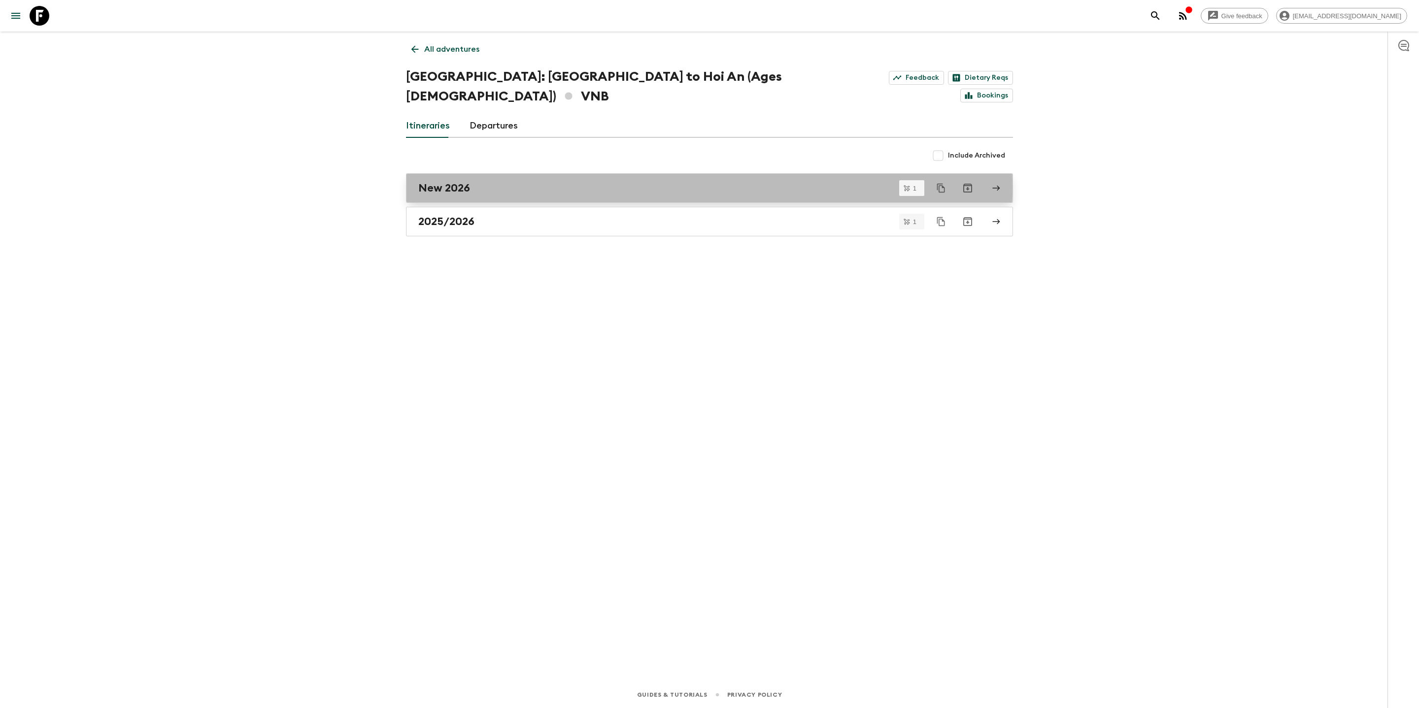
click at [444, 182] on h2 "New 2026" at bounding box center [444, 188] width 52 height 13
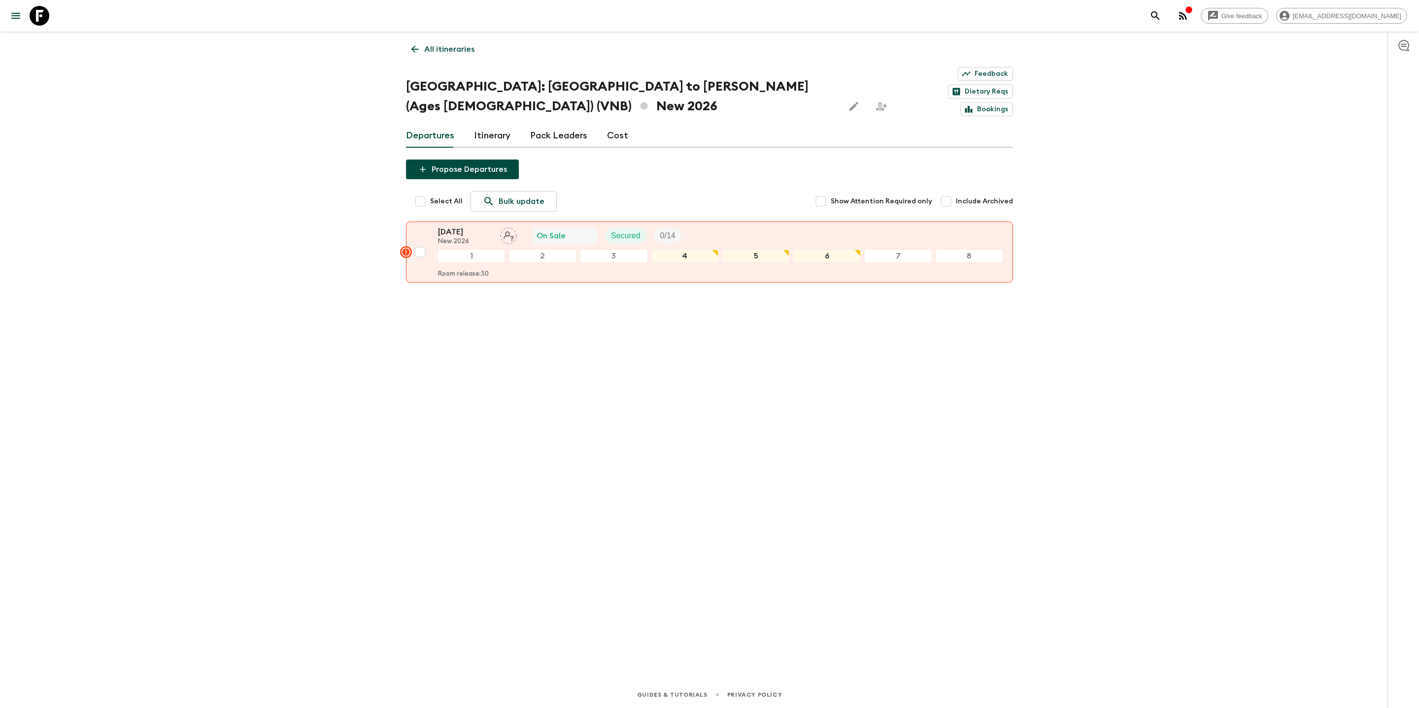
click at [611, 124] on link "Cost" at bounding box center [617, 136] width 21 height 24
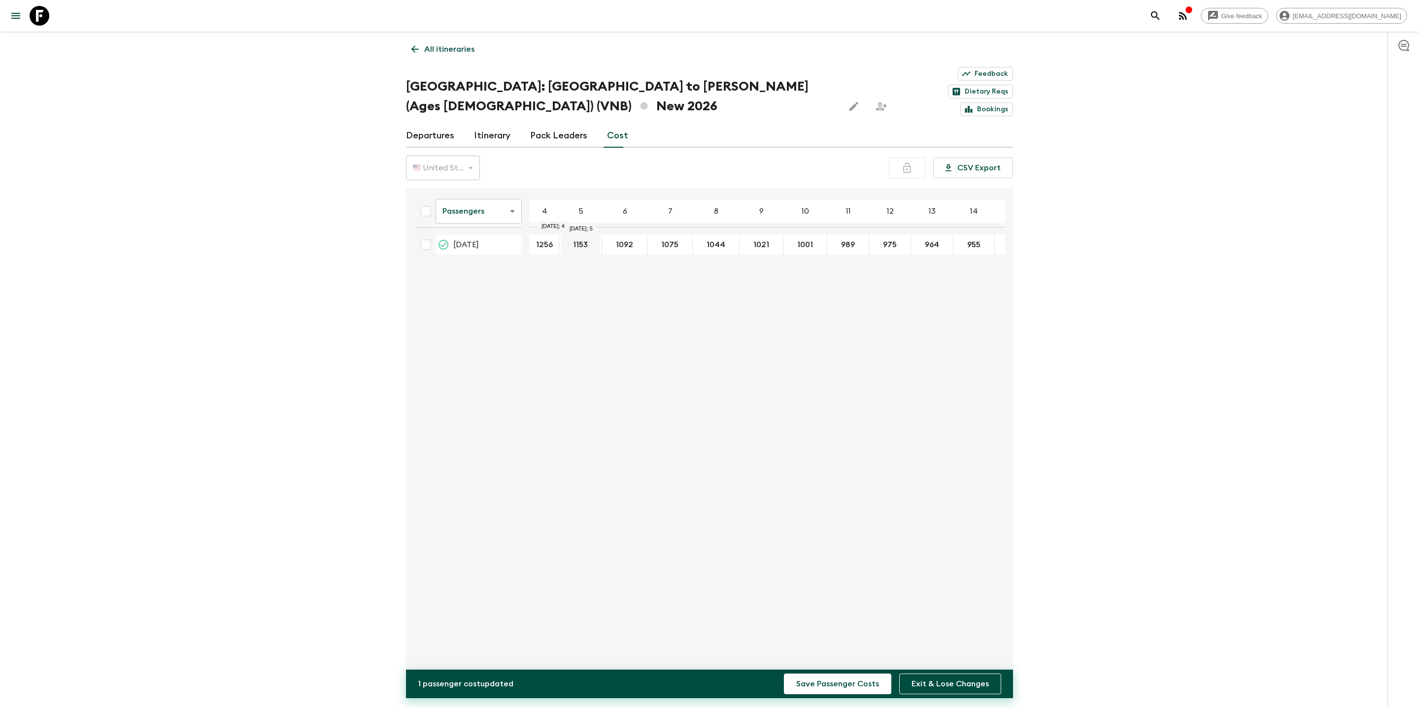
type input "1256"
type input "1168"
type input "1107"
type input "1090"
type input "1059"
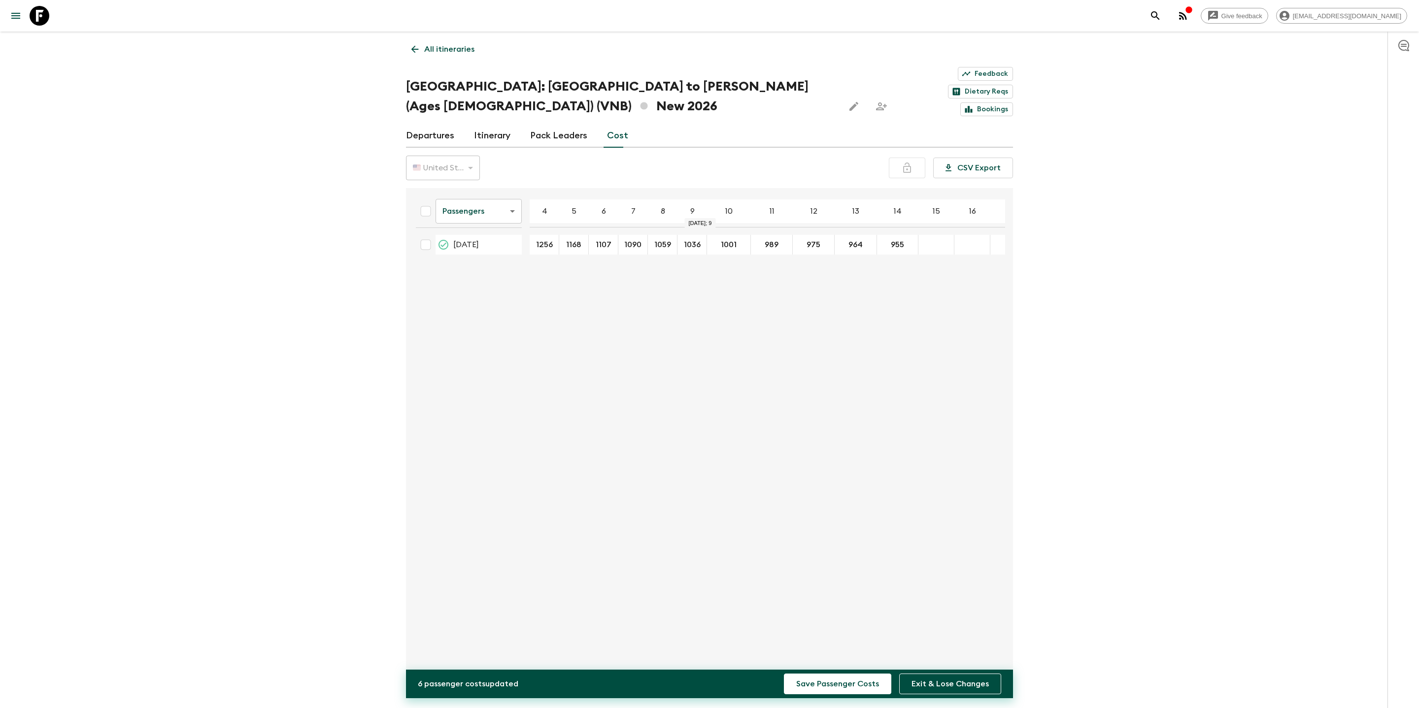
type input "1036"
type input "1016"
type input "1004"
type input "990"
type input "979"
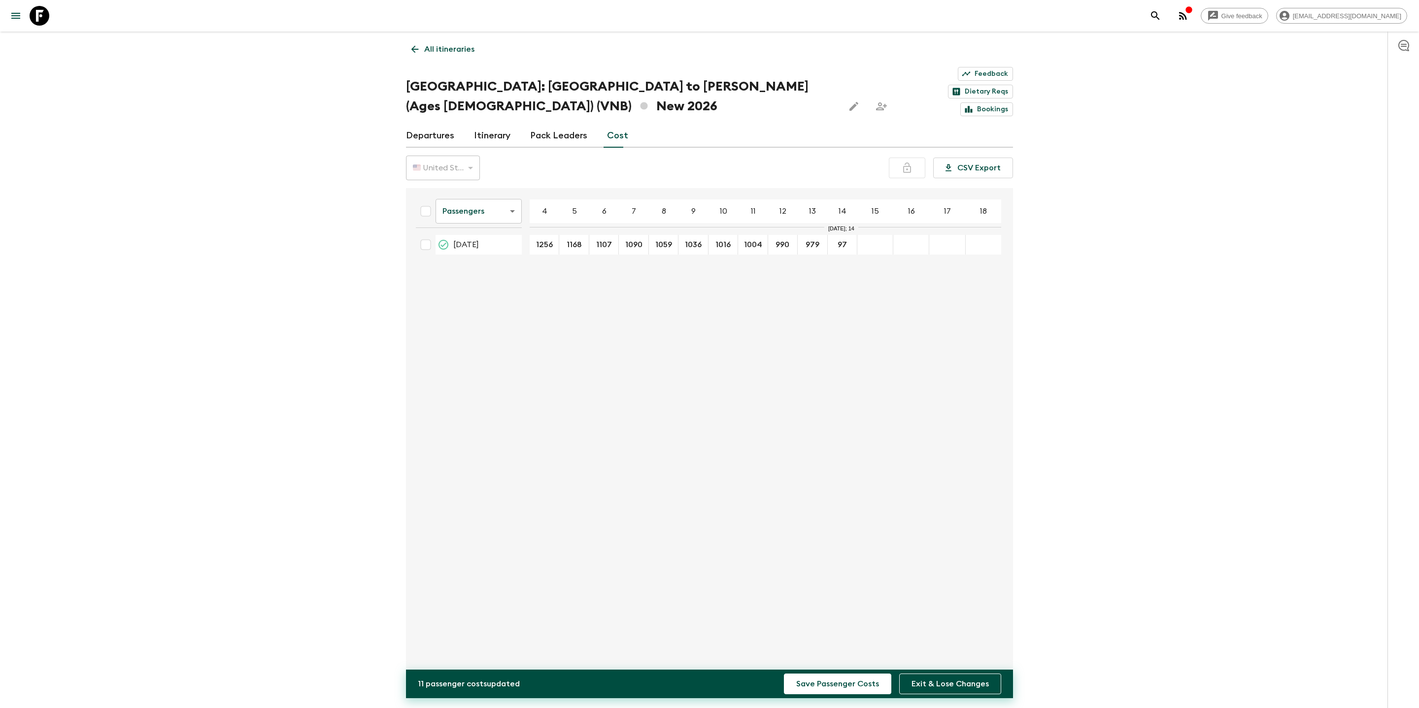
type input "970"
click at [784, 407] on button "Save Passenger Costs" at bounding box center [837, 684] width 107 height 21
